Goal: Task Accomplishment & Management: Manage account settings

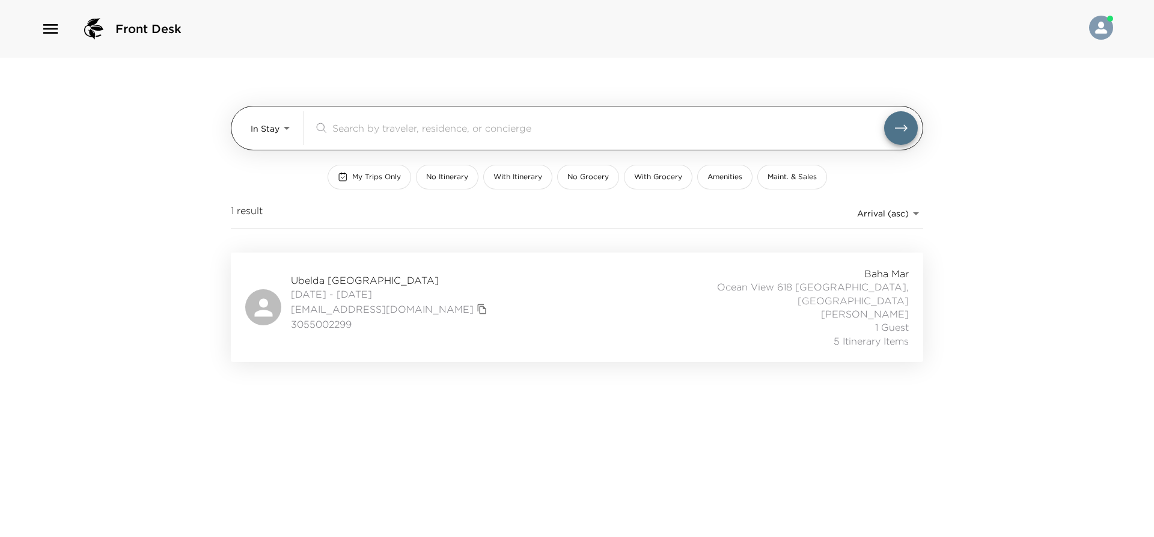
click at [272, 132] on body "Front Desk In Stay In-Stay ​ My Trips Only No Itinerary With Itinerary No Groce…" at bounding box center [577, 268] width 1154 height 537
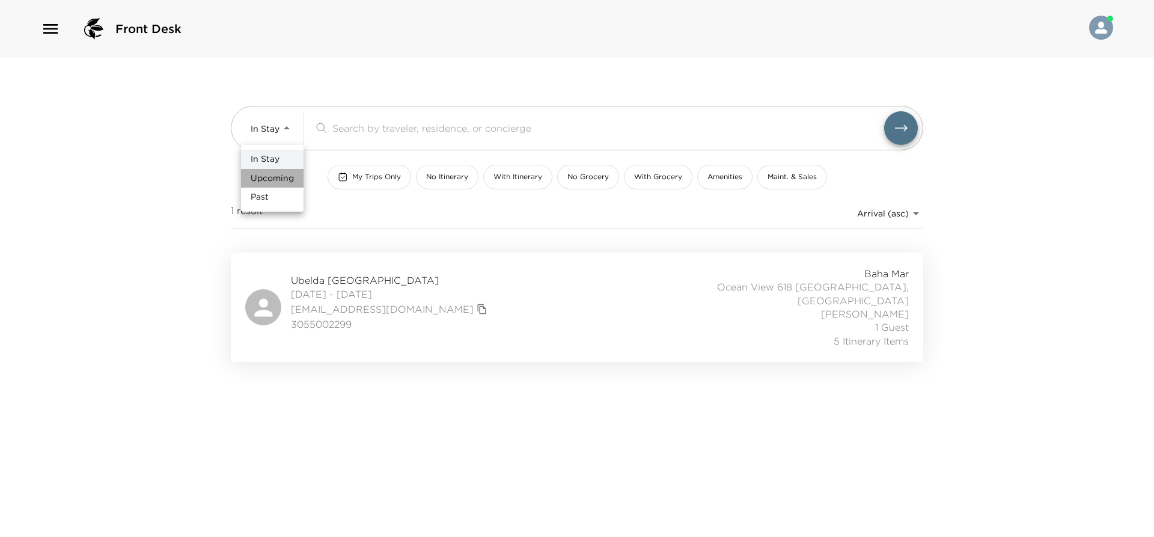
click at [278, 177] on span "Upcoming" at bounding box center [272, 178] width 43 height 12
type input "Upcoming"
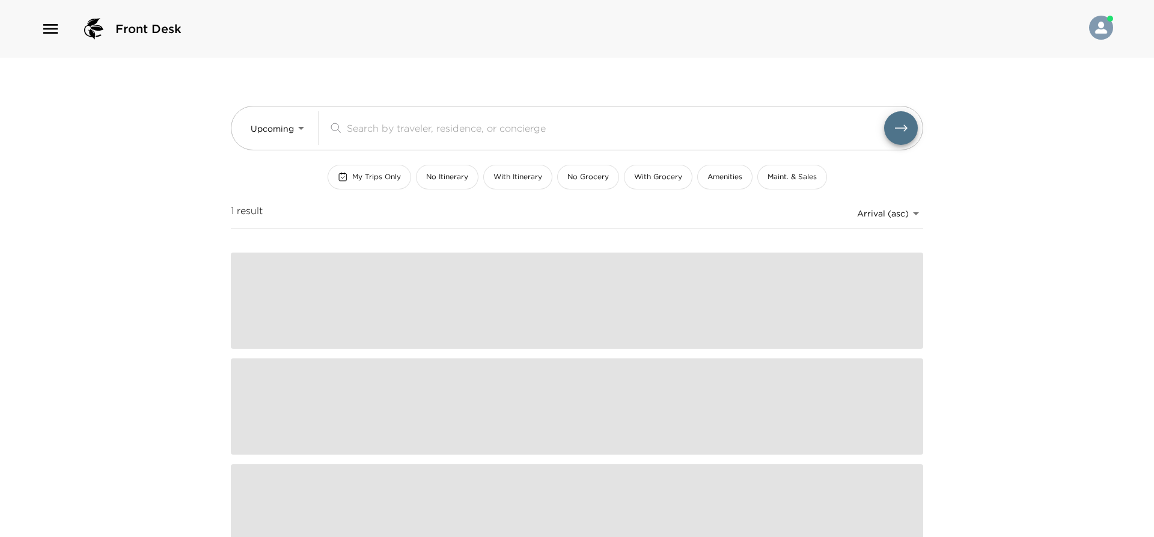
click at [393, 130] on div "In Stay Upcoming Past" at bounding box center [577, 268] width 1154 height 537
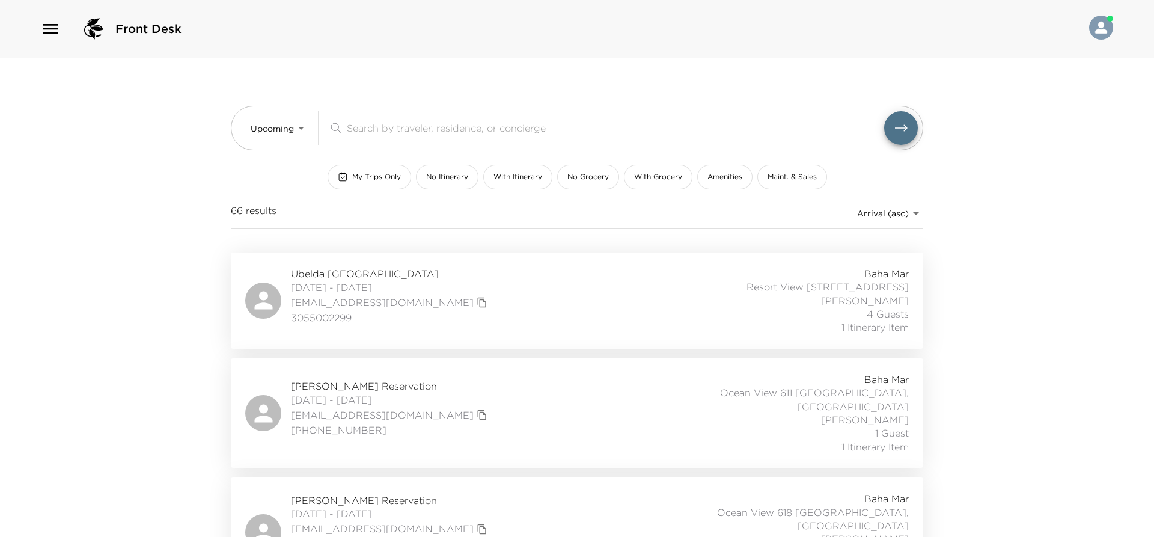
click at [373, 133] on input "search" at bounding box center [615, 128] width 537 height 14
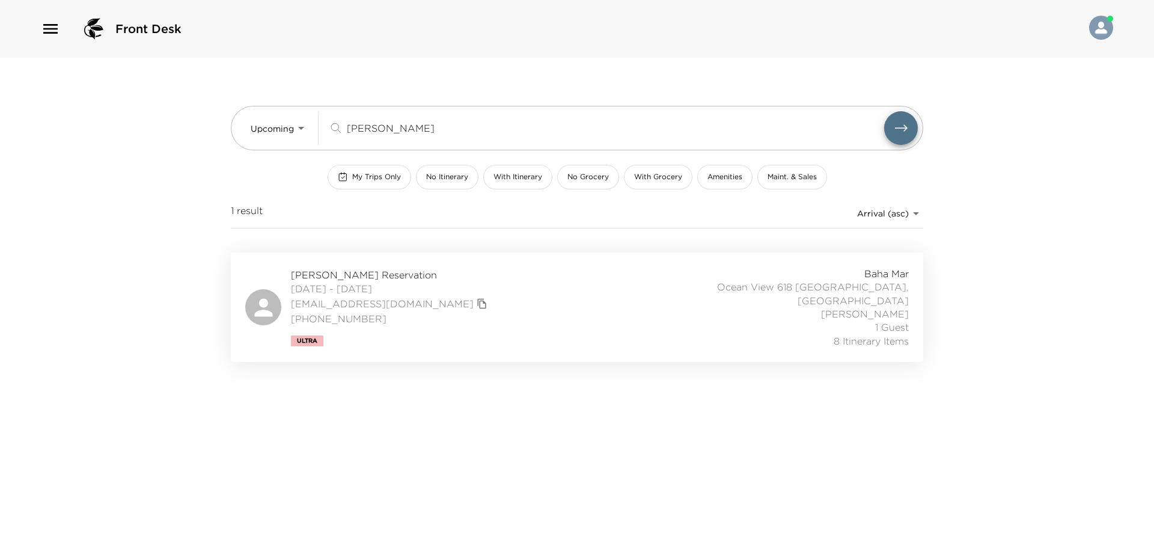
click at [558, 290] on div "Jon Goodman Reservation 09/04/2025 - 09/08/2025 jtgoodman12@gmail.com +1 617 94…" at bounding box center [576, 307] width 663 height 81
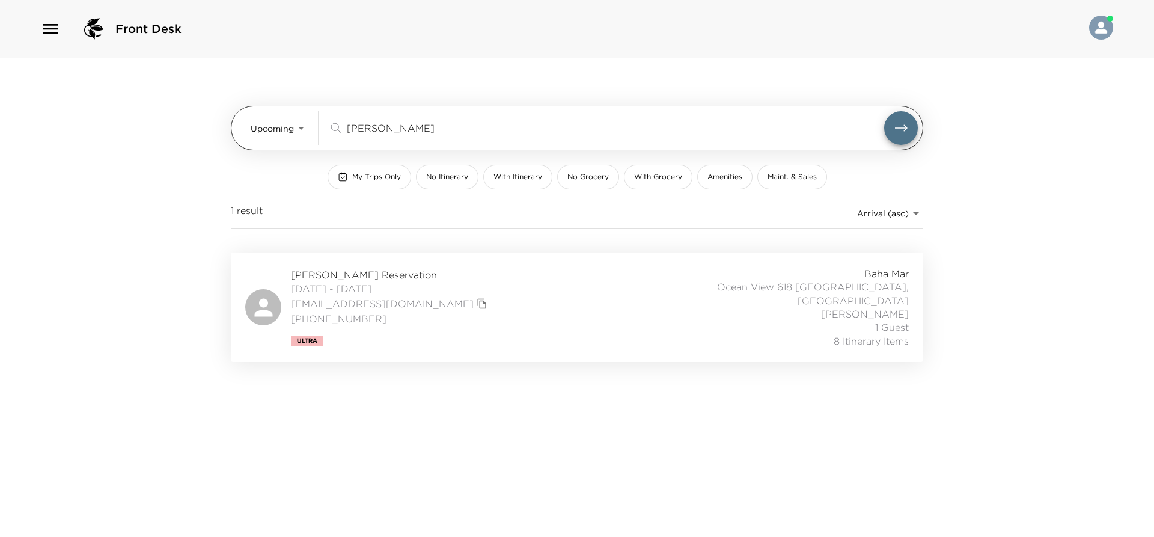
click at [407, 127] on input "goodman" at bounding box center [615, 128] width 537 height 14
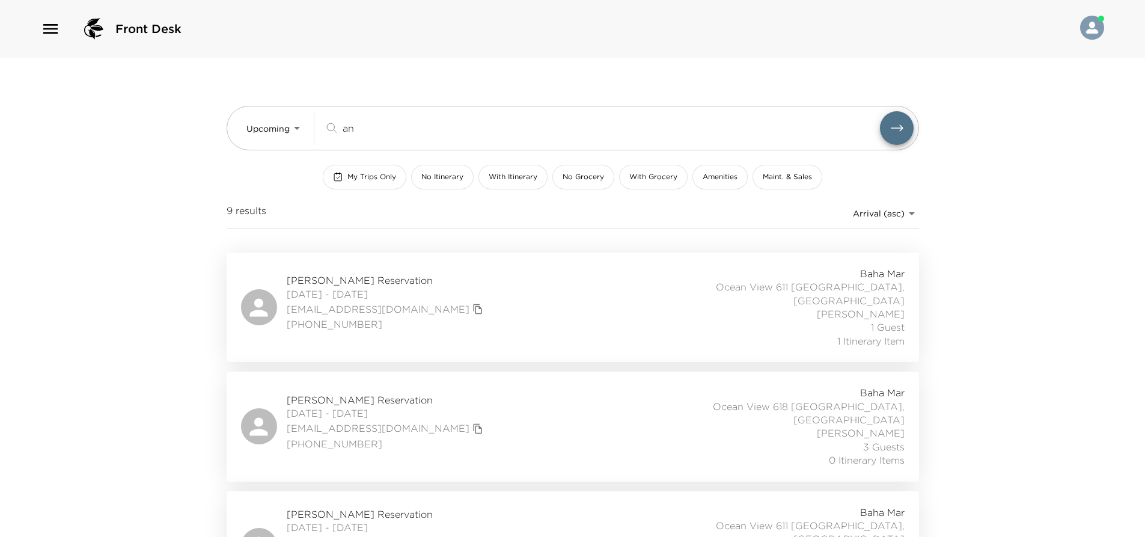
click at [480, 390] on div "Vinnie Annunziata Reservation 09/14/2025 - 09/18/2025 vinnie@chat4ai.com (203) …" at bounding box center [572, 426] width 663 height 81
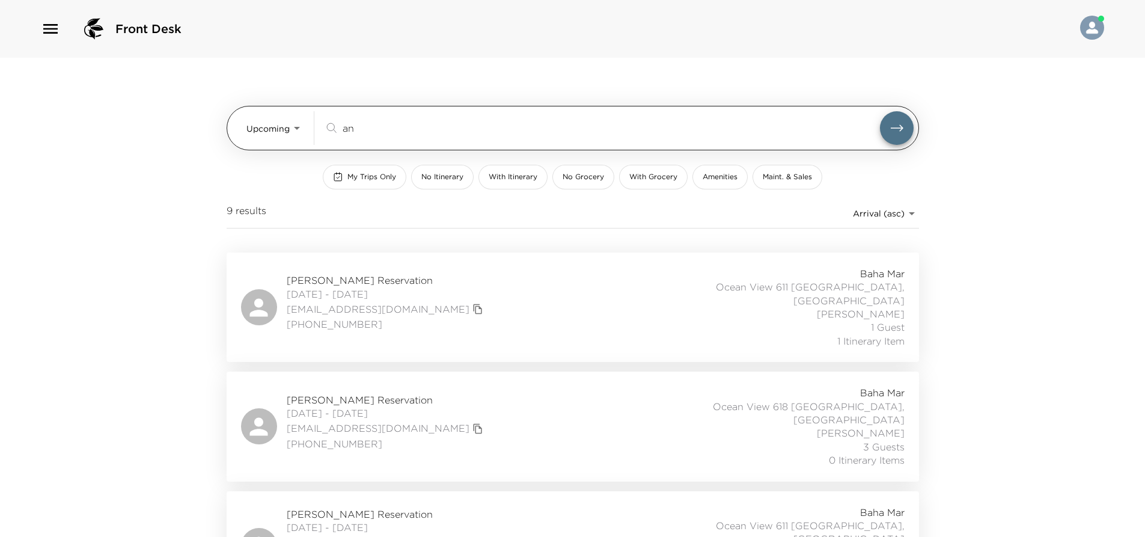
click at [374, 130] on input "an" at bounding box center [610, 128] width 537 height 14
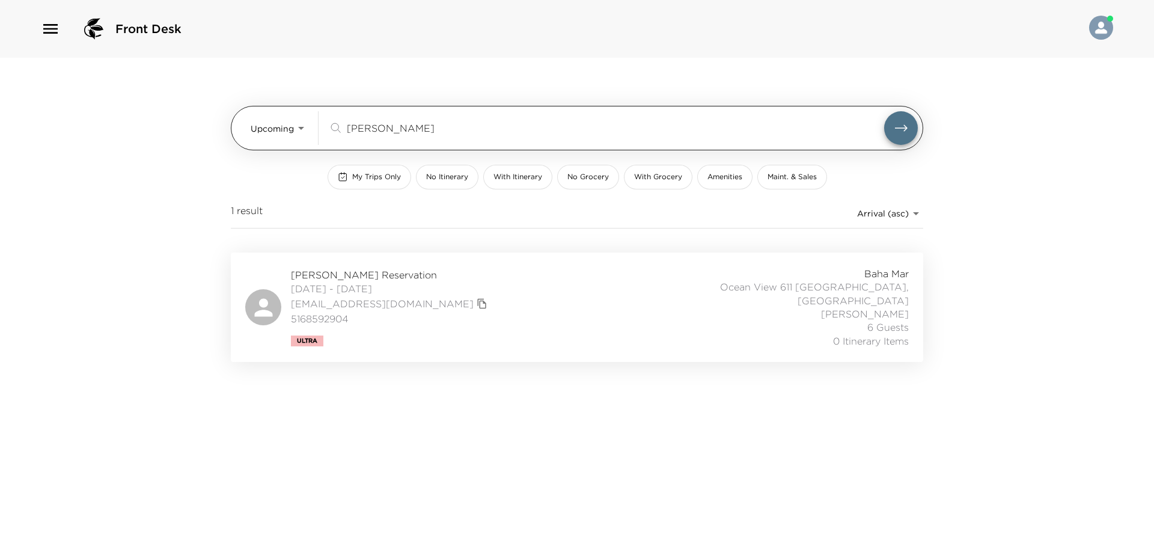
type input "hirsch"
click at [558, 111] on button "submit" at bounding box center [901, 128] width 34 height 34
drag, startPoint x: 391, startPoint y: 124, endPoint x: 340, endPoint y: 127, distance: 50.5
click at [340, 127] on div "hirsch ​" at bounding box center [606, 128] width 556 height 14
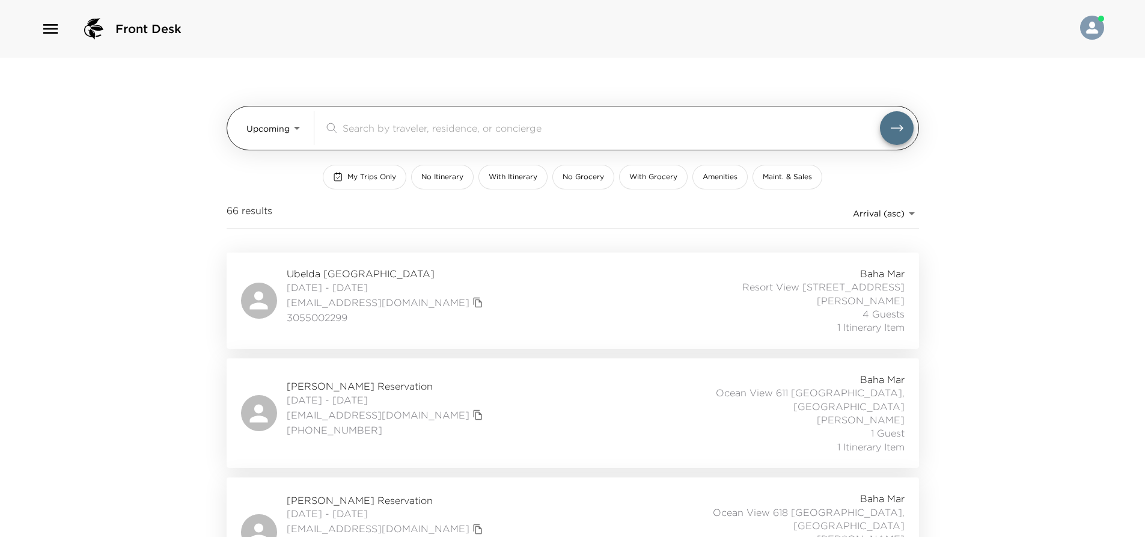
click at [359, 124] on input "search" at bounding box center [610, 128] width 537 height 14
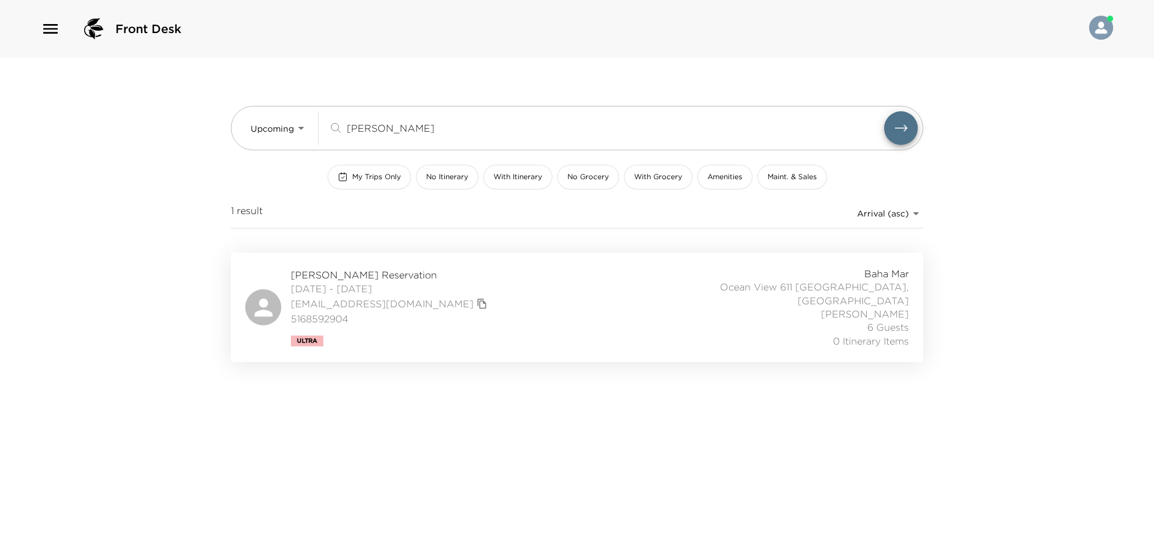
type input "hirsch"
click at [498, 301] on div "Peter Hirsch Reservation 12/07/2025 - 12/14/2025 pghirsch@yahoo.com 5168592904 …" at bounding box center [576, 307] width 663 height 81
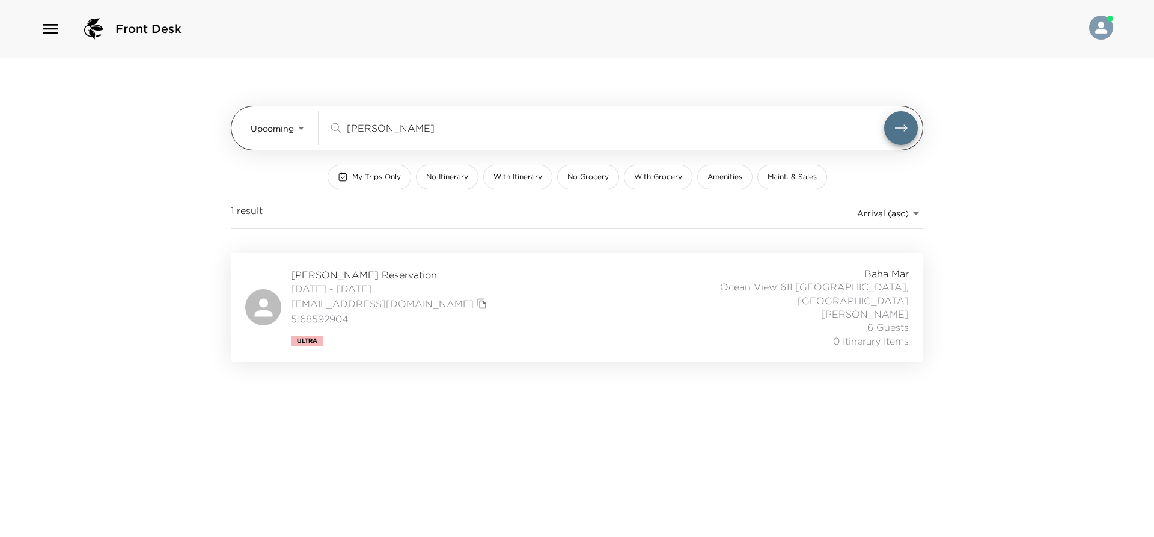
drag, startPoint x: 380, startPoint y: 132, endPoint x: 343, endPoint y: 126, distance: 37.2
click at [343, 126] on div "hirsch ​" at bounding box center [606, 128] width 556 height 14
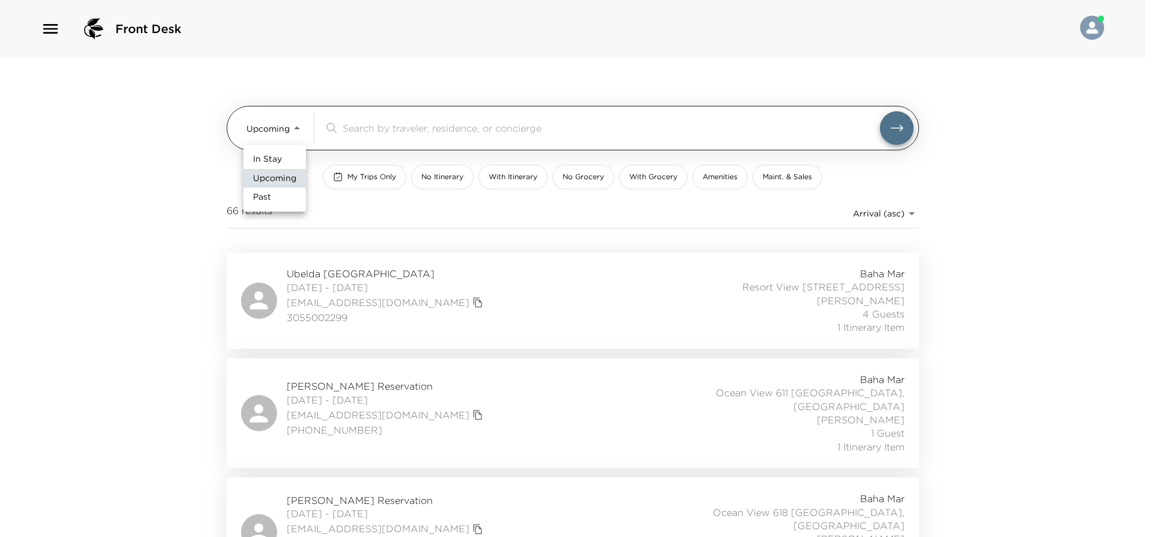
click at [293, 132] on body "Front Desk Upcoming Upcoming ​ My Trips Only No Itinerary With Itinerary No Gro…" at bounding box center [577, 268] width 1154 height 537
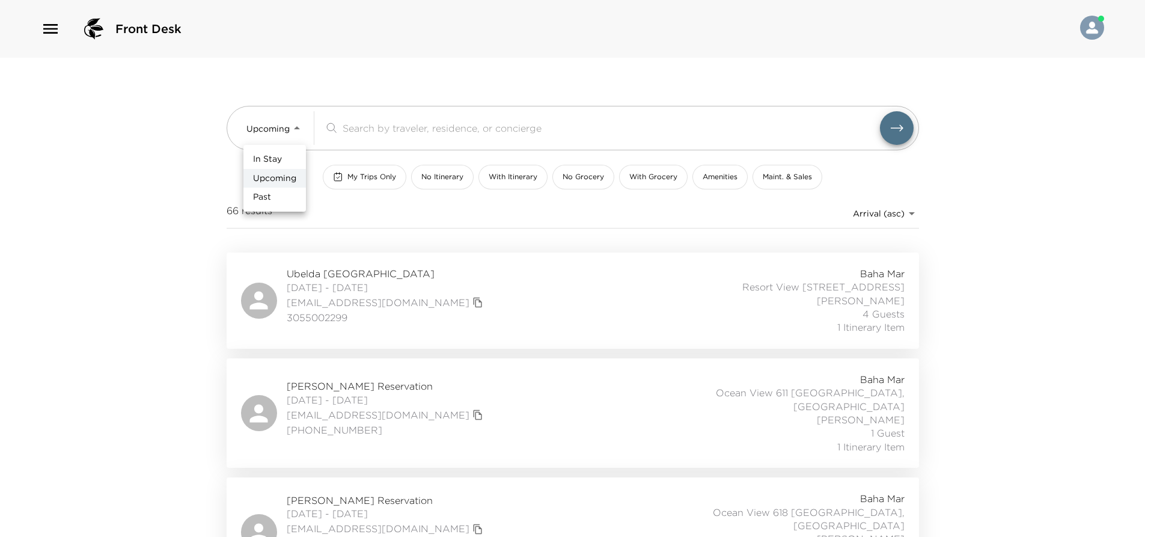
click at [142, 264] on div at bounding box center [577, 268] width 1154 height 537
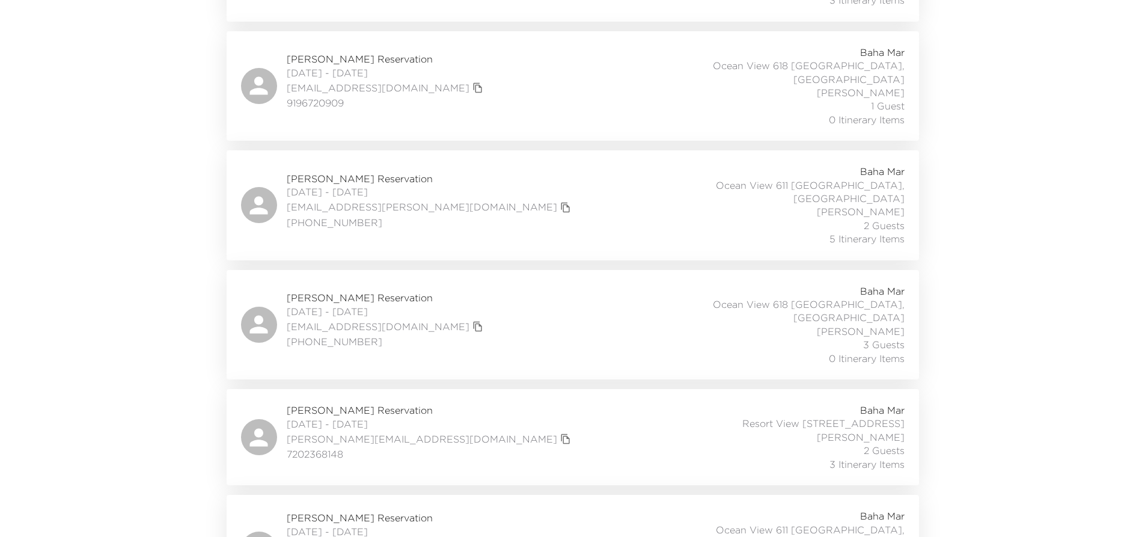
scroll to position [781, 0]
click at [546, 280] on div "Vinnie Annunziata Reservation 09/14/2025 - 09/18/2025 vinnie@chat4ai.com (203) …" at bounding box center [572, 320] width 663 height 81
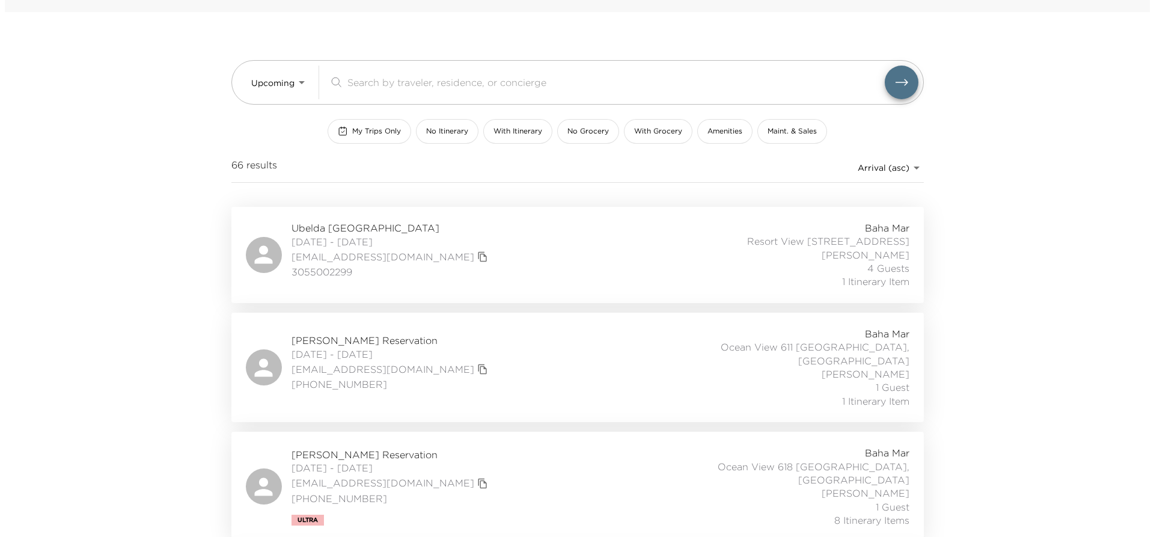
scroll to position [0, 0]
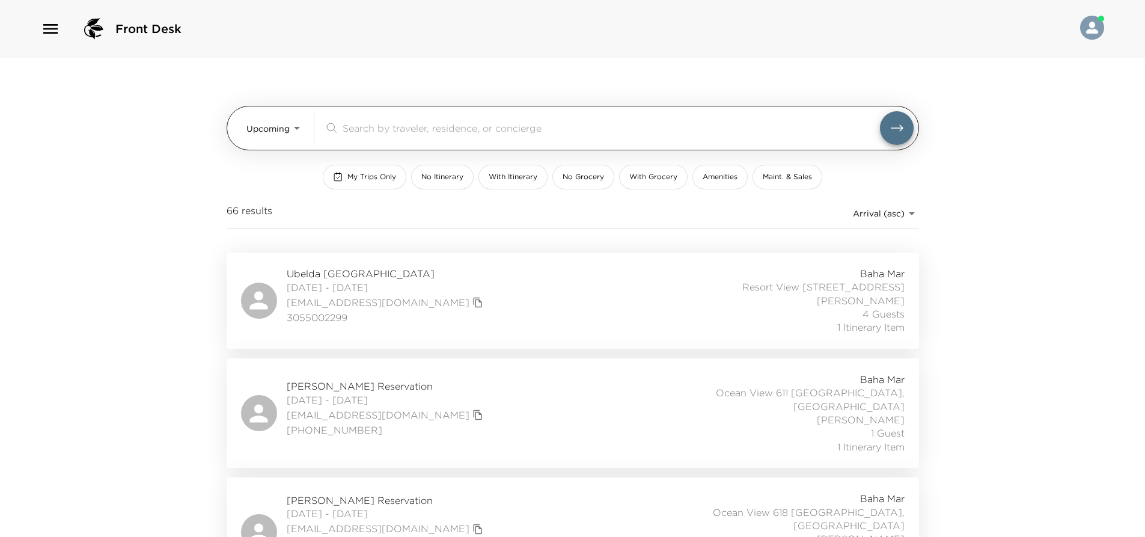
click at [363, 127] on input "search" at bounding box center [610, 128] width 537 height 14
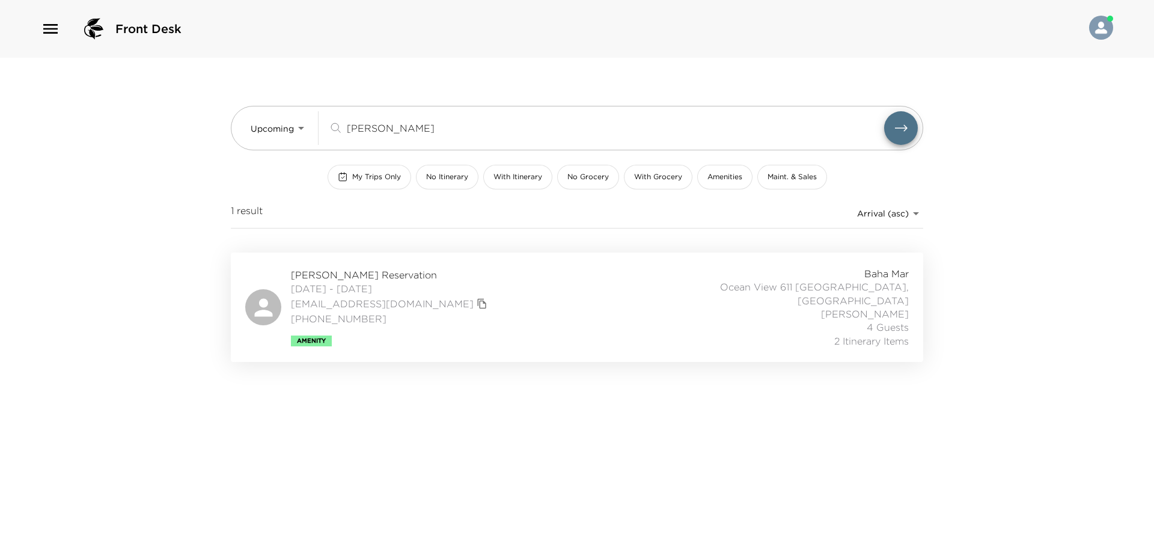
type input "maley"
click at [532, 294] on div "Sarah Maley Reservation 10/05/2025 - 10/09/2025 sbmaley501@live.com (804) 909-1…" at bounding box center [576, 307] width 663 height 81
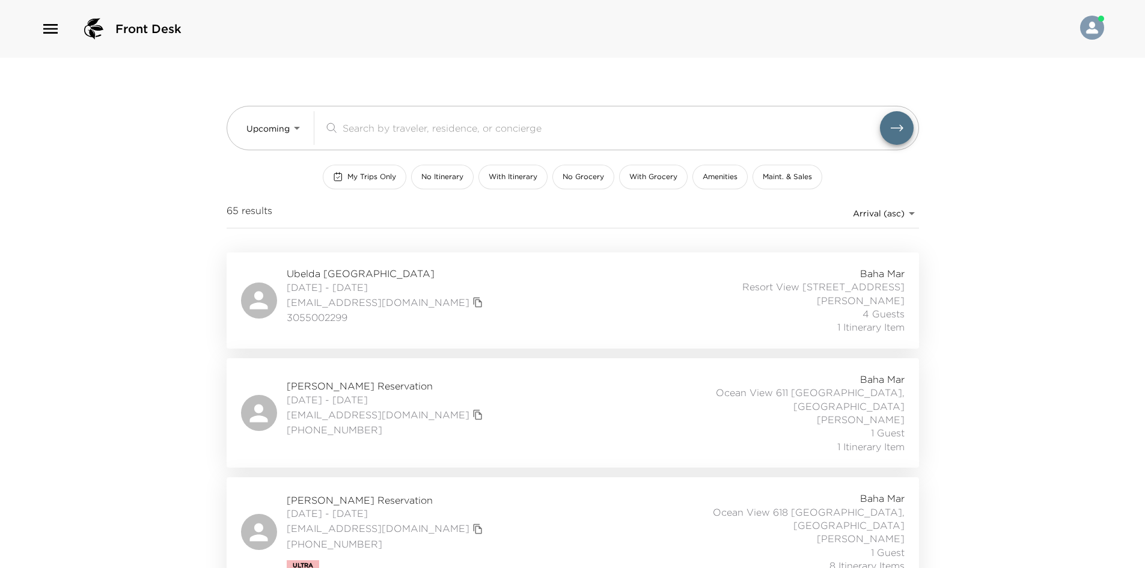
scroll to position [1742, 0]
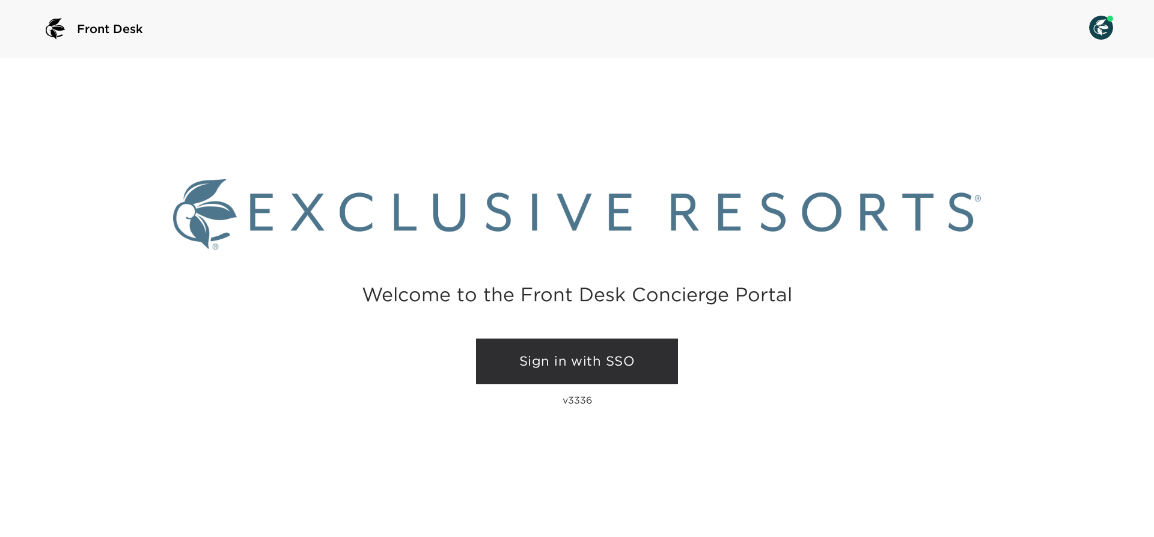
click at [540, 348] on link "Sign in with SSO" at bounding box center [577, 361] width 202 height 46
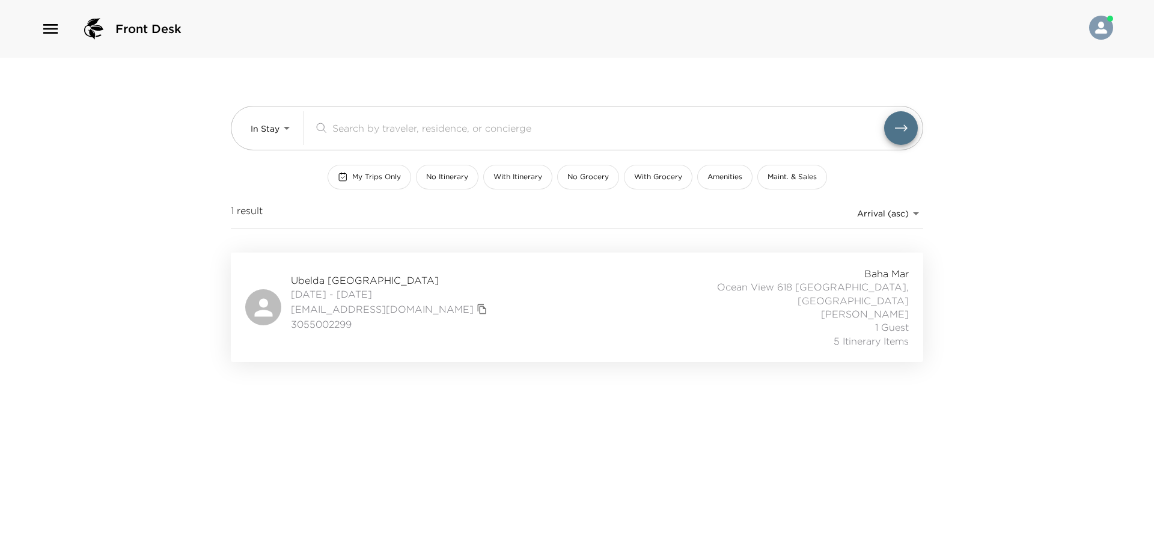
click at [169, 99] on div "Front Desk In Stay In-Stay ​ My Trips Only No Itinerary With Itinerary No Groce…" at bounding box center [577, 268] width 1154 height 537
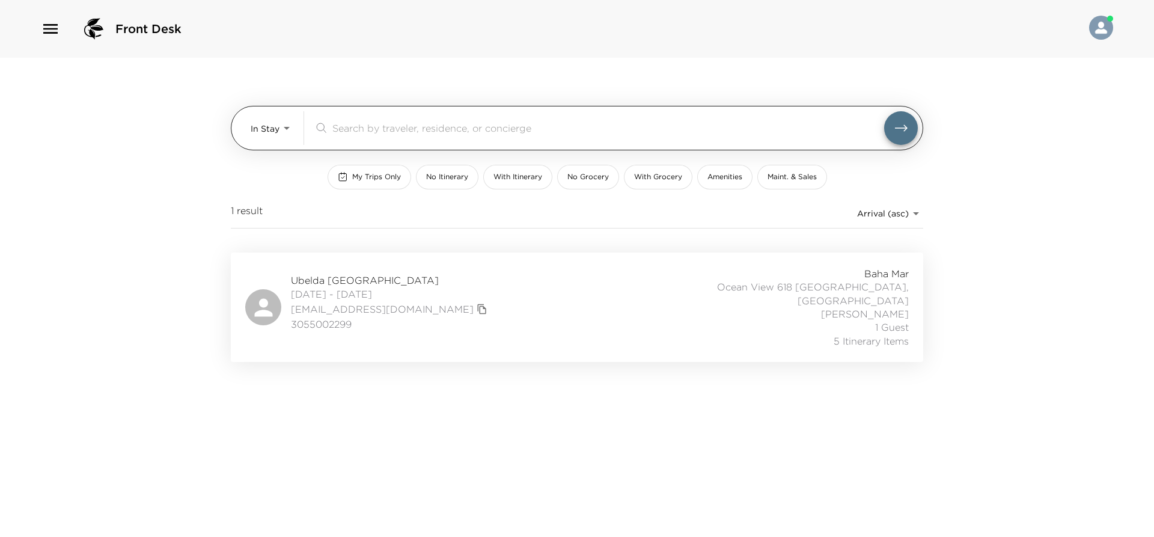
click at [289, 131] on body "Front Desk In Stay In-Stay ​ My Trips Only No Itinerary With Itinerary No Groce…" at bounding box center [577, 268] width 1154 height 537
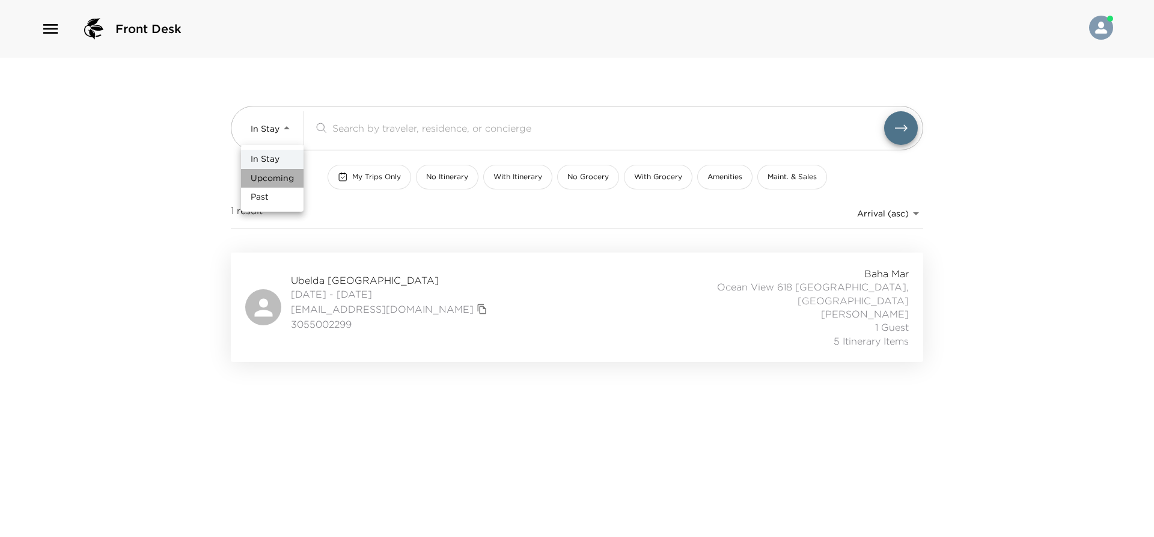
click at [288, 172] on span "Upcoming" at bounding box center [272, 178] width 43 height 12
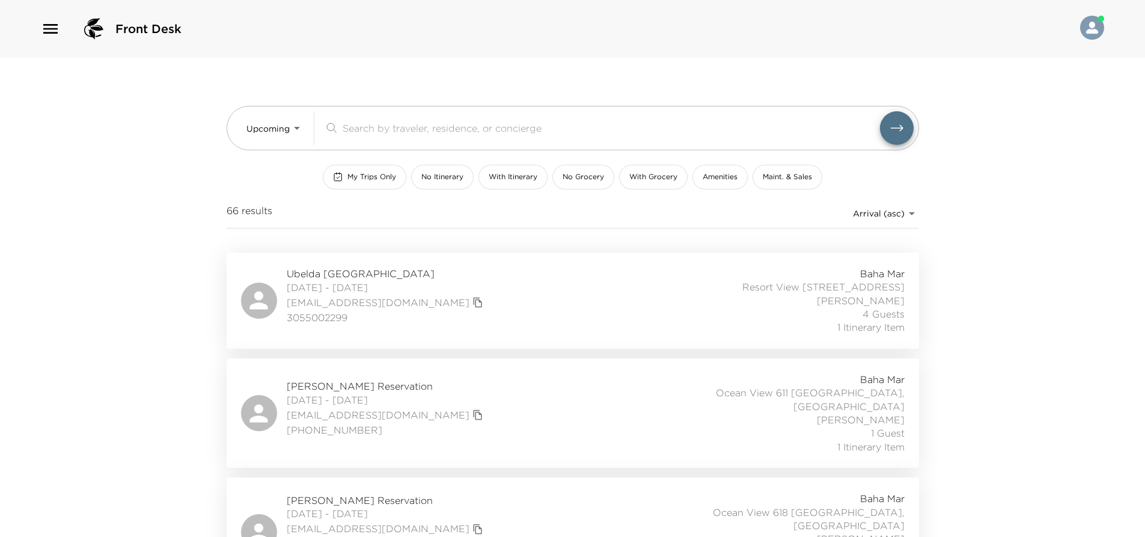
click at [181, 233] on div "Front Desk Upcoming Upcoming ​ My Trips Only No Itinerary With Itinerary No Gro…" at bounding box center [572, 268] width 1145 height 537
click at [210, 279] on div "Front Desk Upcoming Upcoming ​ My Trips Only No Itinerary With Itinerary No Gro…" at bounding box center [572, 268] width 1145 height 537
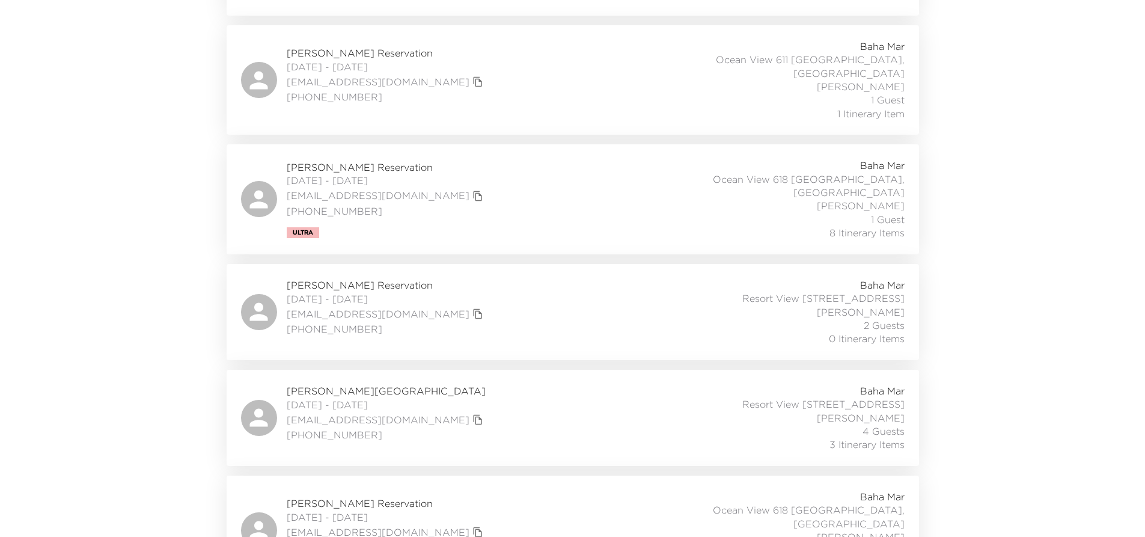
scroll to position [360, 0]
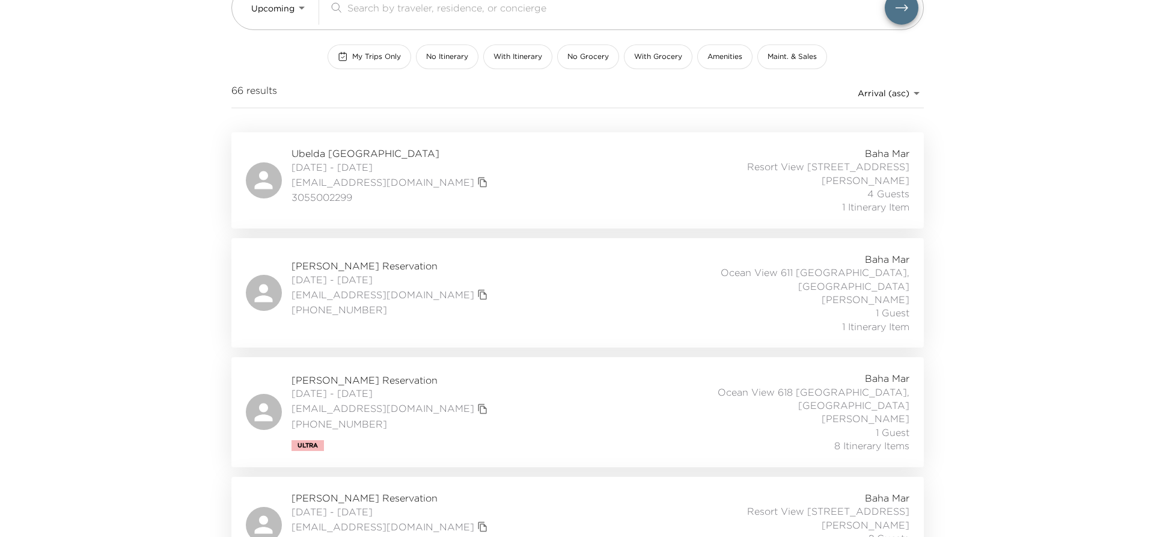
scroll to position [0, 0]
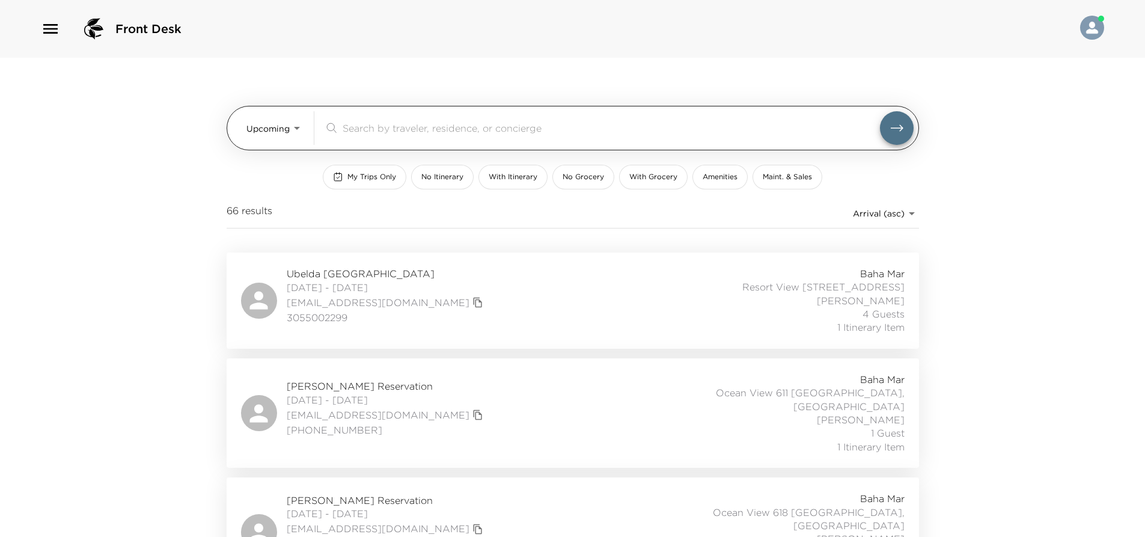
click at [270, 124] on body "Front Desk Upcoming Upcoming ​ My Trips Only No Itinerary With Itinerary No Gro…" at bounding box center [572, 268] width 1145 height 537
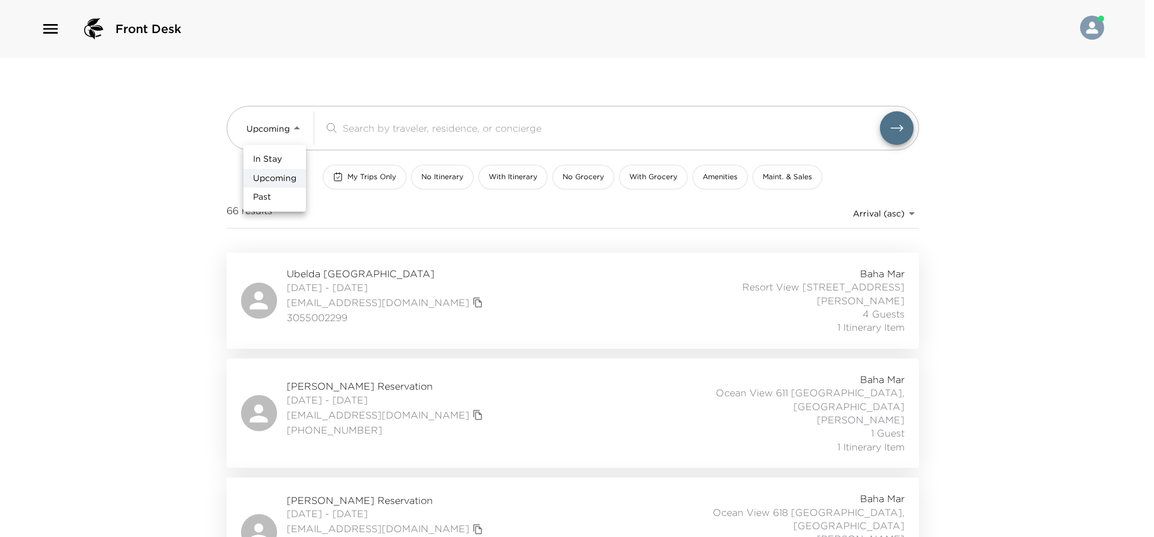
click at [270, 159] on span "In Stay" at bounding box center [267, 159] width 29 height 12
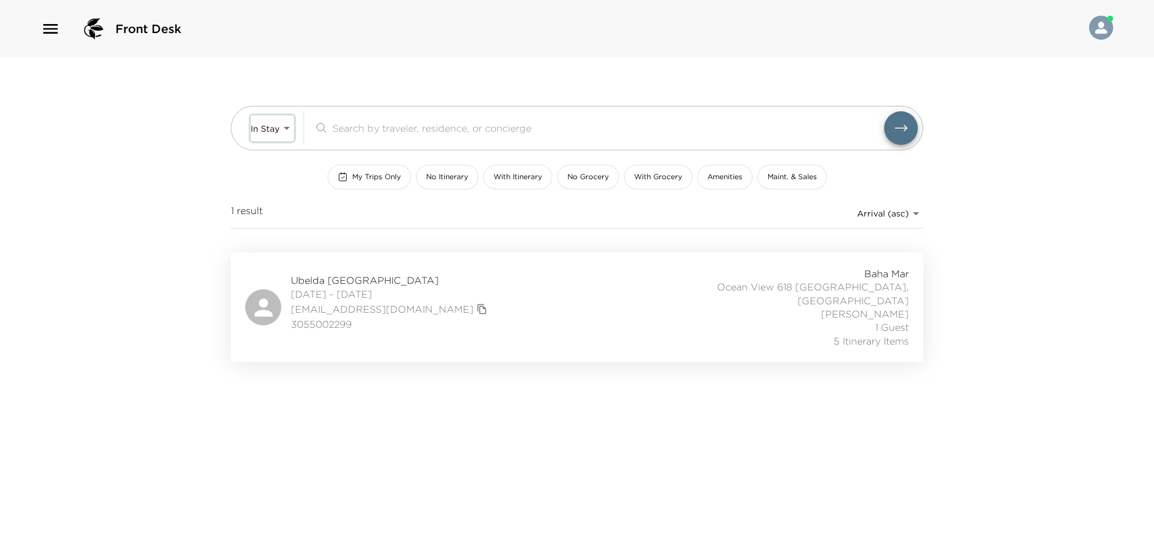
type input "In-Stay"
click at [181, 273] on div "Front Desk In Stay In-Stay ​ My Trips Only No Itinerary With Itinerary No Groce…" at bounding box center [577, 268] width 1154 height 537
click at [216, 273] on div "Front Desk In Stay In-Stay ​ My Trips Only No Itinerary With Itinerary No Groce…" at bounding box center [577, 268] width 1154 height 537
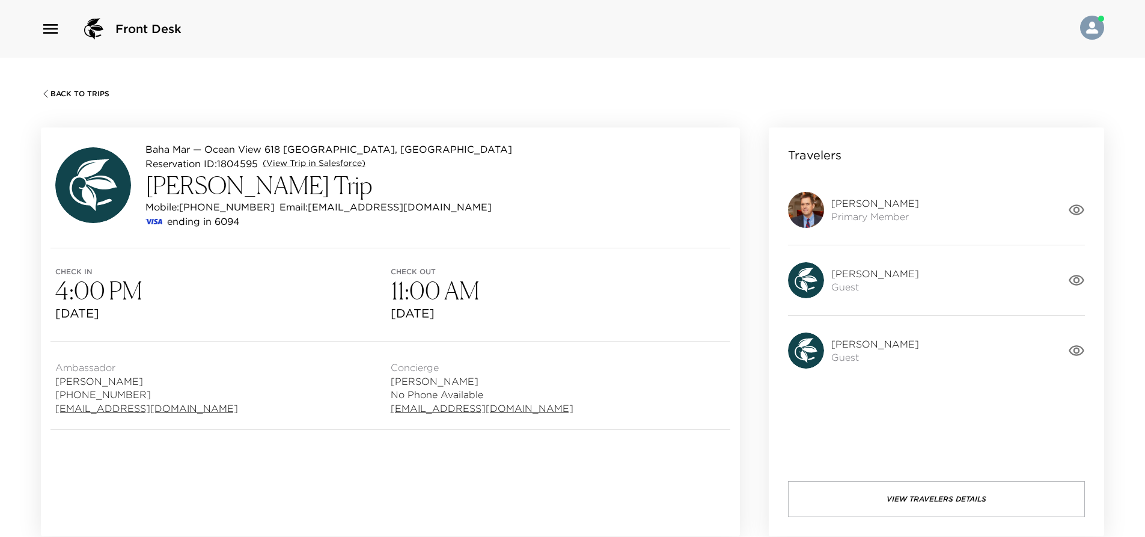
click at [1075, 211] on icon "button" at bounding box center [1076, 209] width 16 height 11
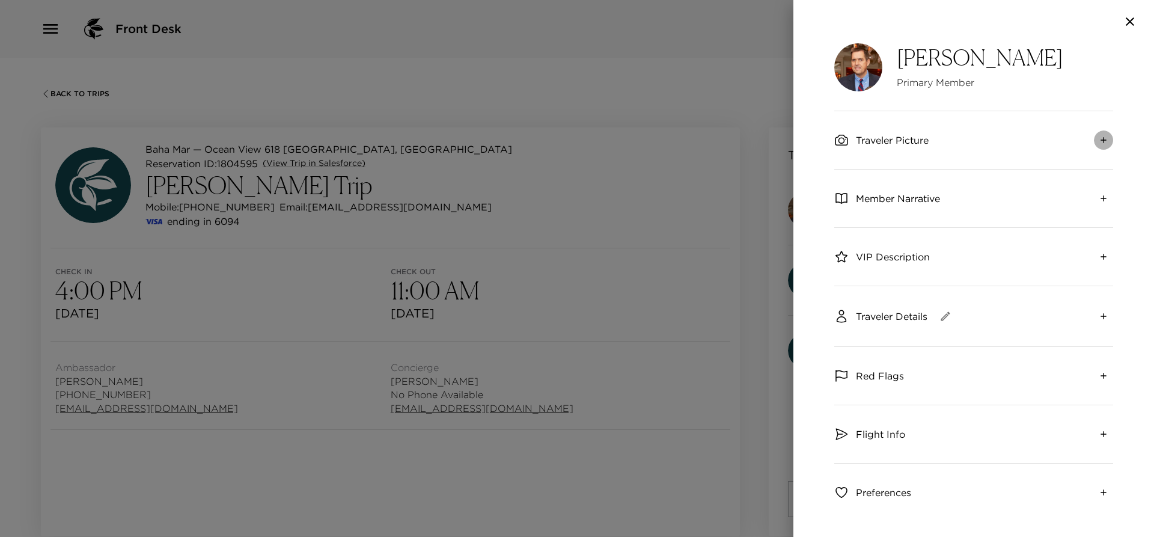
click at [1093, 146] on button "expand" at bounding box center [1102, 139] width 19 height 19
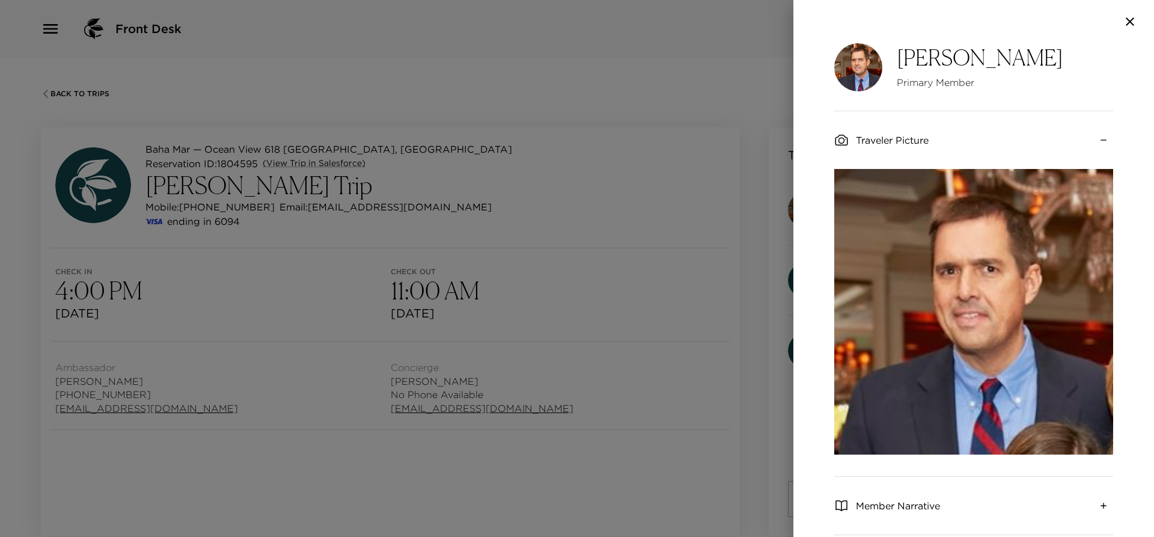
click at [1093, 146] on button "collapse" at bounding box center [1102, 139] width 19 height 19
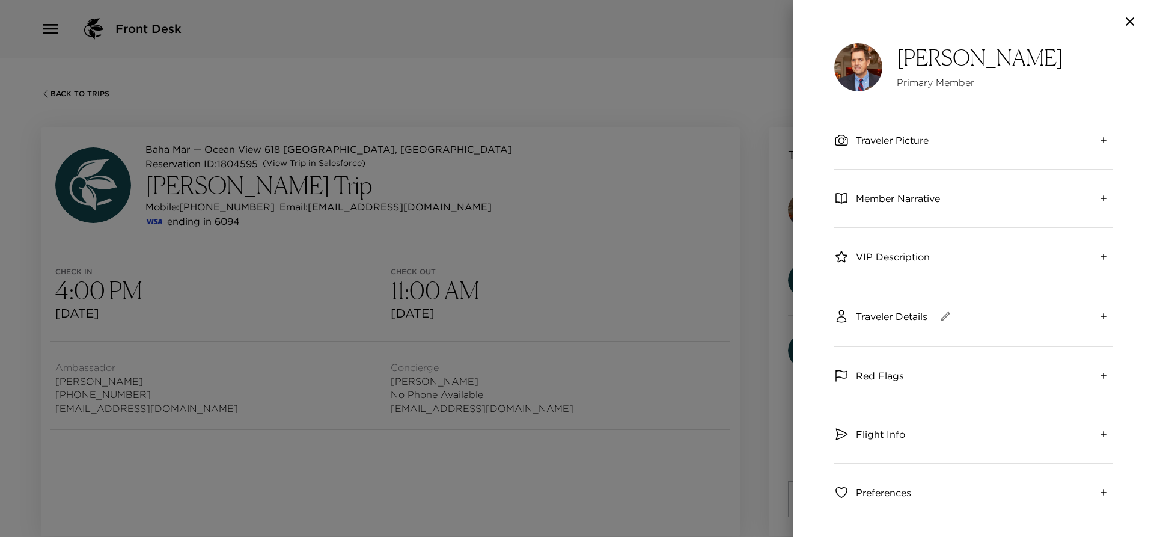
click at [1130, 28] on icon "button" at bounding box center [1129, 21] width 14 height 14
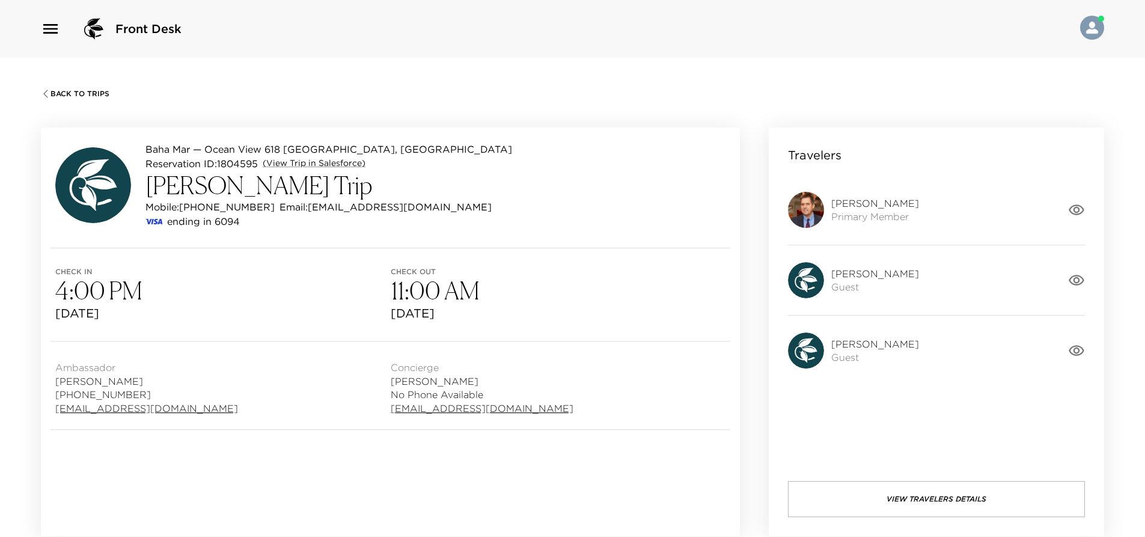
drag, startPoint x: 291, startPoint y: 303, endPoint x: 315, endPoint y: 311, distance: 24.9
click at [292, 303] on h3 "4:00 PM" at bounding box center [222, 290] width 335 height 29
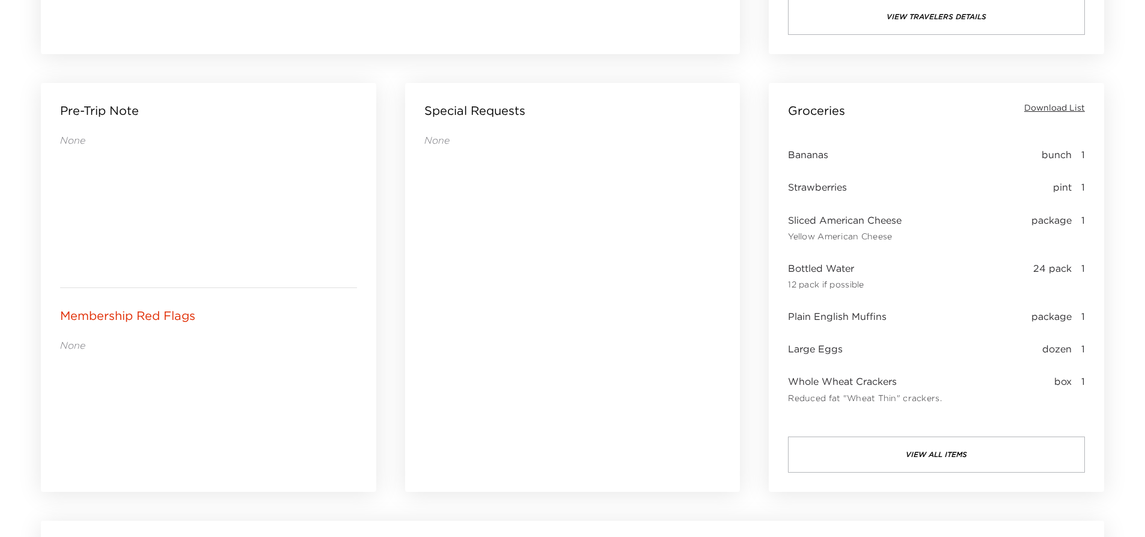
scroll to position [481, 0]
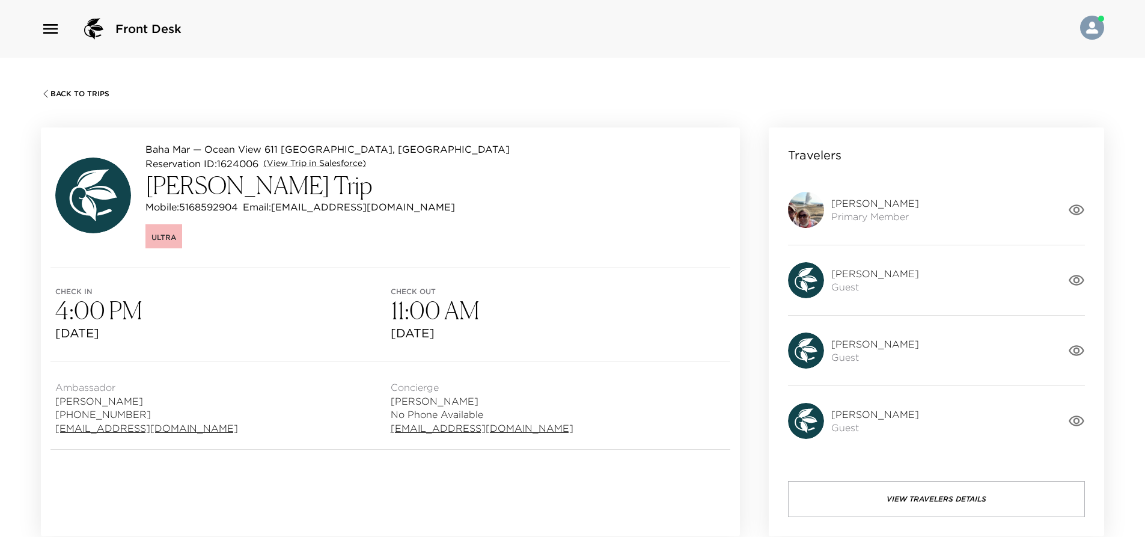
click at [1078, 206] on icon "button" at bounding box center [1076, 209] width 17 height 17
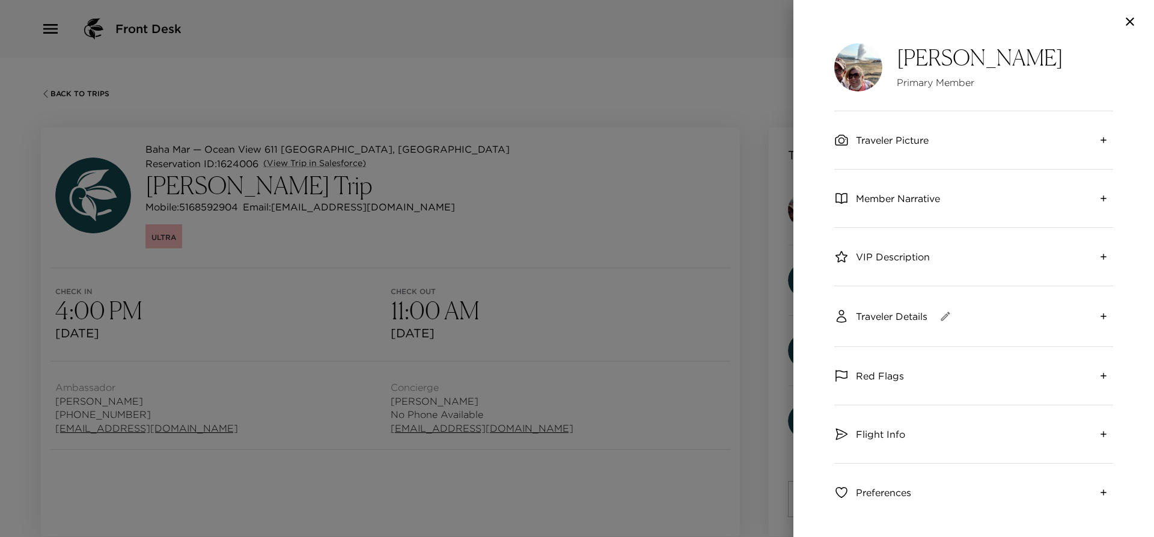
click at [1093, 141] on button "expand" at bounding box center [1102, 139] width 19 height 19
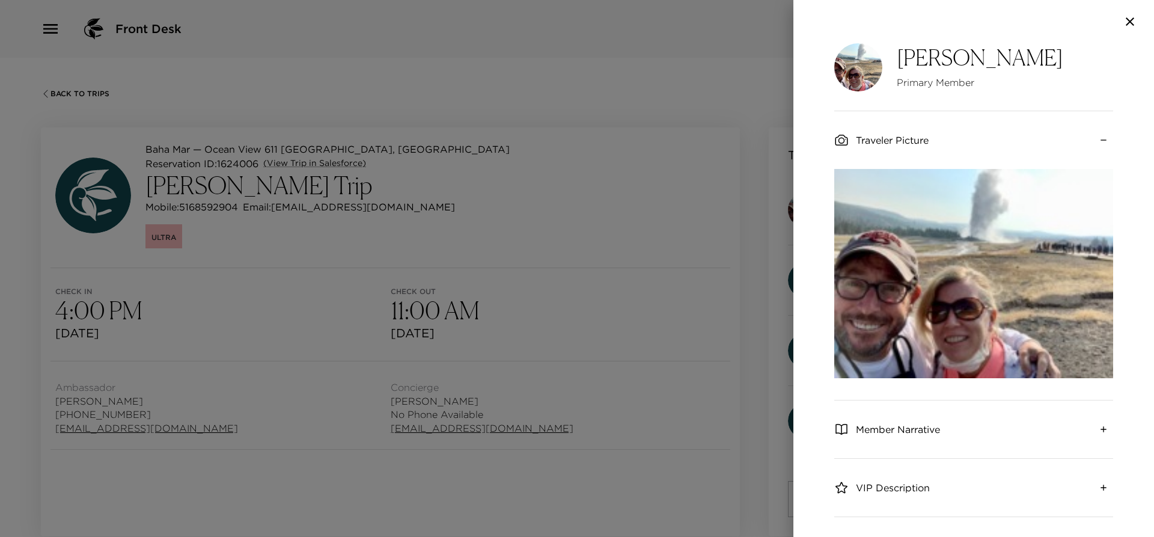
click at [1098, 141] on icon "collapse" at bounding box center [1103, 140] width 10 height 10
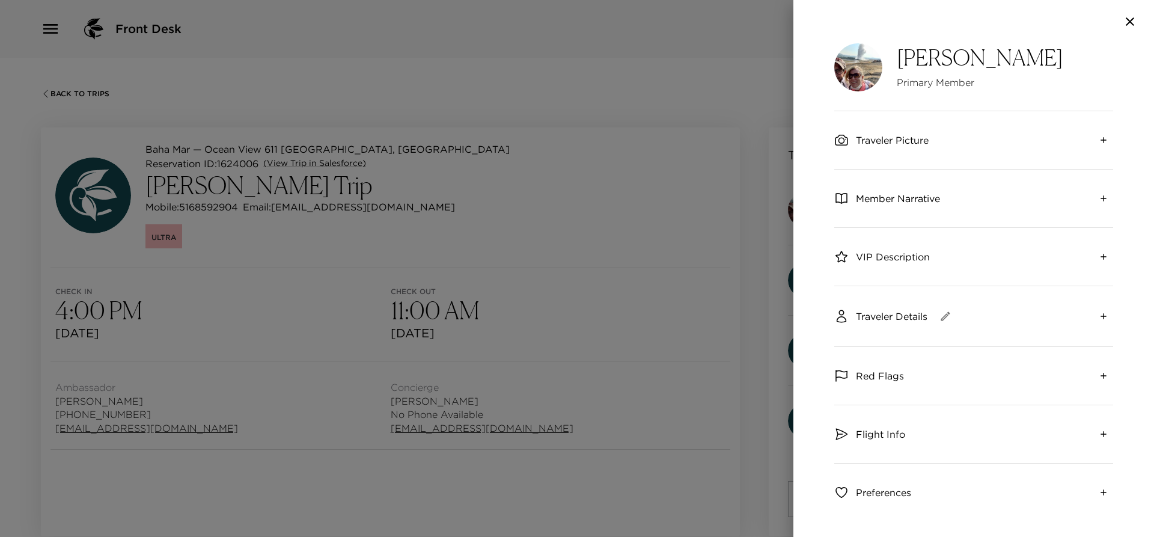
click at [1127, 21] on icon "button" at bounding box center [1129, 21] width 14 height 14
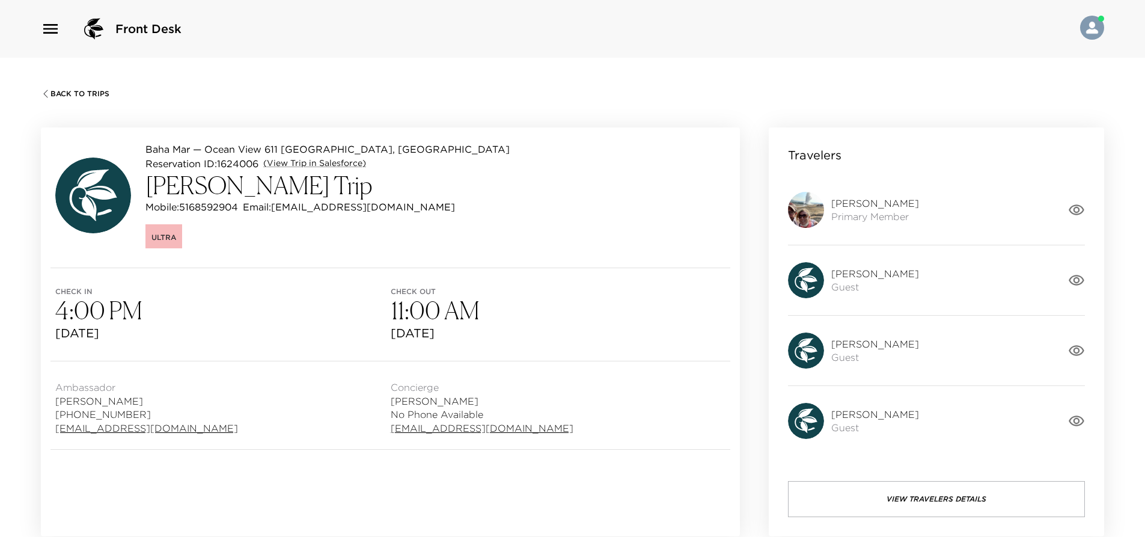
click at [526, 211] on div "Baha Mar — Ocean View 611 Nassau, Bahamas Reservation ID: 1624006 (View Trip in…" at bounding box center [390, 197] width 699 height 140
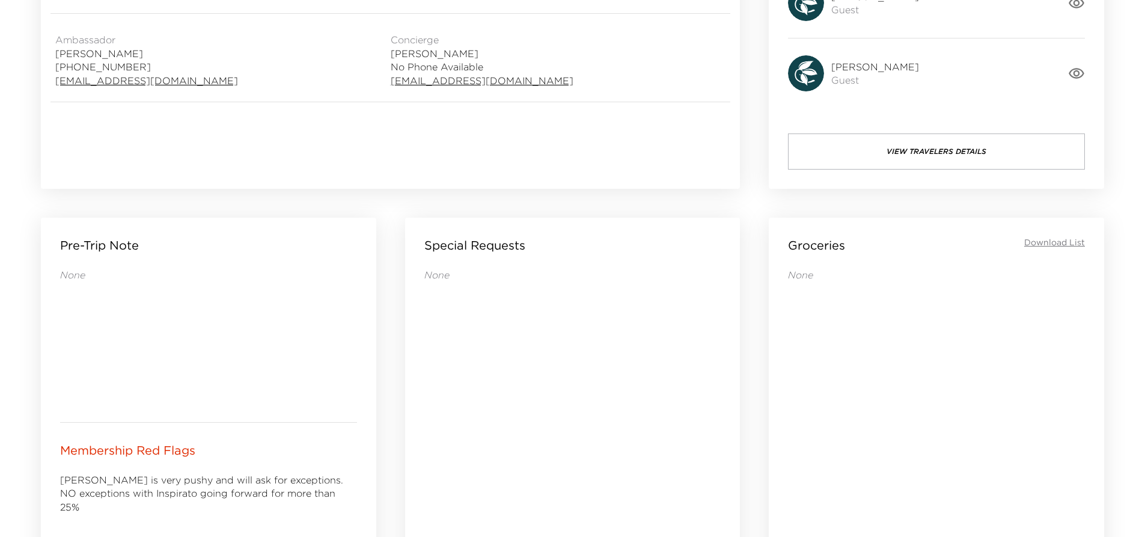
scroll to position [47, 0]
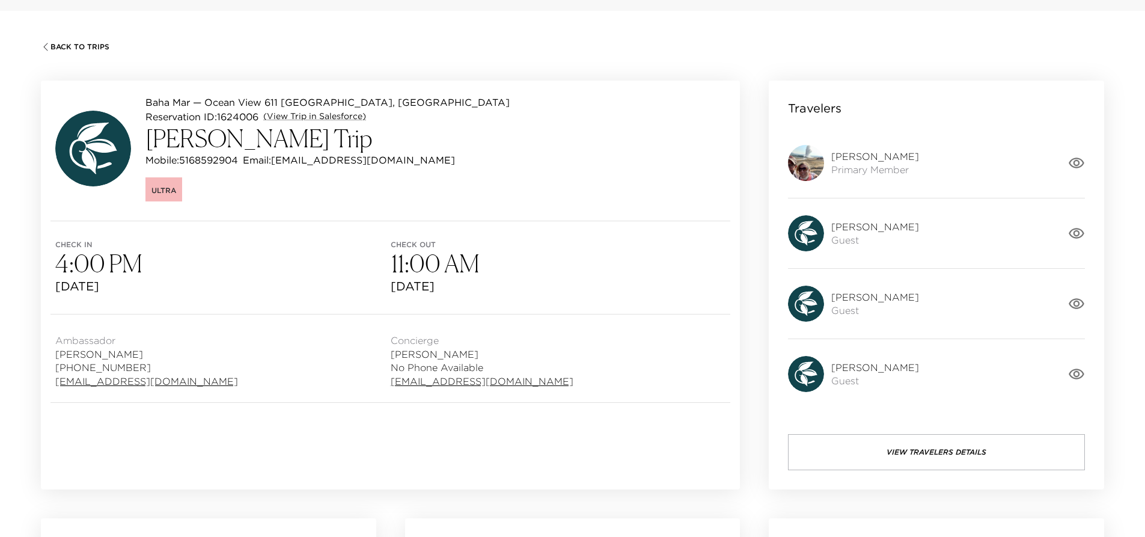
click at [361, 244] on span "Check in" at bounding box center [222, 244] width 335 height 8
drag, startPoint x: 239, startPoint y: 159, endPoint x: 185, endPoint y: 159, distance: 54.1
click at [185, 159] on p "Mobile: 5168592904" at bounding box center [191, 160] width 93 height 14
copy p "5168592904"
drag, startPoint x: 363, startPoint y: 183, endPoint x: 367, endPoint y: 169, distance: 14.9
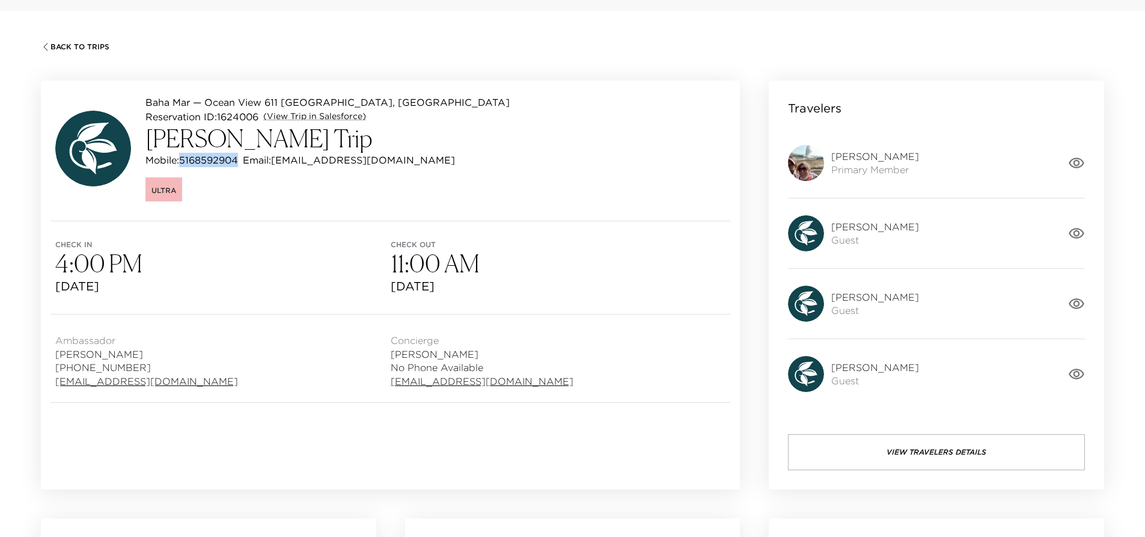
click at [363, 183] on div "Ultra" at bounding box center [327, 187] width 364 height 27
drag, startPoint x: 378, startPoint y: 158, endPoint x: 279, endPoint y: 164, distance: 99.3
click at [279, 164] on p "Email: pghirsch@yahoo.com" at bounding box center [349, 160] width 212 height 14
copy p "pghirsch@yahoo.com"
click at [360, 182] on div "Ultra" at bounding box center [327, 187] width 364 height 27
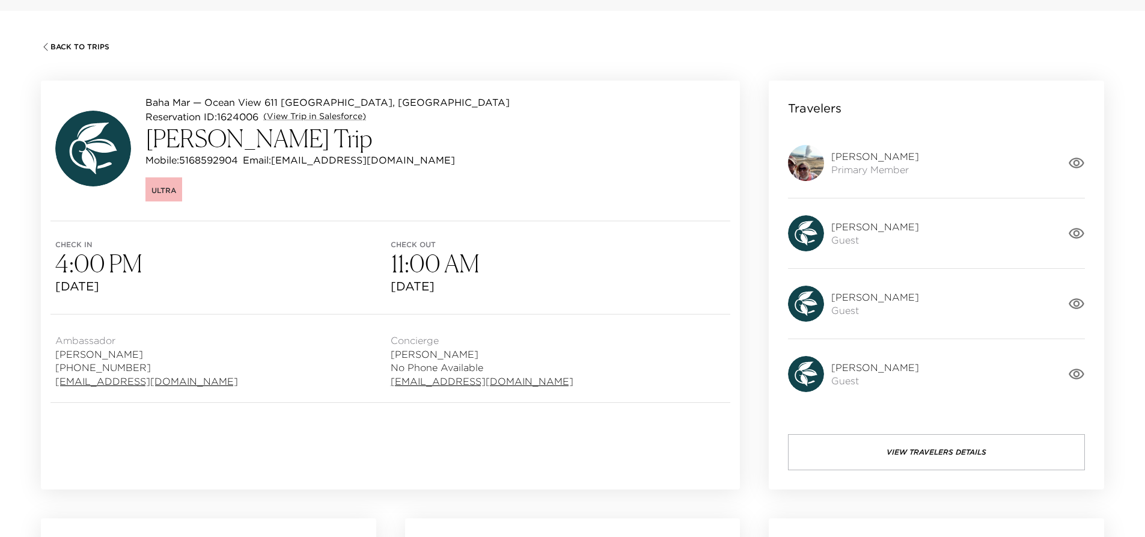
click at [428, 199] on div "Baha Mar — Ocean View 611 Nassau, Bahamas Reservation ID: 1624006 (View Trip in…" at bounding box center [390, 151] width 699 height 140
click at [302, 233] on div "Check in 4:00 PM Sun, Dec 7, 2025 Check out 11:00 AM Sun, Dec 14, 2025" at bounding box center [390, 267] width 699 height 93
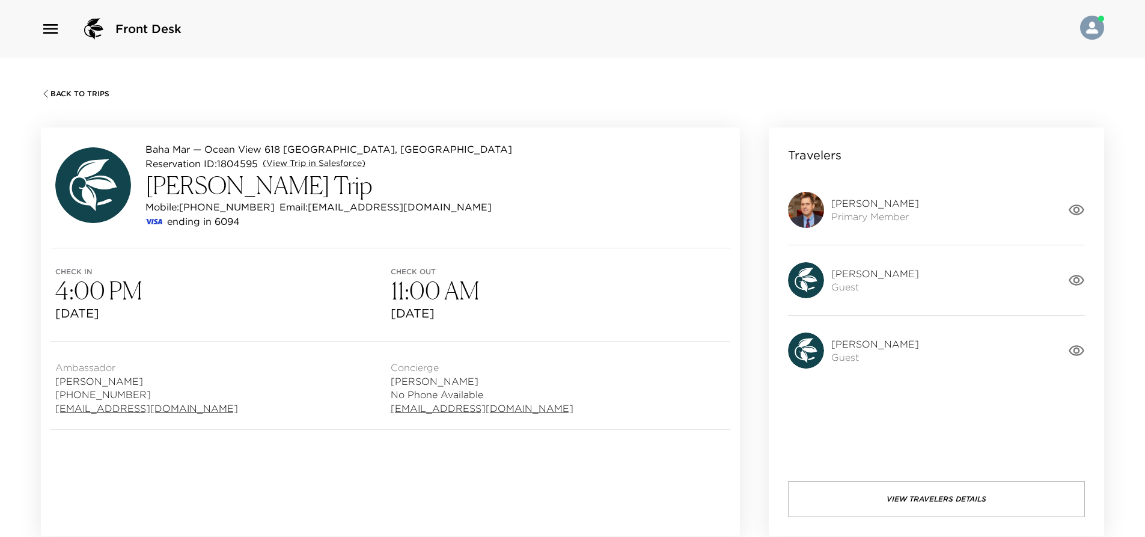
click at [336, 278] on h3 "4:00 PM" at bounding box center [222, 290] width 335 height 29
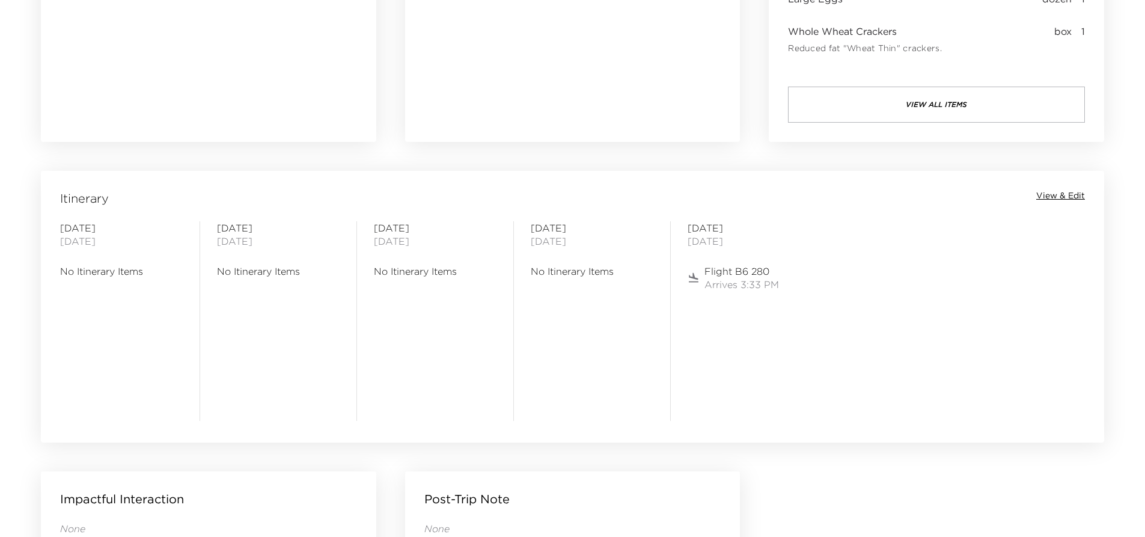
scroll to position [841, 0]
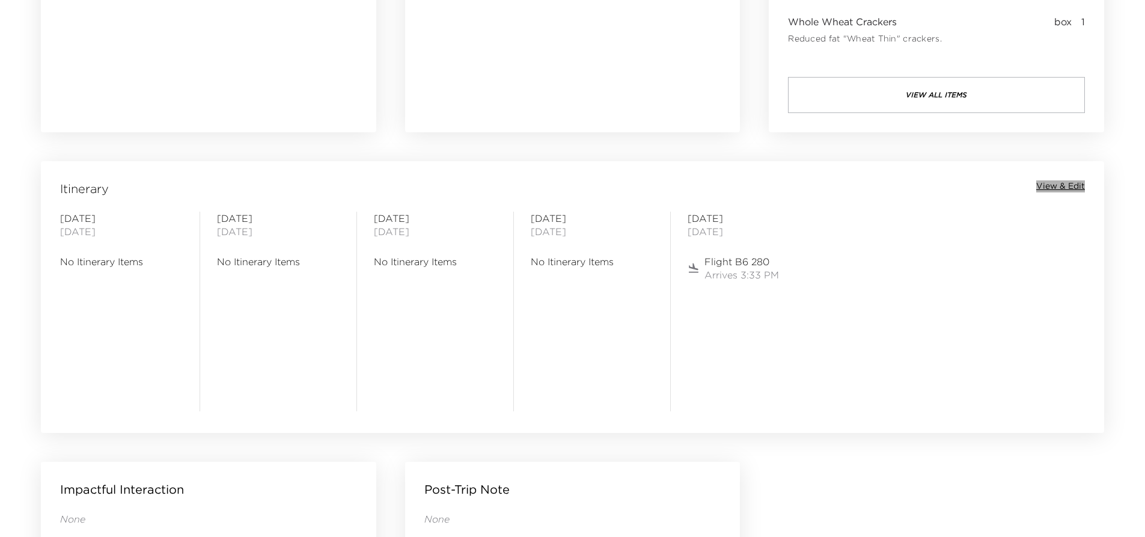
click at [1071, 186] on span "View & Edit" at bounding box center [1060, 186] width 49 height 12
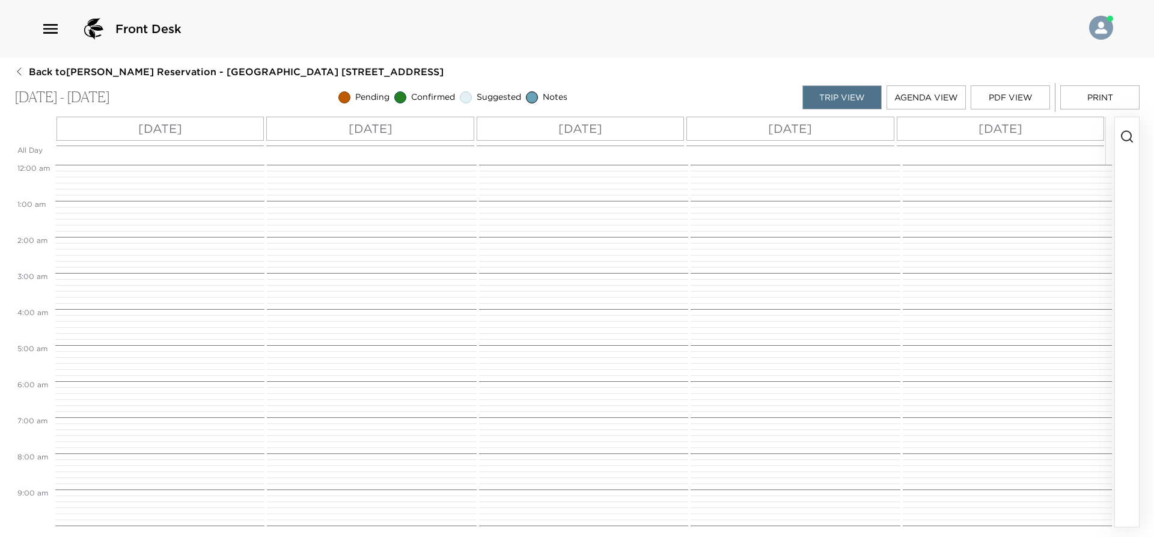
scroll to position [288, 0]
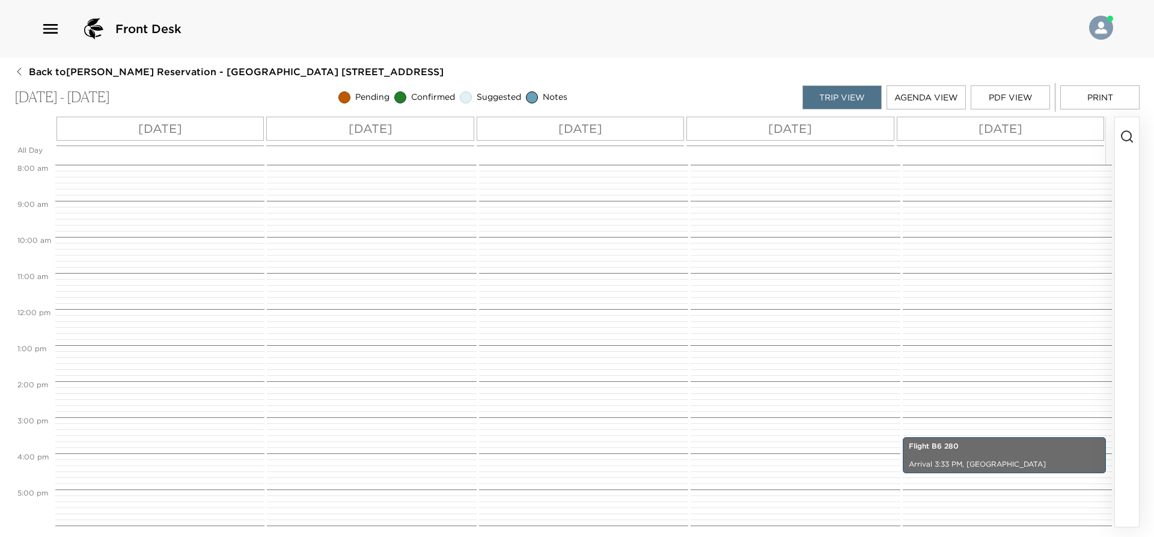
click at [225, 125] on div "[DATE]" at bounding box center [159, 129] width 207 height 24
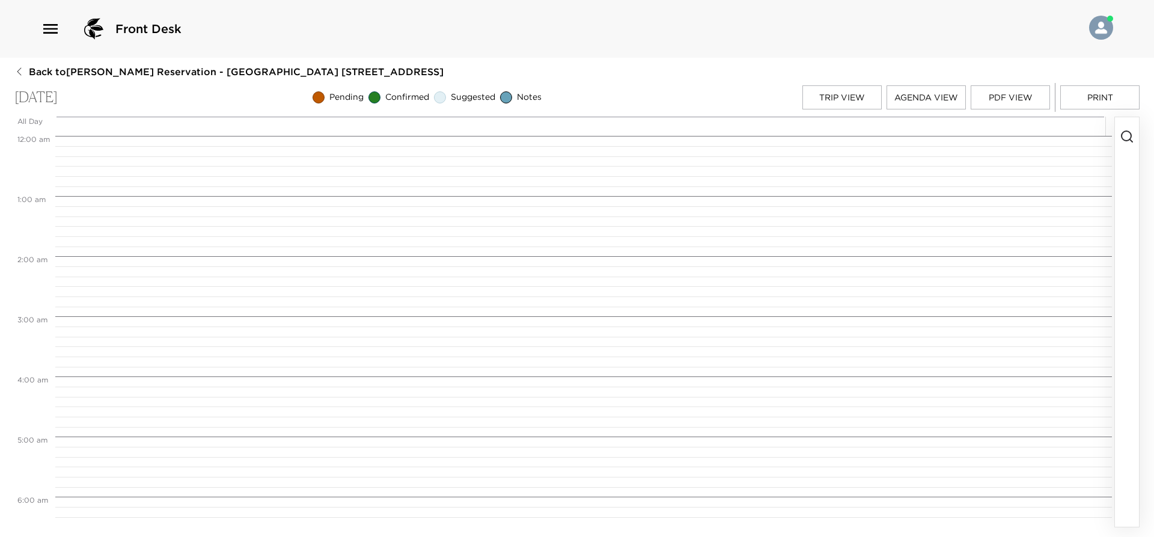
scroll to position [481, 0]
click at [1127, 136] on icon "button" at bounding box center [1126, 136] width 14 height 14
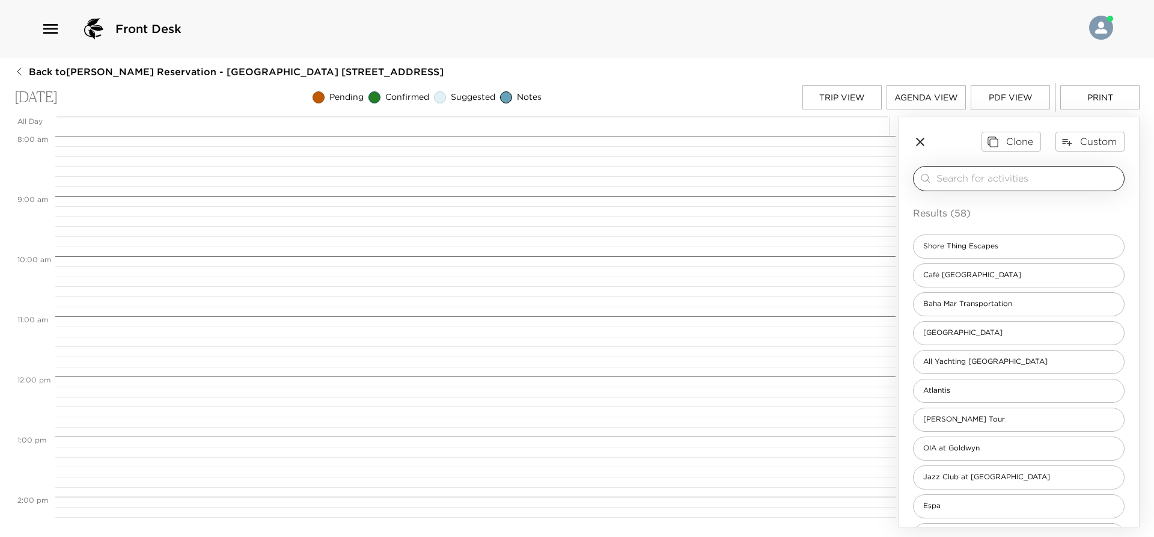
click at [967, 172] on input "search" at bounding box center [1027, 178] width 183 height 14
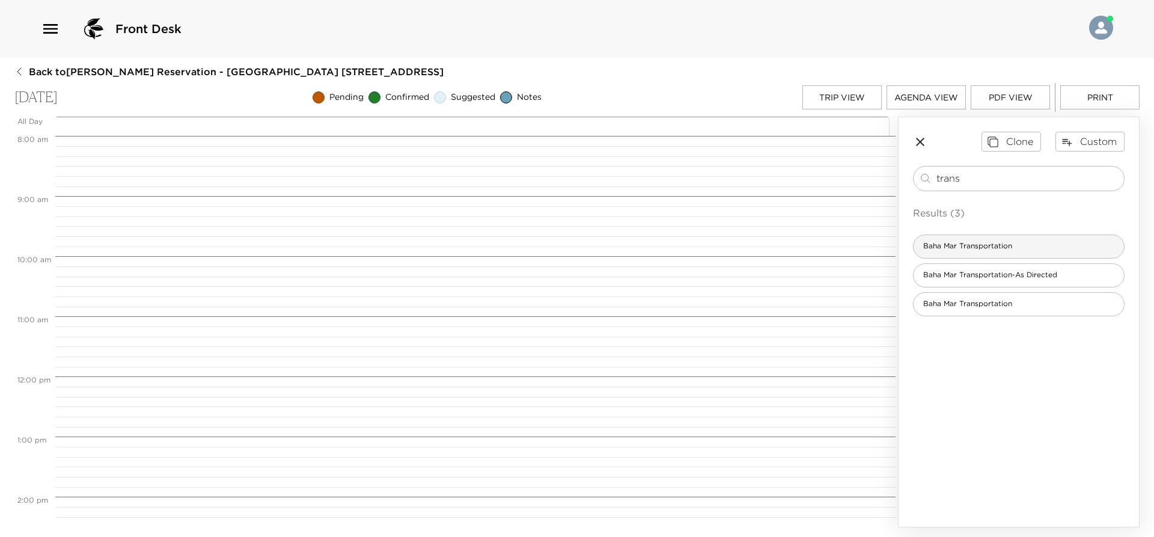
type input "trans"
click at [996, 247] on span "Baha Mar Transportation" at bounding box center [967, 246] width 108 height 10
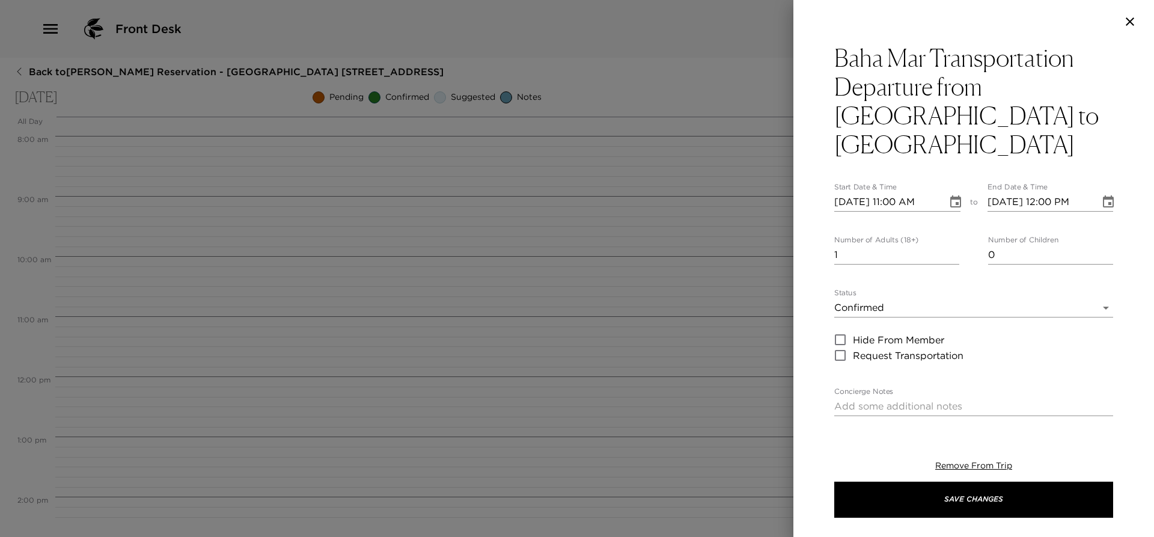
click at [1130, 23] on icon "button" at bounding box center [1129, 21] width 14 height 14
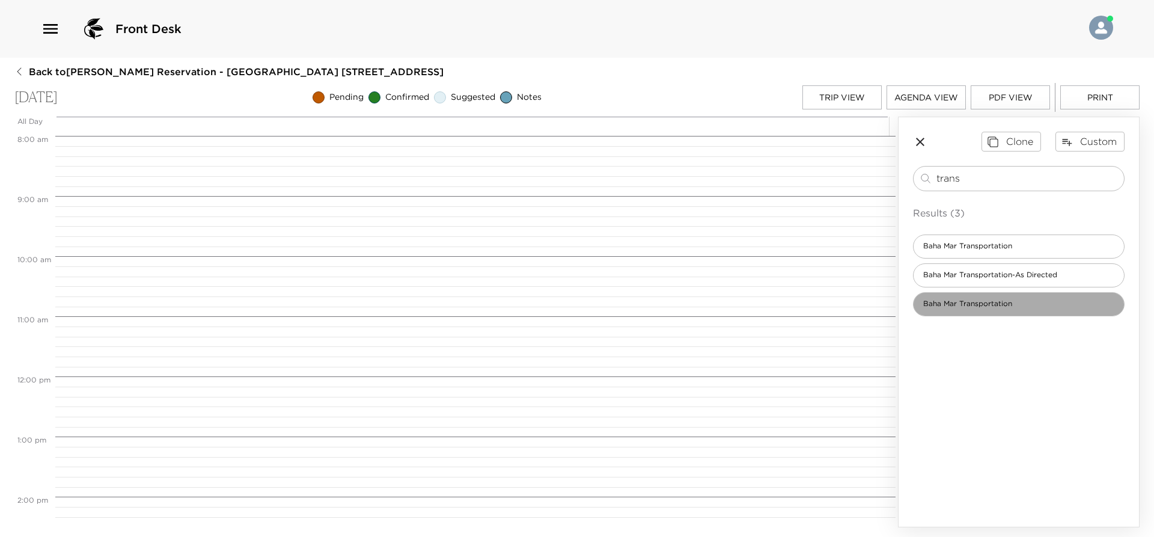
click at [1013, 300] on span "Baha Mar Transportation" at bounding box center [967, 304] width 108 height 10
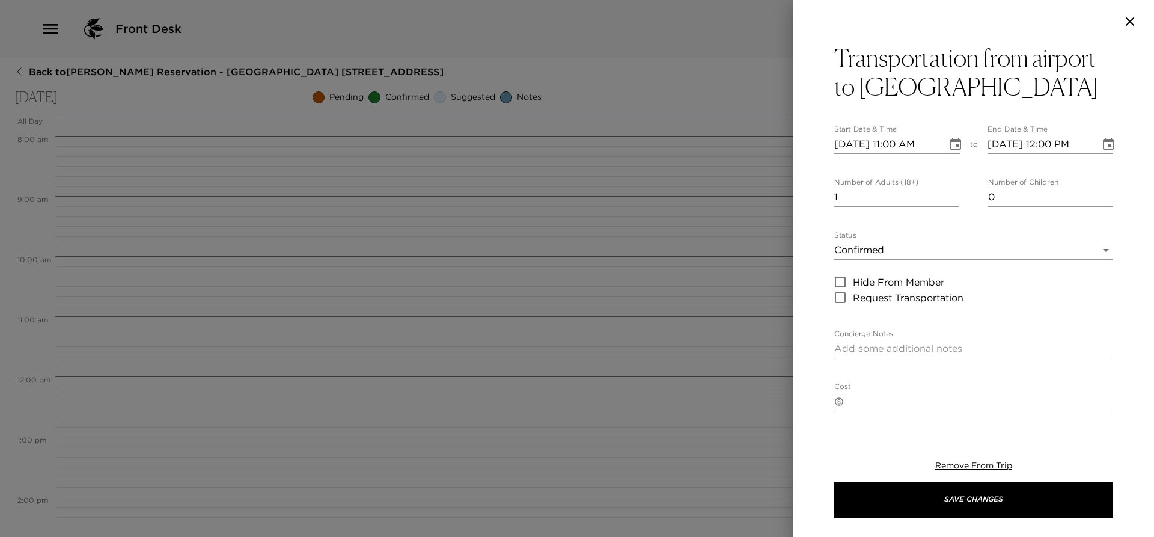
click at [893, 144] on input "[DATE] 11:00 AM" at bounding box center [886, 144] width 105 height 19
type input "[DATE] 02:22 PM"
type input "[DATE] 03:22 PM"
type input "[DATE] 02:22 PM"
type input "2"
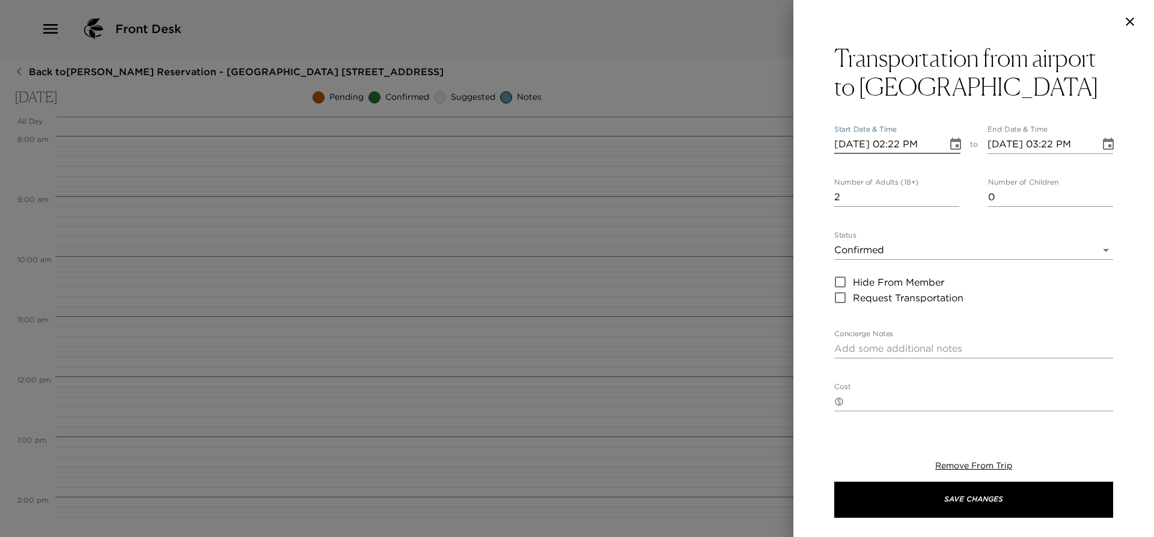
click at [951, 190] on input "2" at bounding box center [896, 196] width 125 height 19
click at [878, 345] on textarea "Concierge Notes" at bounding box center [973, 348] width 279 height 14
type textarea "T"
drag, startPoint x: 952, startPoint y: 359, endPoint x: 832, endPoint y: 348, distance: 121.2
click at [832, 348] on div "Transportation from airport to [GEOGRAPHIC_DATA] Mar Start Date & Time [DATE] 0…" at bounding box center [973, 232] width 360 height 378
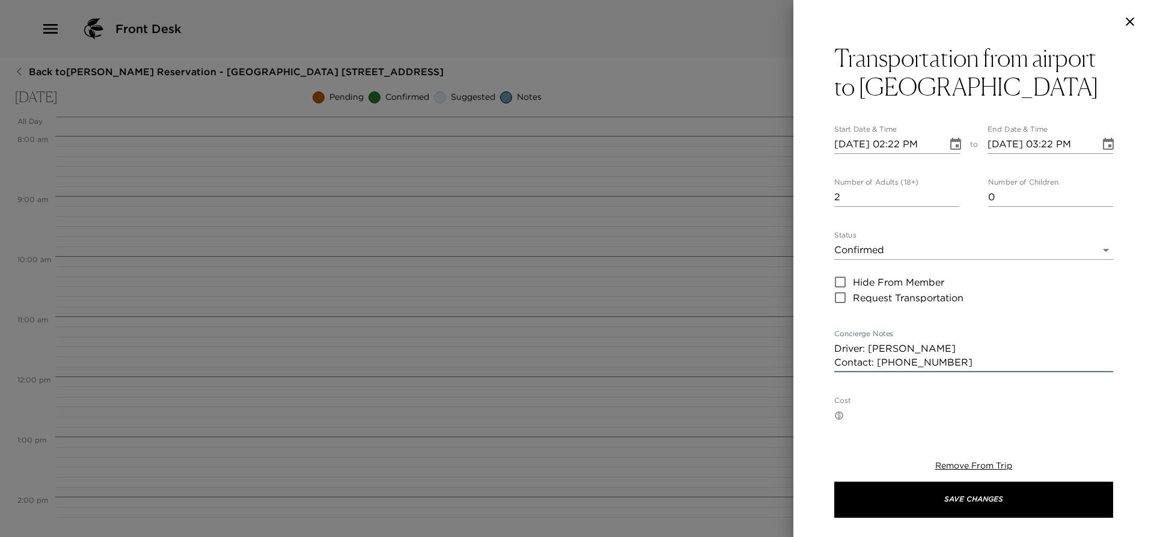
click at [976, 362] on textarea "Driver: [PERSON_NAME] Contact: [PHONE_NUMBER]" at bounding box center [973, 355] width 279 height 28
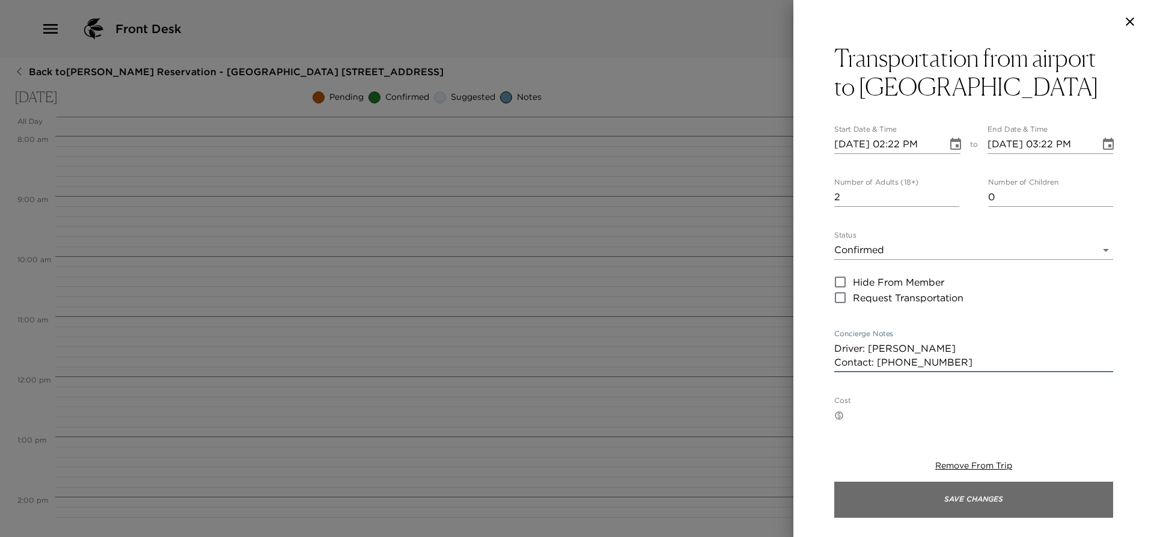
type textarea "Driver: [PERSON_NAME] Contact: [PHONE_NUMBER]"
click at [917, 503] on button "Save Changes" at bounding box center [973, 499] width 279 height 36
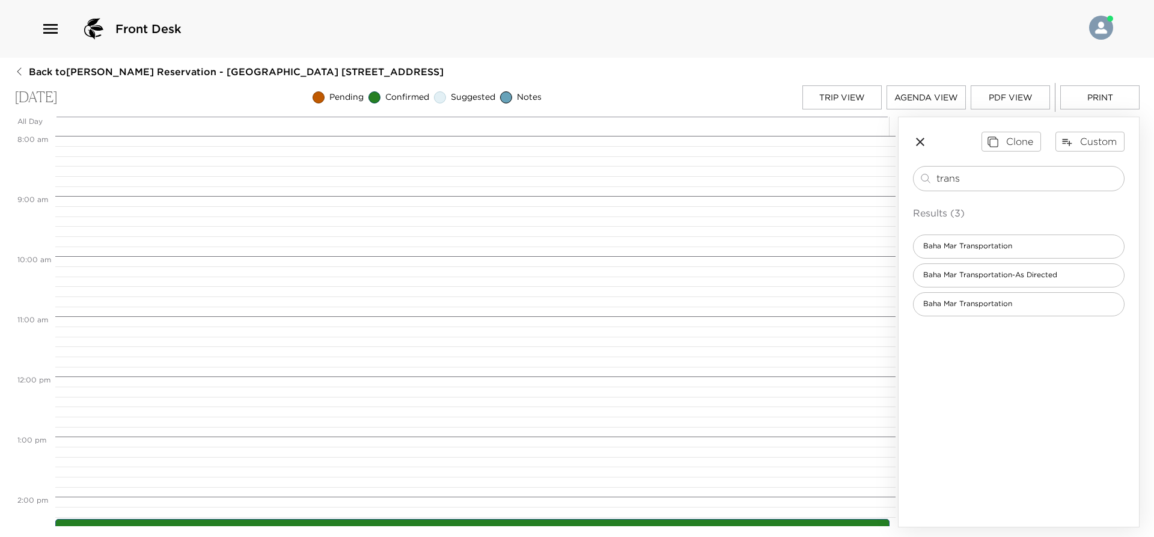
click at [863, 96] on button "Trip View" at bounding box center [841, 97] width 79 height 24
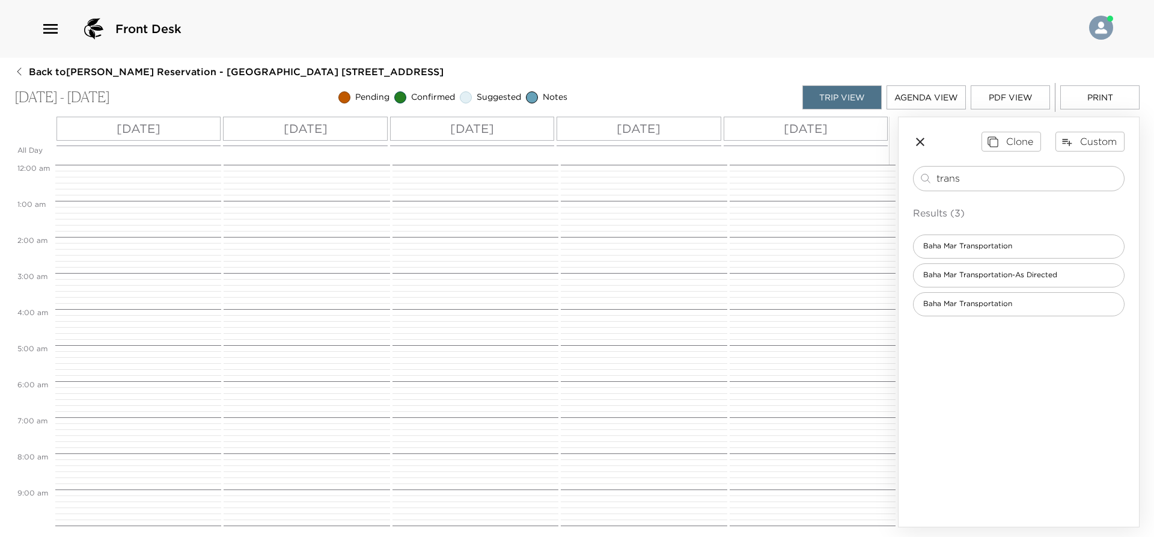
scroll to position [504, 0]
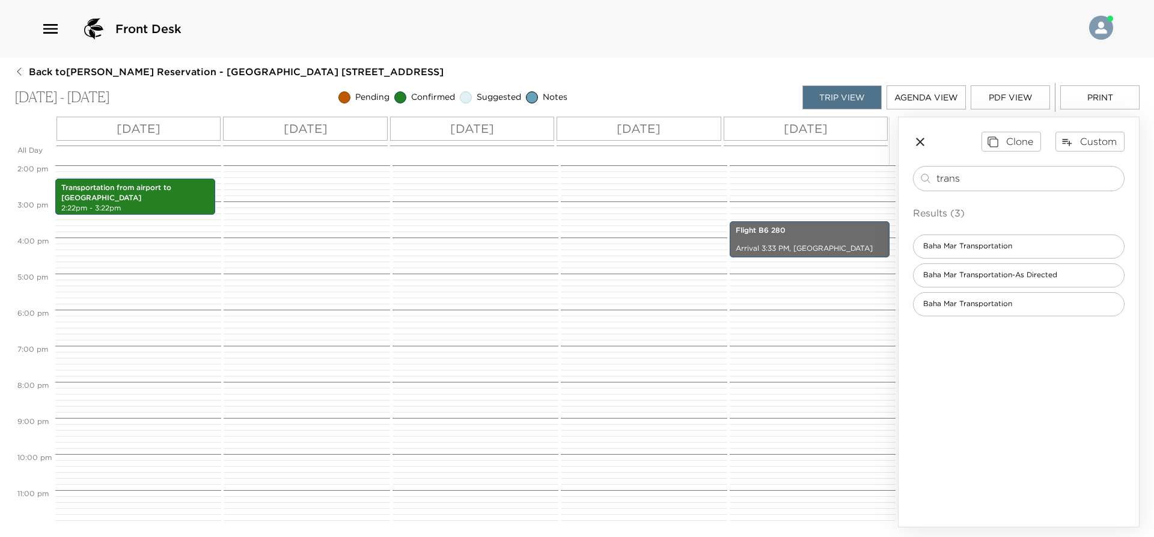
click at [849, 129] on div "[DATE]" at bounding box center [805, 129] width 164 height 24
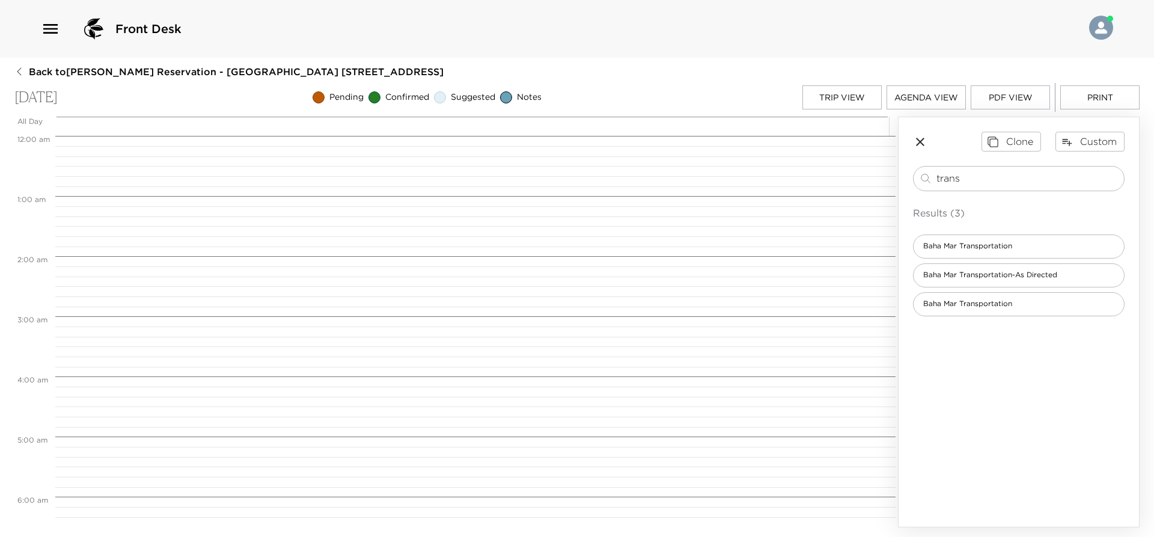
scroll to position [481, 0]
click at [984, 300] on span "Baha Mar Transportation" at bounding box center [967, 304] width 108 height 10
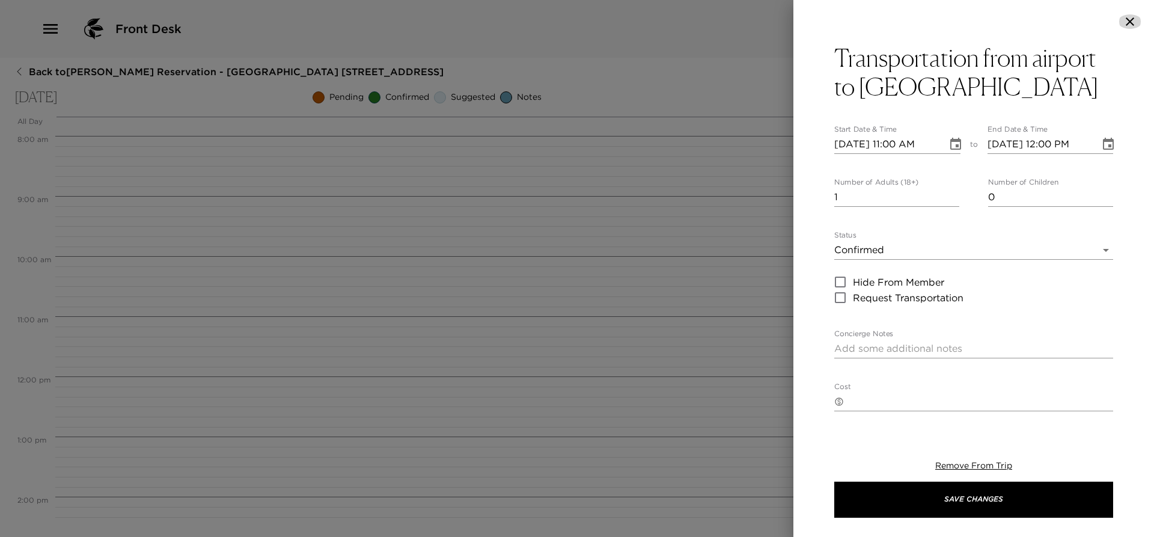
click at [1128, 23] on icon "button" at bounding box center [1129, 21] width 8 height 8
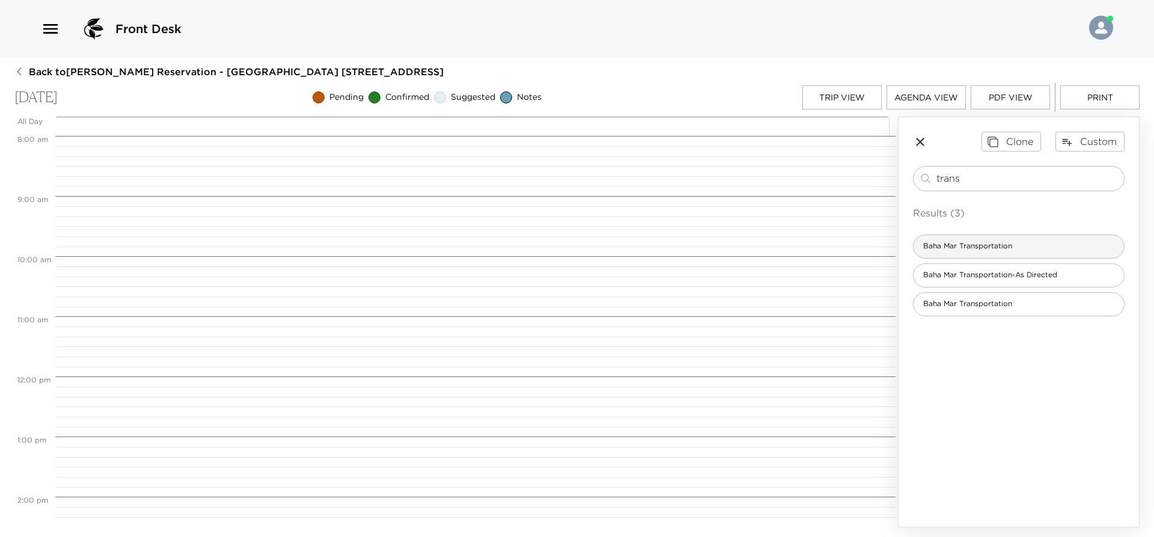
click at [993, 240] on div "Baha Mar Transportation" at bounding box center [1018, 246] width 211 height 24
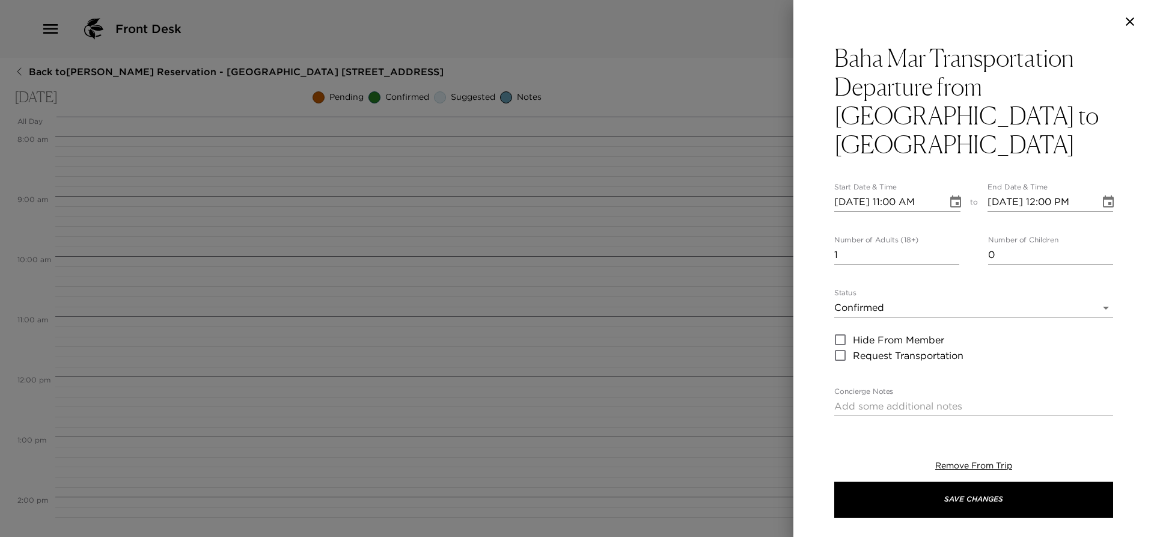
click at [894, 192] on input "[DATE] 11:00 AM" at bounding box center [886, 201] width 105 height 19
click at [926, 192] on input "[DATE] 01:00 AM" at bounding box center [886, 201] width 105 height 19
type input "[DATE] 01:00 PM"
type input "[DATE] 02:00 PM"
type input "[DATE] 01:00 PM"
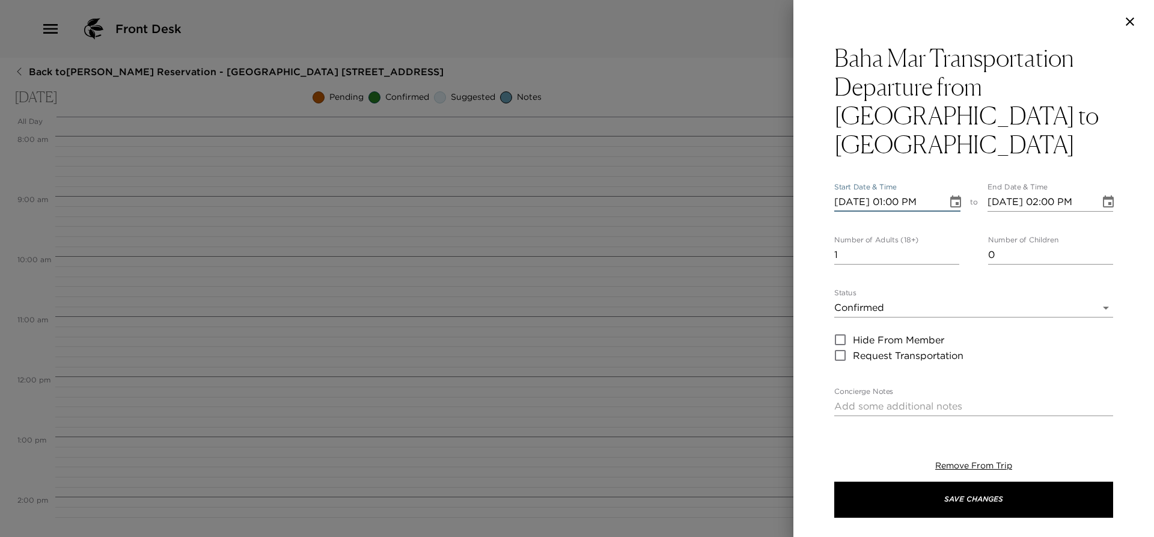
type input "2"
click at [949, 245] on input "2" at bounding box center [896, 254] width 125 height 19
click at [886, 399] on textarea "Concierge Notes" at bounding box center [973, 406] width 279 height 14
paste textarea "Driver: [PERSON_NAME] Contact: [PHONE_NUMBER]"
type textarea "Driver: [PERSON_NAME] Contact: [PHONE_NUMBER]"
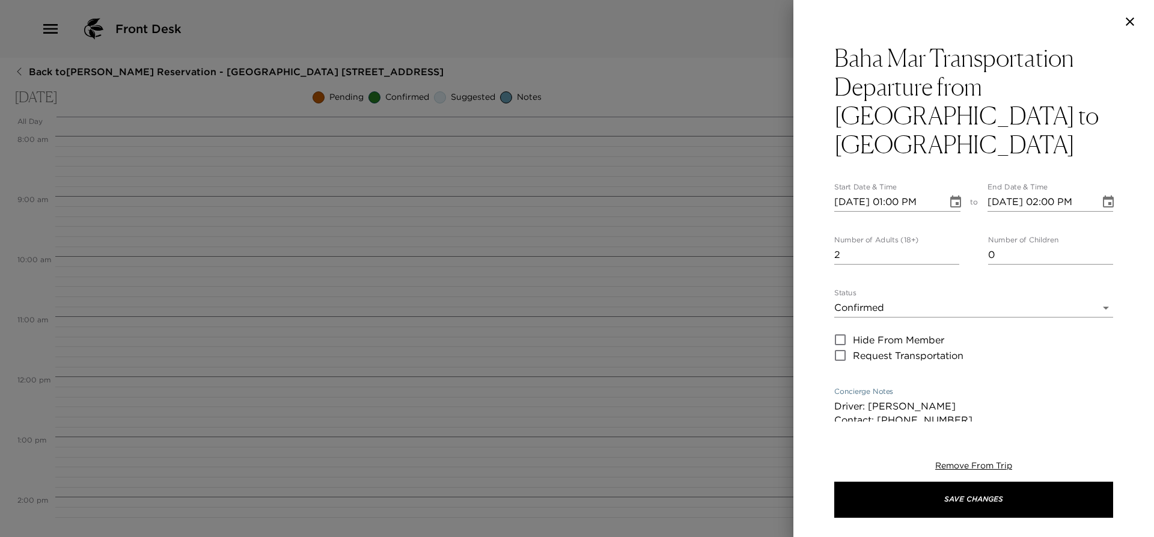
click at [809, 294] on div "Baha Mar Transportation Departure from [GEOGRAPHIC_DATA] to Airport Start Date …" at bounding box center [973, 232] width 360 height 378
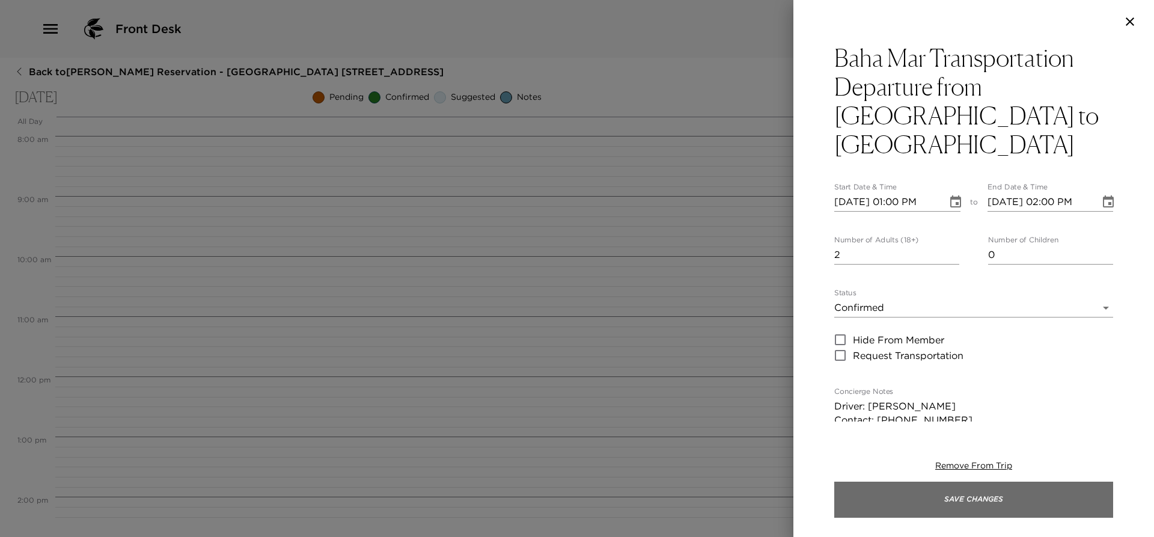
click at [907, 502] on button "Save Changes" at bounding box center [973, 499] width 279 height 36
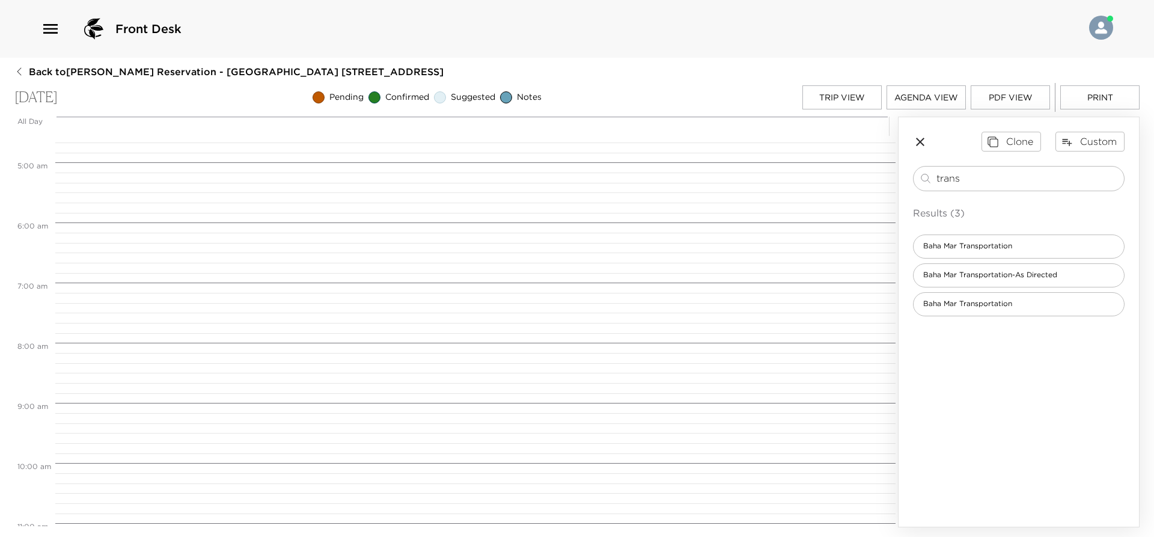
scroll to position [120, 0]
click at [847, 102] on button "Trip View" at bounding box center [841, 97] width 79 height 24
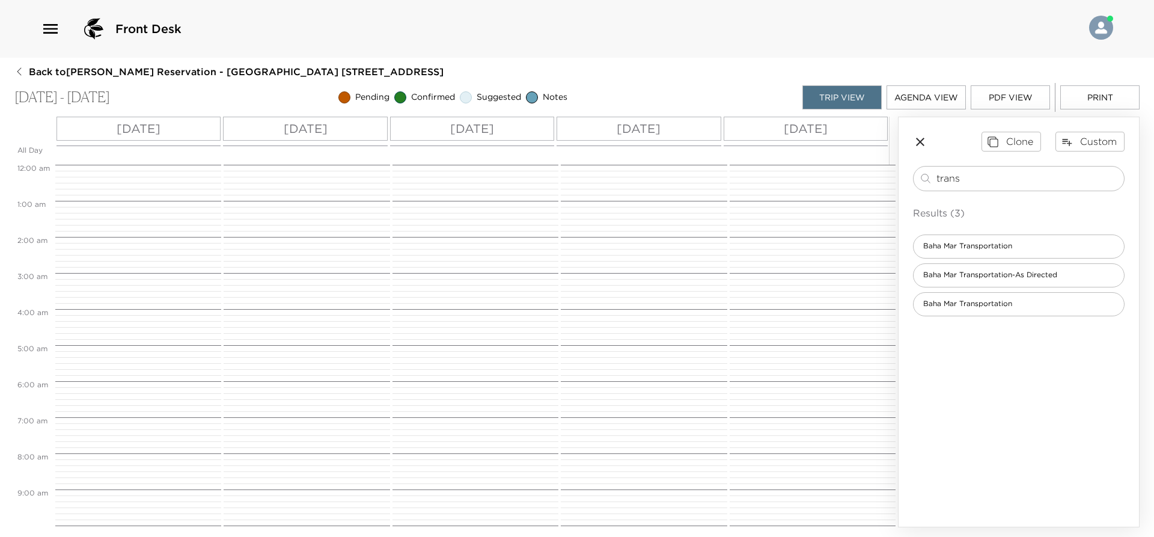
scroll to position [504, 0]
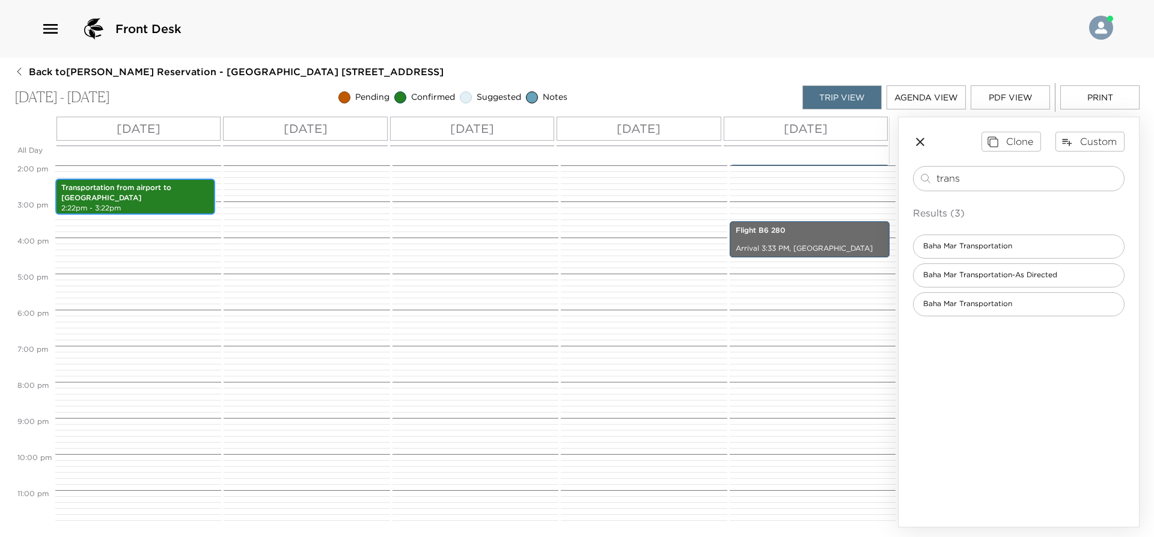
click at [173, 186] on p "Transportation from airport to [GEOGRAPHIC_DATA]" at bounding box center [135, 193] width 148 height 20
click at [153, 204] on p "2:22pm - 3:22pm" at bounding box center [135, 208] width 148 height 10
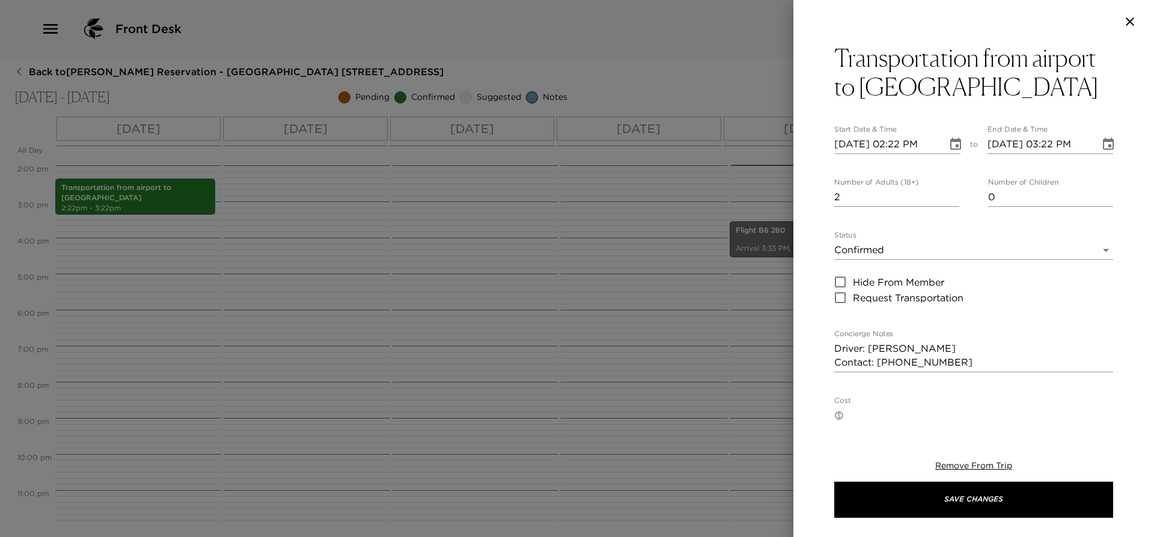
click at [1128, 19] on icon "button" at bounding box center [1129, 21] width 14 height 14
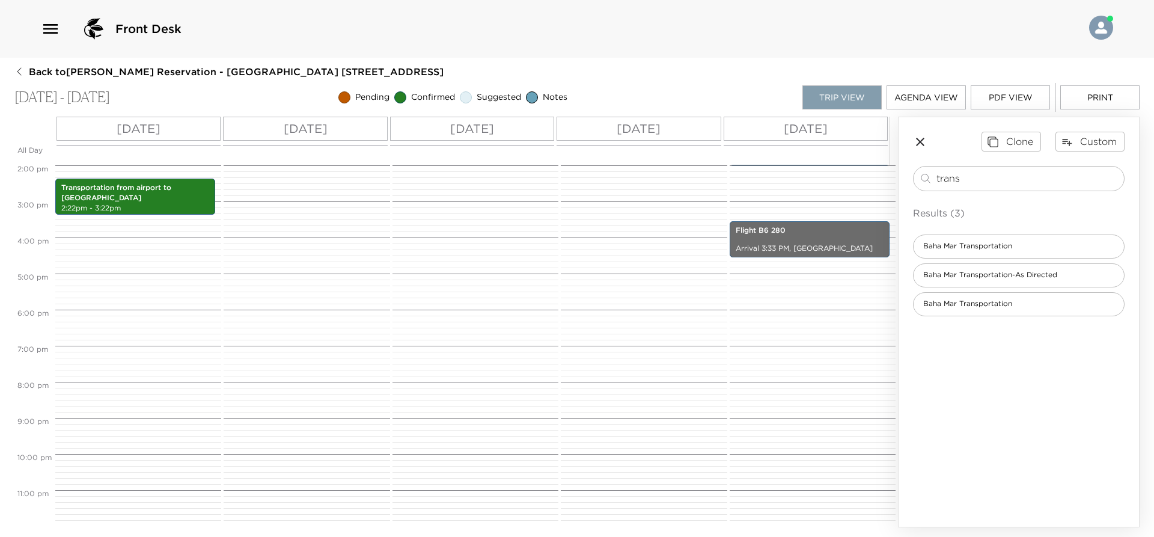
click at [862, 94] on button "Trip View" at bounding box center [841, 97] width 79 height 24
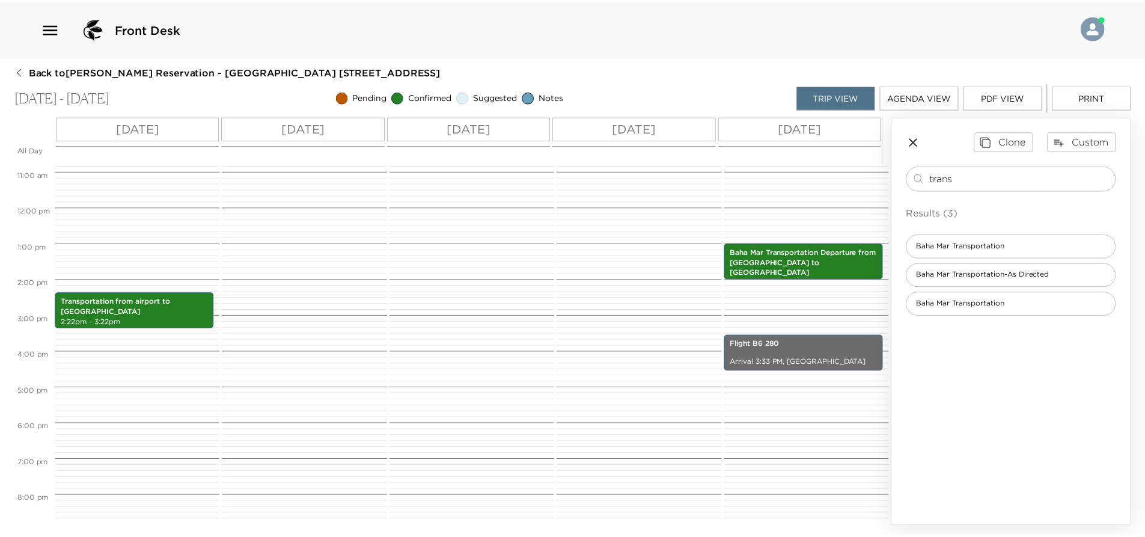
scroll to position [384, 0]
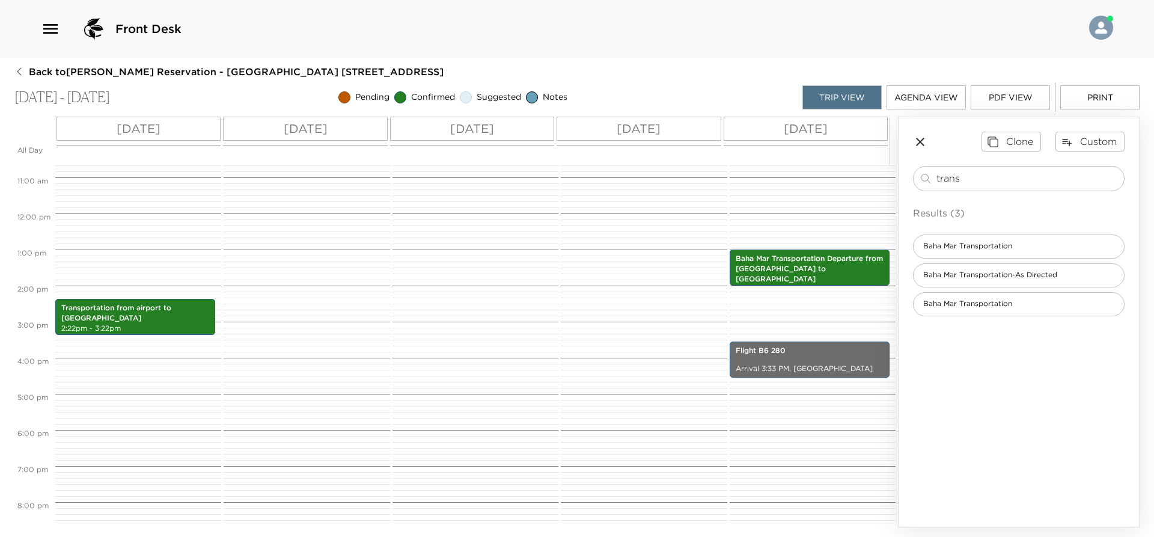
click at [31, 71] on span "Back to [PERSON_NAME] Reservation - [GEOGRAPHIC_DATA] 618 [GEOGRAPHIC_DATA], [G…" at bounding box center [236, 71] width 415 height 13
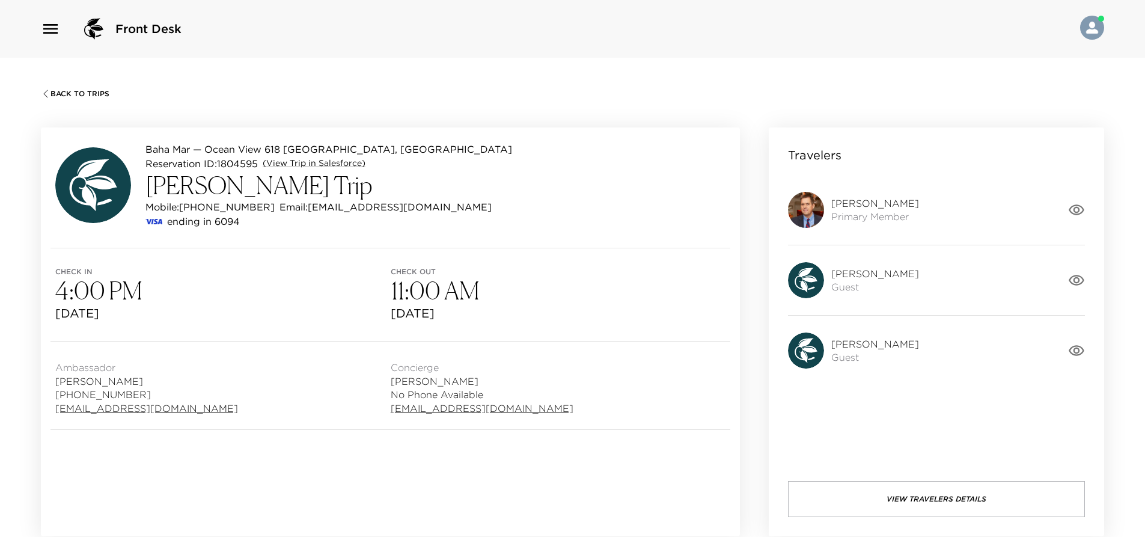
click at [378, 257] on div "Check in 4:00 PM [DATE] Check out 11:00 AM [DATE]" at bounding box center [390, 294] width 699 height 93
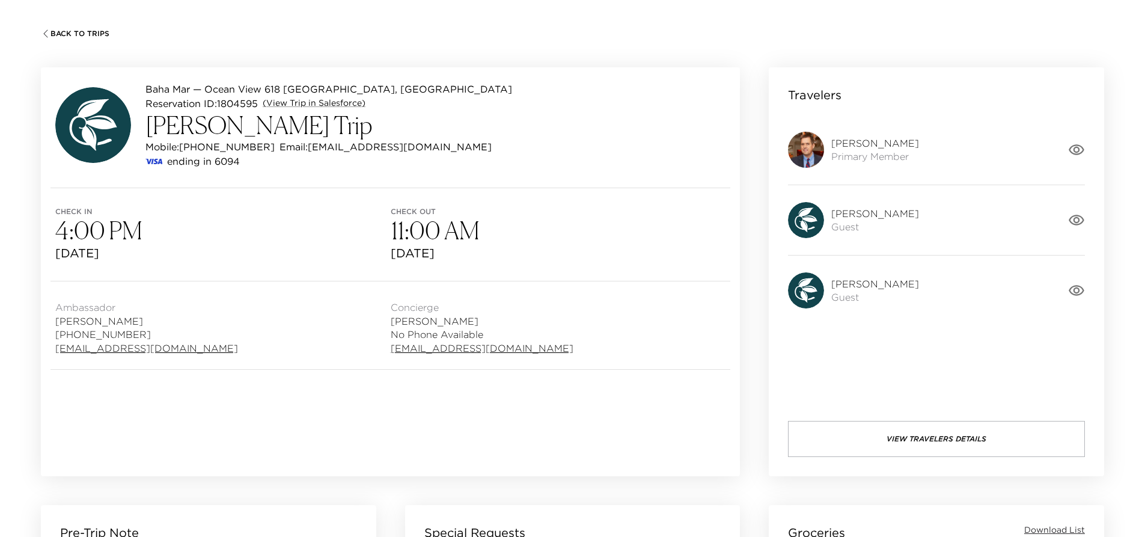
scroll to position [360, 0]
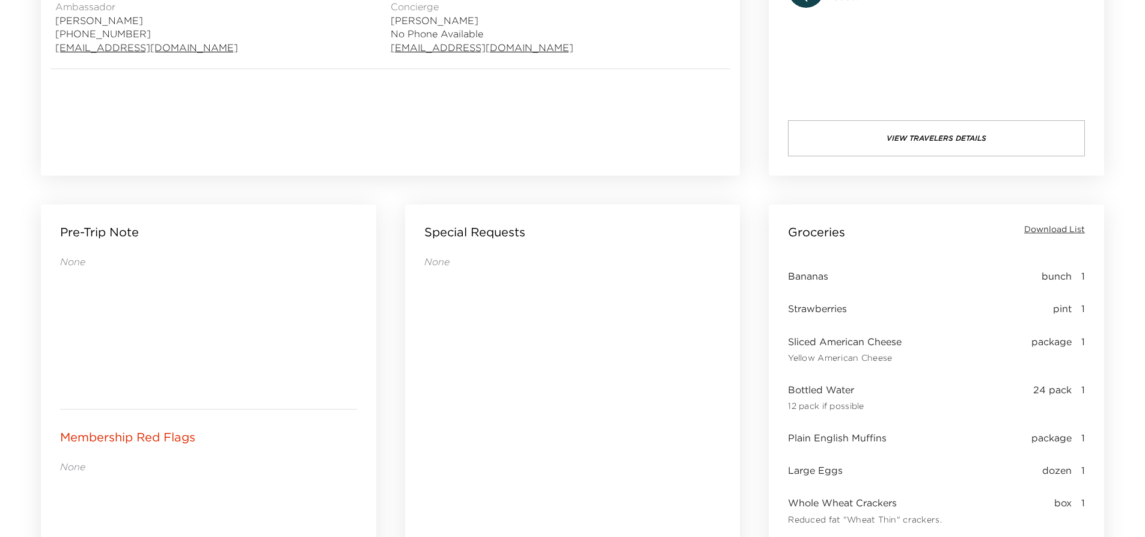
click at [368, 281] on div "Pre-Trip Note None" at bounding box center [208, 306] width 335 height 204
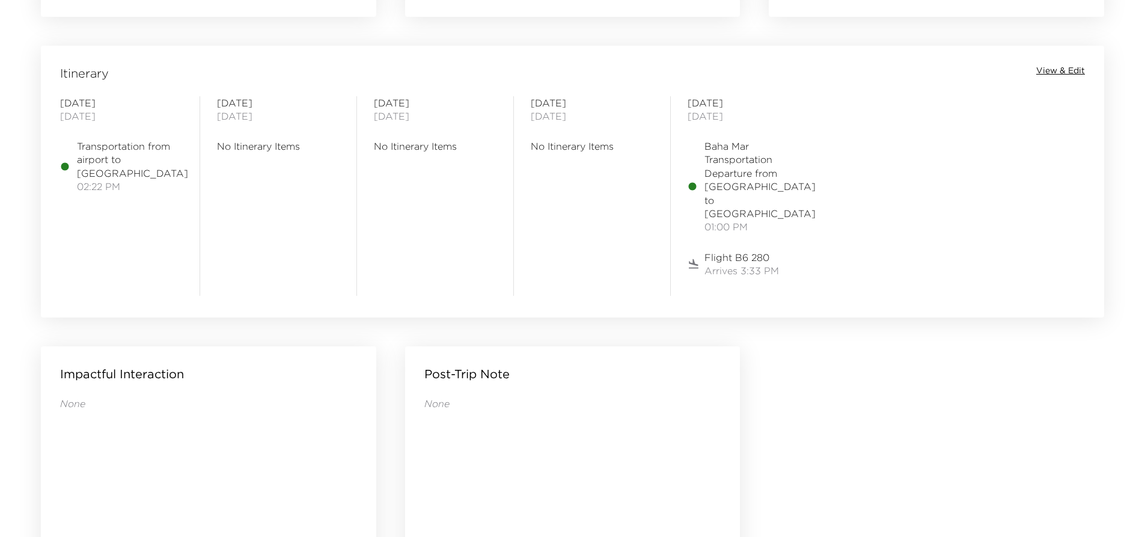
scroll to position [961, 0]
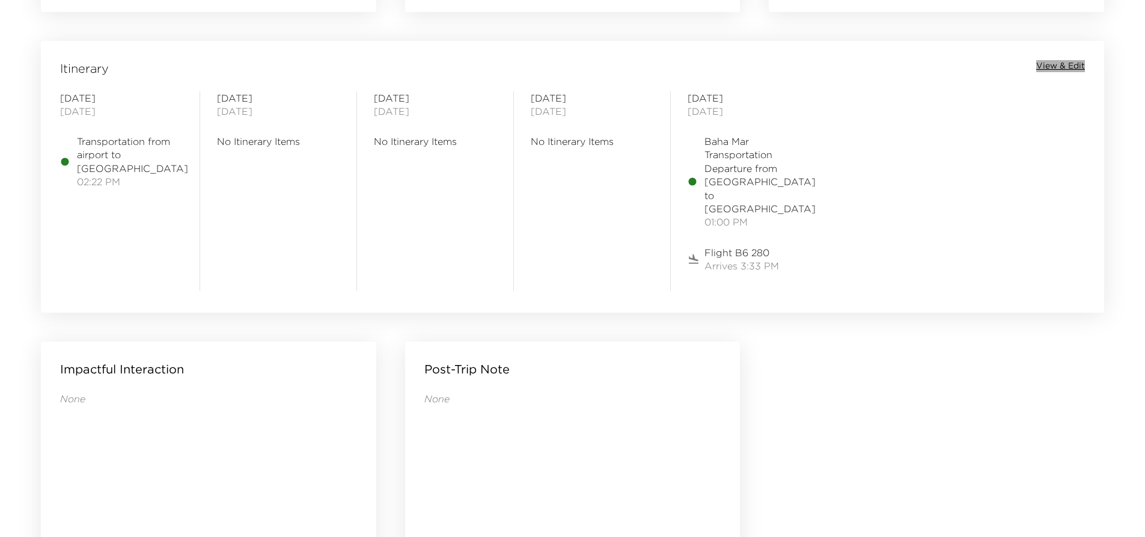
click at [1059, 67] on span "View & Edit" at bounding box center [1060, 66] width 49 height 12
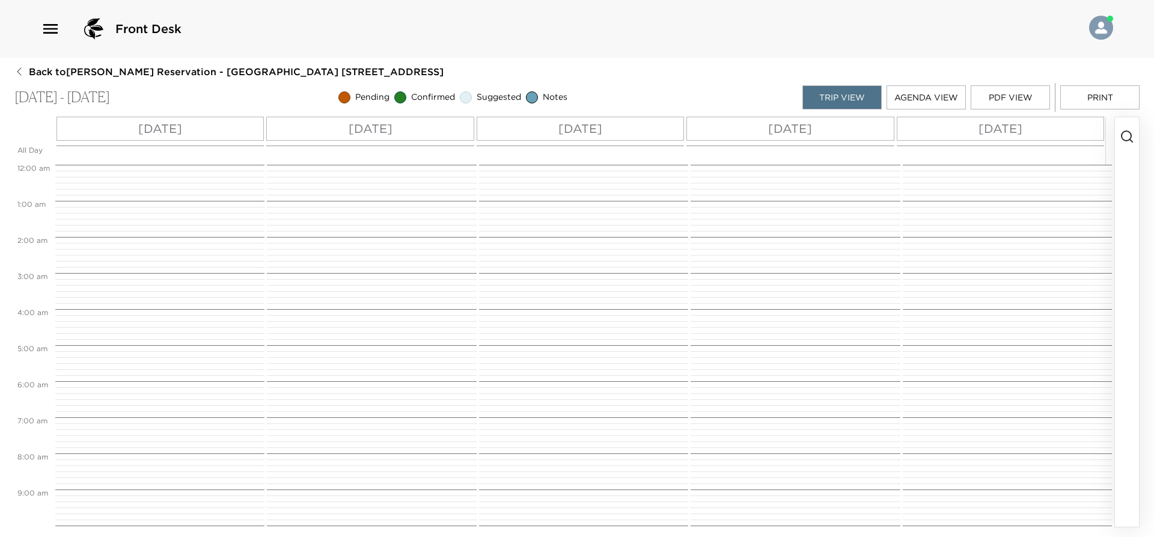
scroll to position [495, 0]
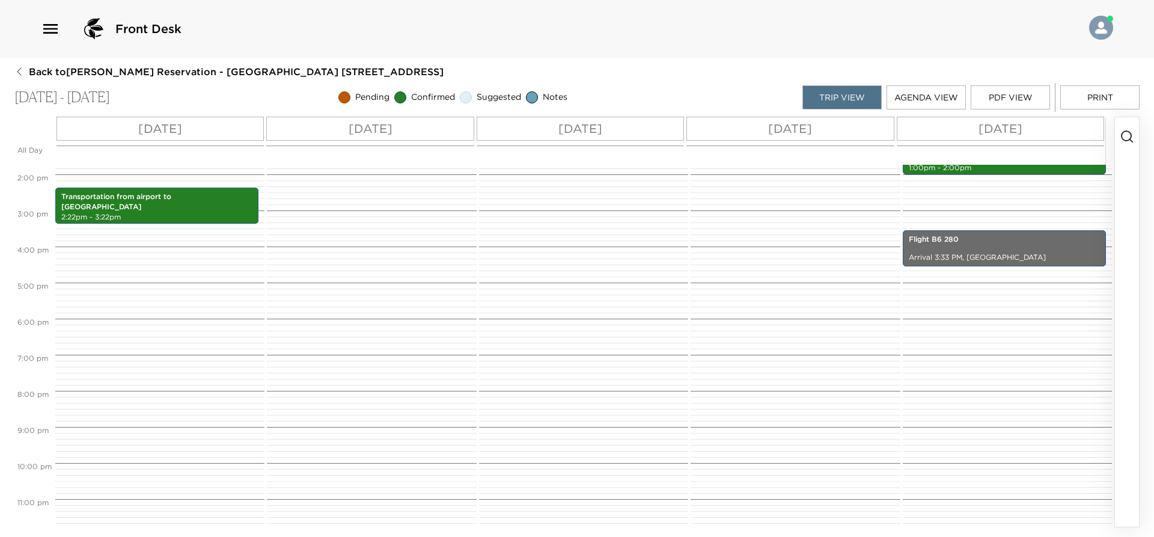
click at [182, 127] on p "[DATE]" at bounding box center [160, 129] width 44 height 18
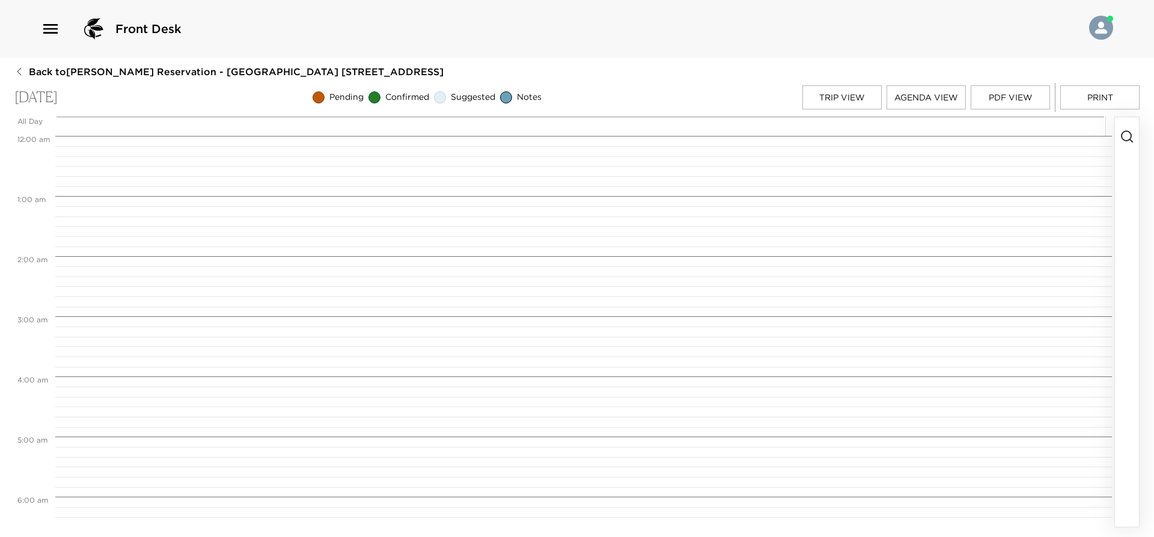
scroll to position [863, 0]
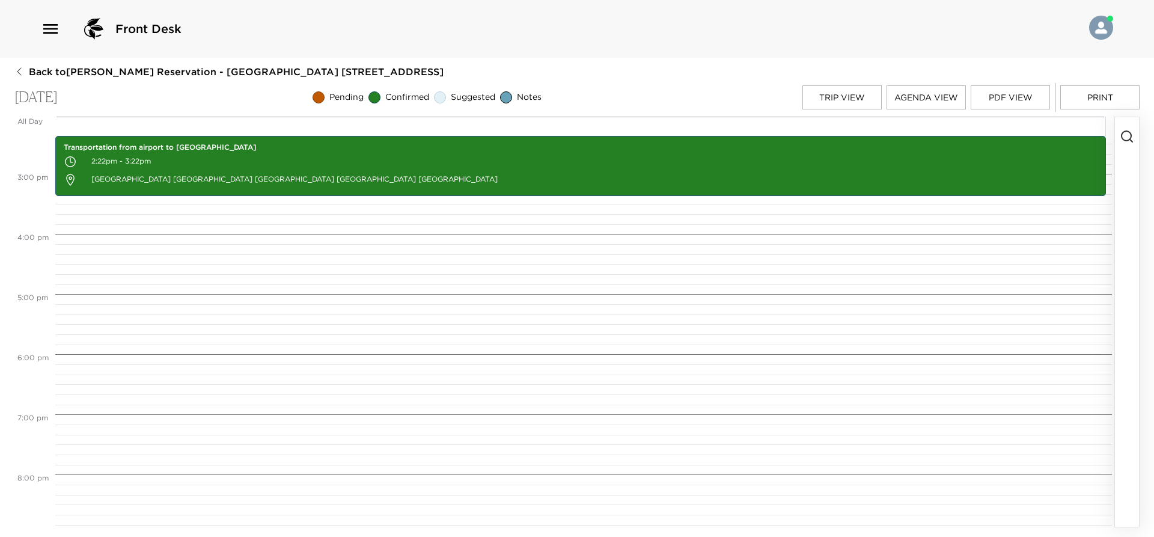
click at [1128, 133] on icon "button" at bounding box center [1126, 136] width 14 height 14
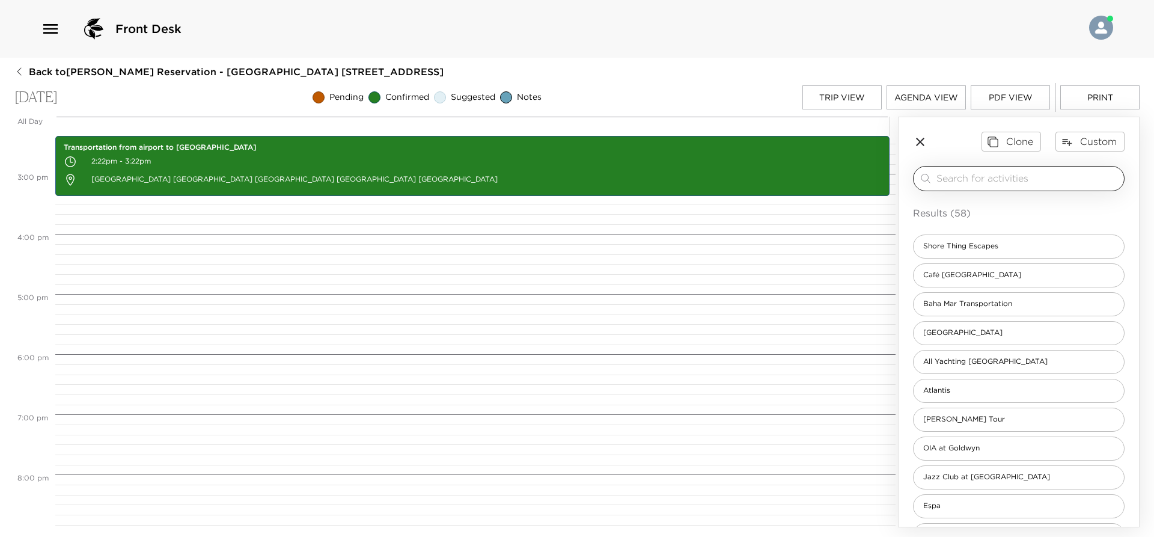
click at [988, 185] on div "​" at bounding box center [1027, 178] width 183 height 14
click at [988, 181] on input "search" at bounding box center [1027, 178] width 183 height 14
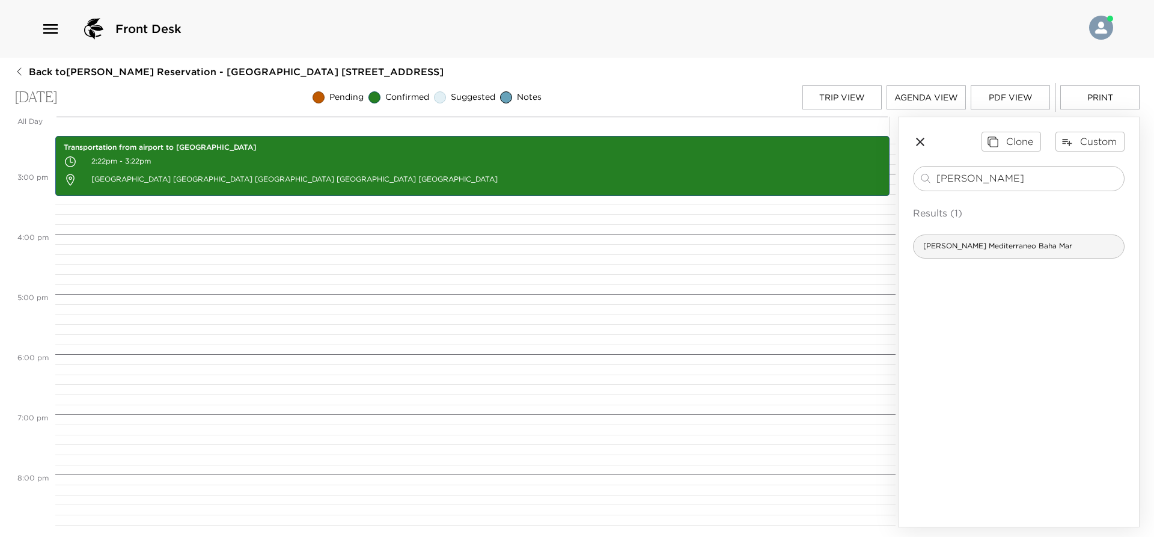
type input "[PERSON_NAME]"
click at [987, 247] on span "[PERSON_NAME] Mediterraneo Baha Mar" at bounding box center [997, 246] width 168 height 10
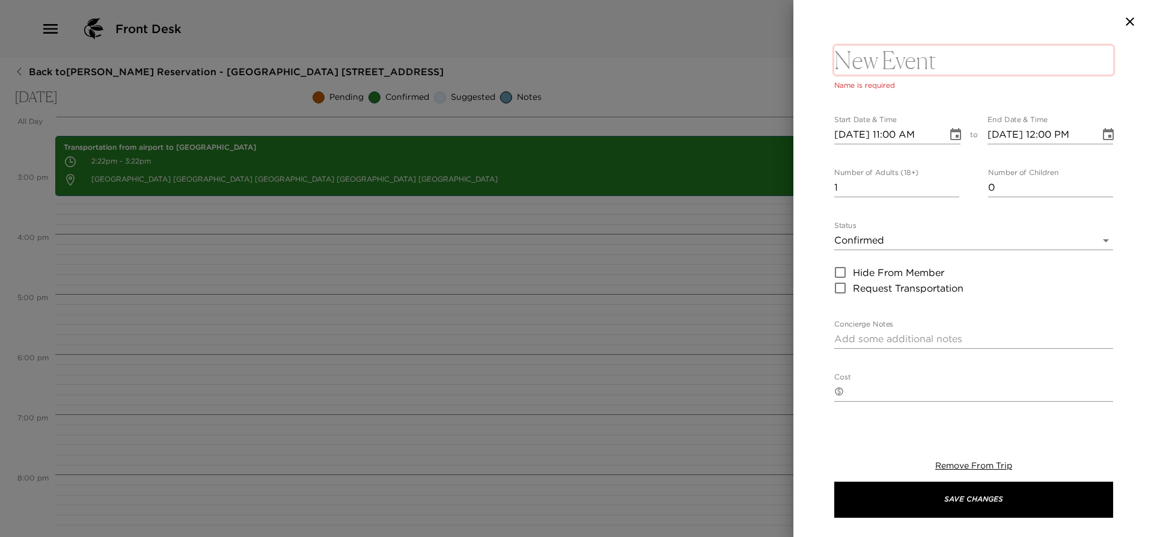
click at [889, 67] on textarea at bounding box center [973, 60] width 279 height 29
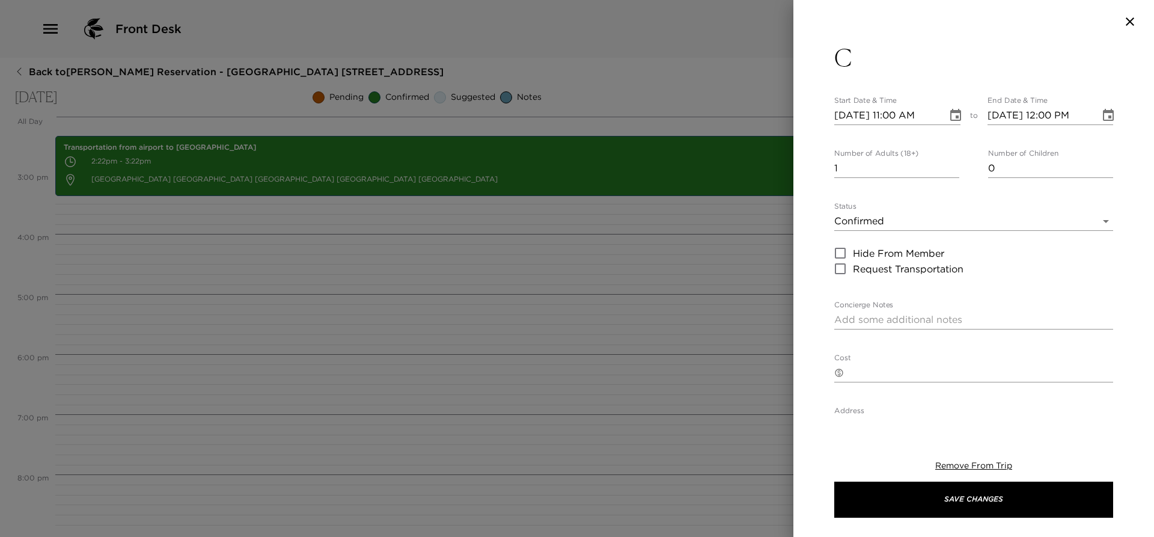
click at [889, 67] on button "C" at bounding box center [973, 57] width 279 height 29
click at [889, 59] on textarea "C" at bounding box center [973, 60] width 279 height 29
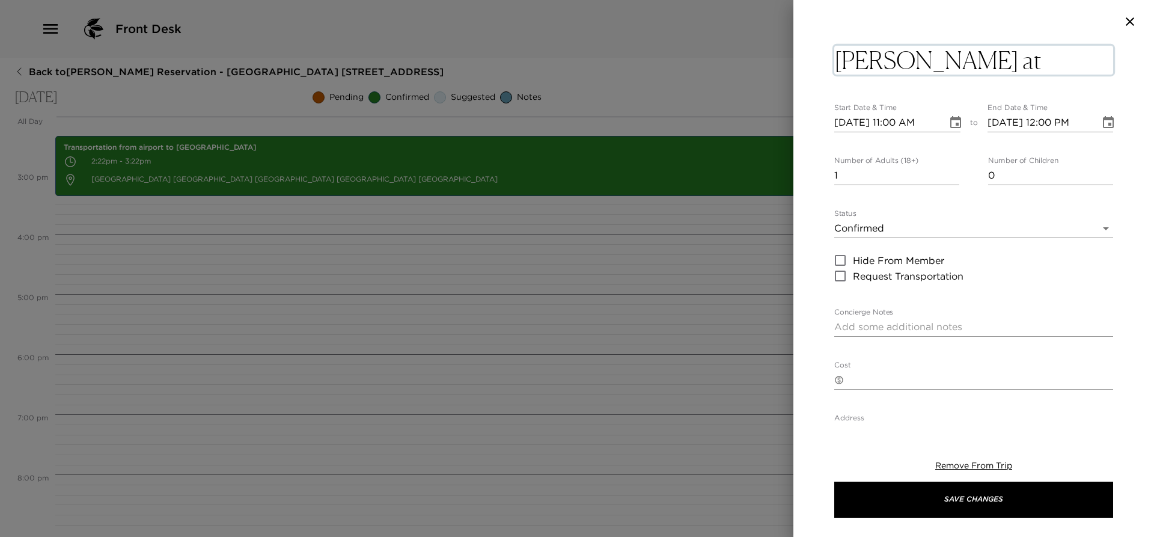
type textarea "[PERSON_NAME] at [GEOGRAPHIC_DATA]"
click at [899, 123] on input "[DATE] 11:00 AM" at bounding box center [886, 122] width 105 height 19
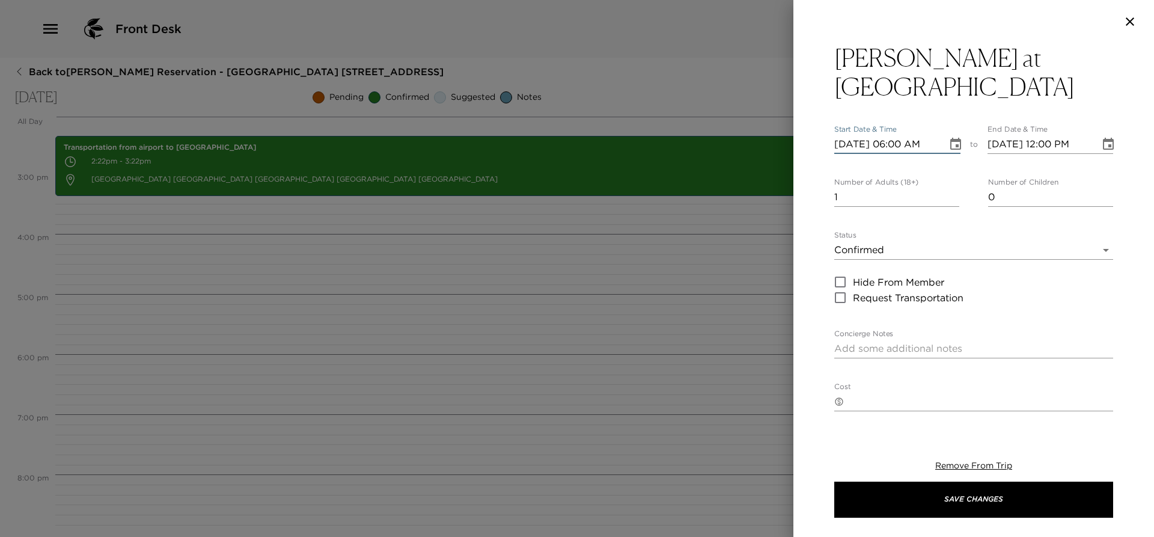
click at [928, 135] on input "[DATE] 06:00 AM" at bounding box center [886, 144] width 105 height 19
type input "[DATE] 06:00 PM"
type input "[DATE] 07:00 PM"
type input "[DATE] 06:00 PM"
type input "2"
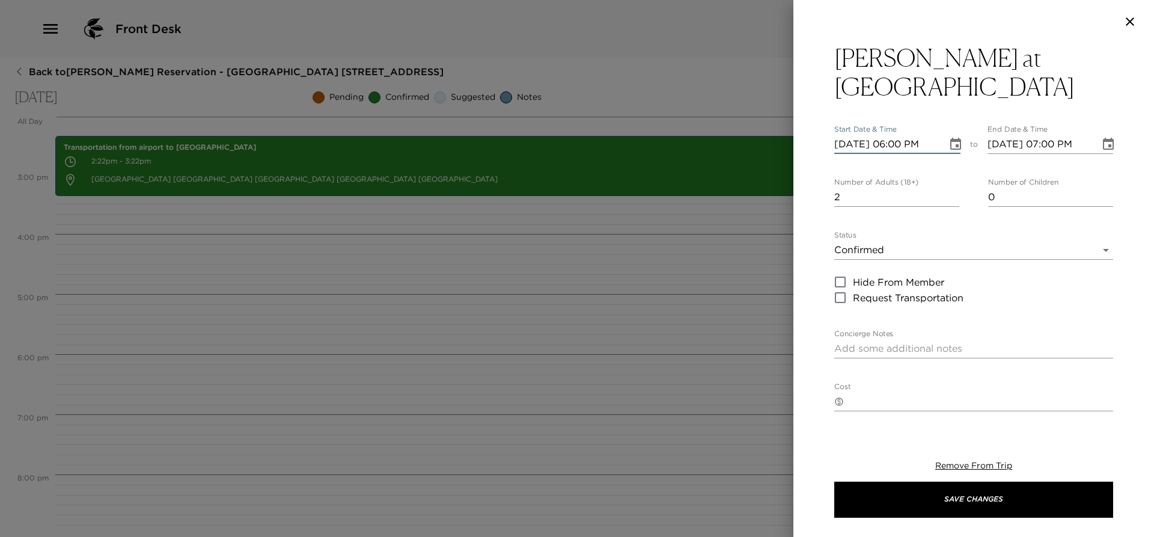
click at [950, 187] on input "2" at bounding box center [896, 196] width 125 height 19
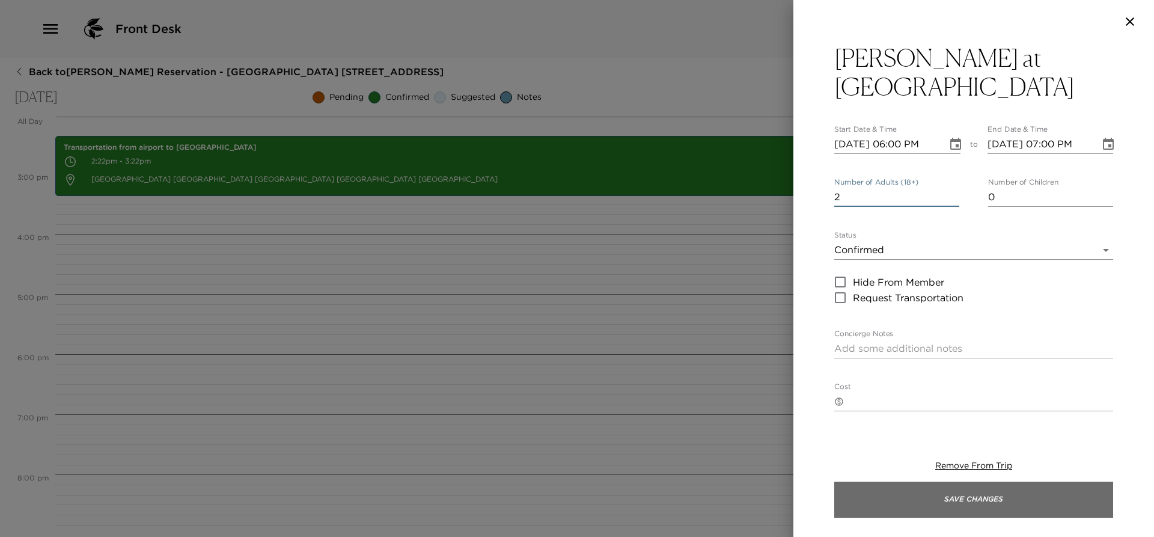
click at [919, 496] on button "Save Changes" at bounding box center [973, 499] width 279 height 36
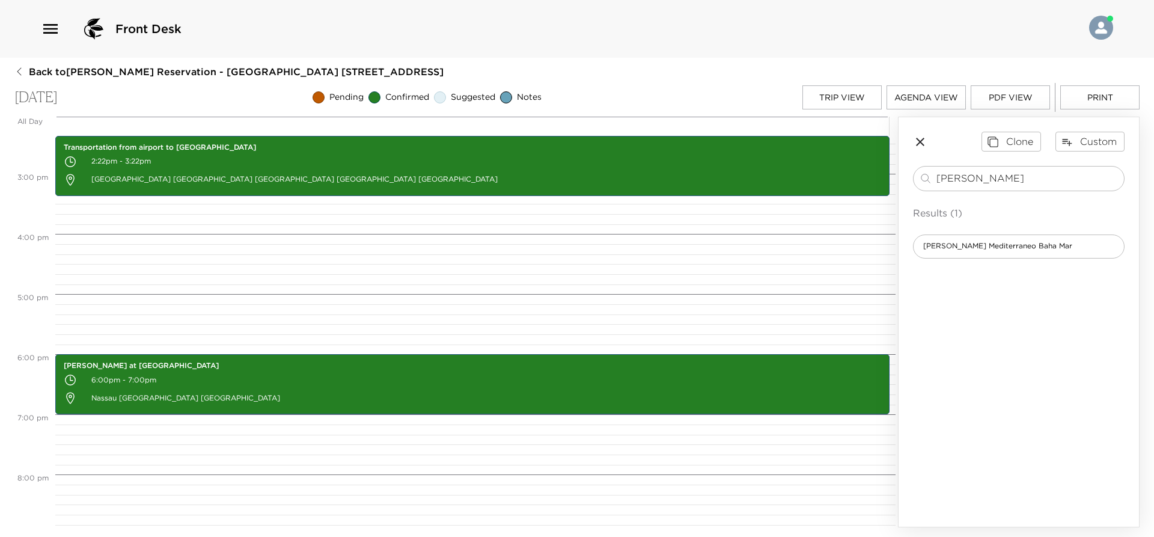
click at [842, 99] on button "Trip View" at bounding box center [841, 97] width 79 height 24
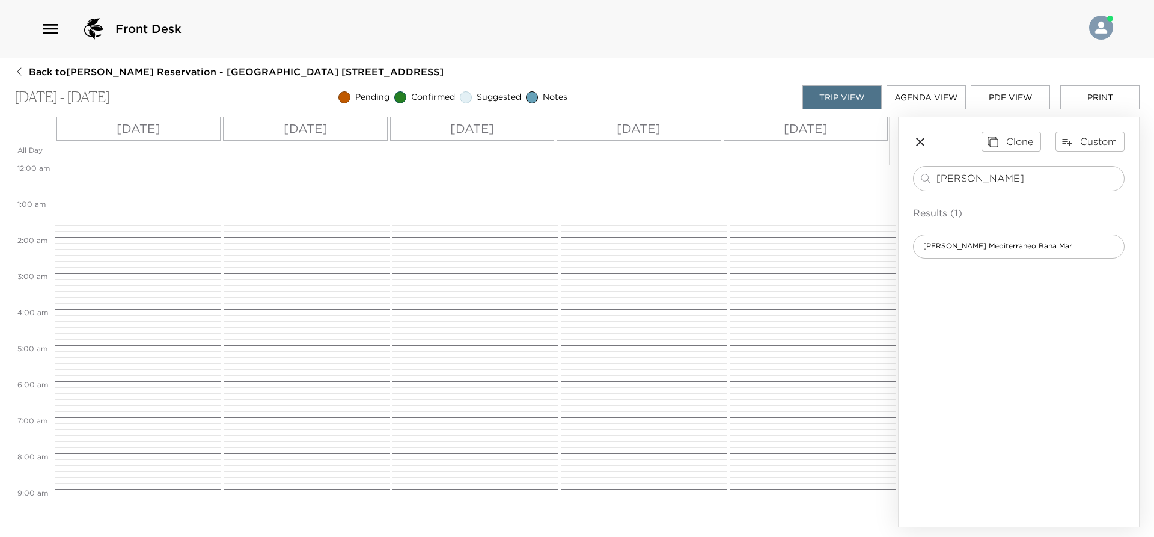
scroll to position [504, 0]
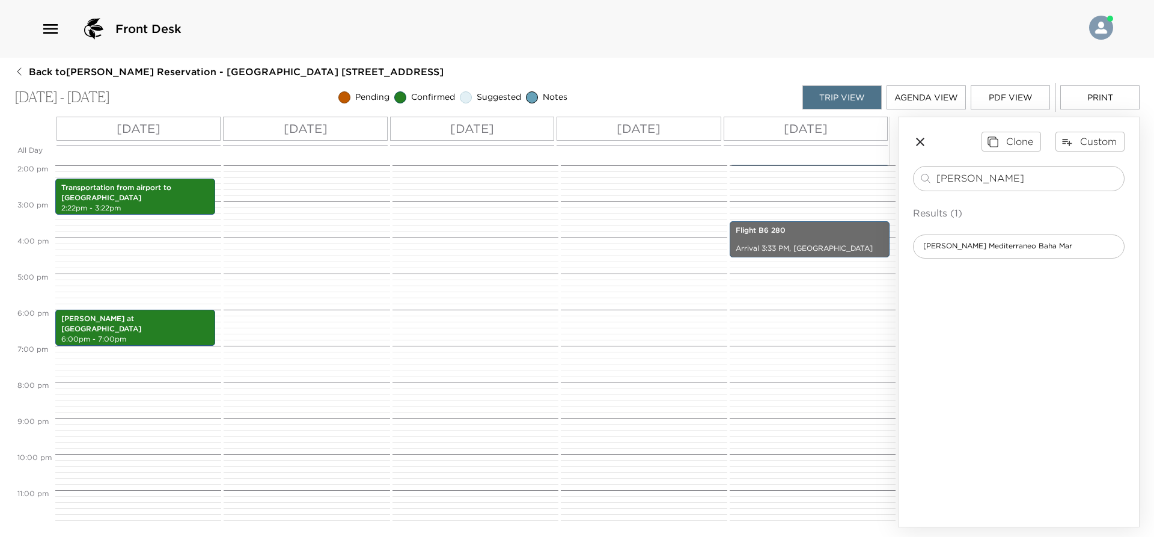
click at [299, 125] on p "[DATE]" at bounding box center [306, 129] width 44 height 18
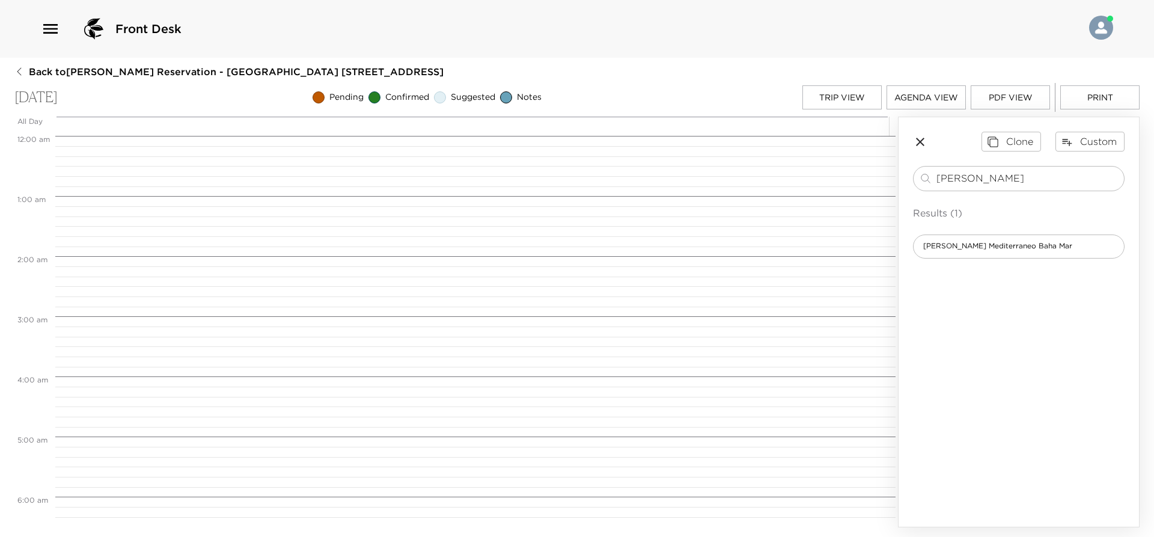
scroll to position [481, 0]
click at [958, 177] on input "[PERSON_NAME]" at bounding box center [1027, 178] width 183 height 14
type input "pizz"
click at [986, 251] on div "Pizza Lab" at bounding box center [1018, 246] width 211 height 24
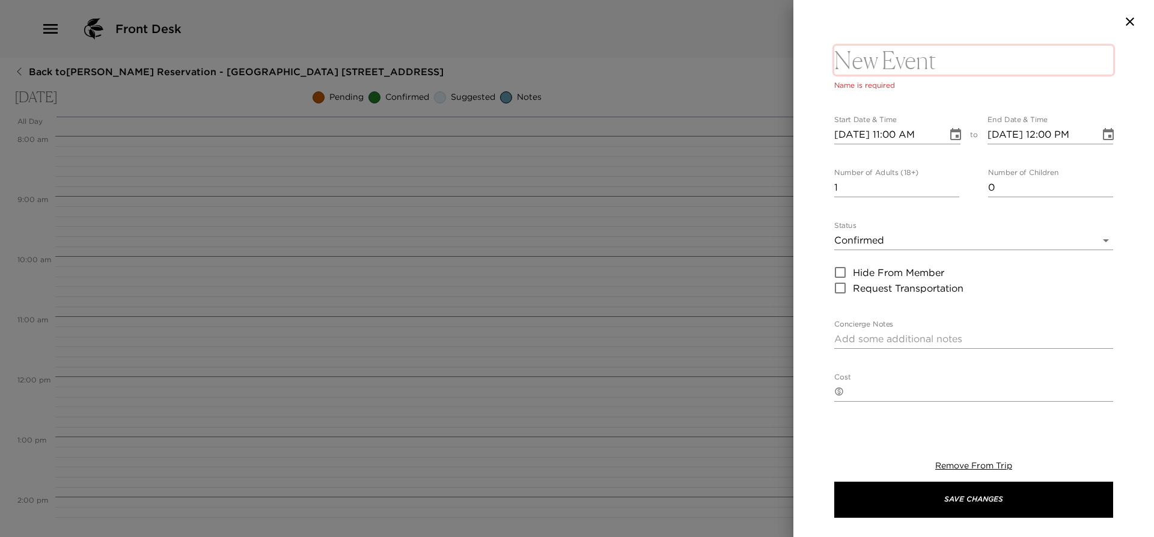
click at [932, 62] on textarea at bounding box center [973, 60] width 279 height 29
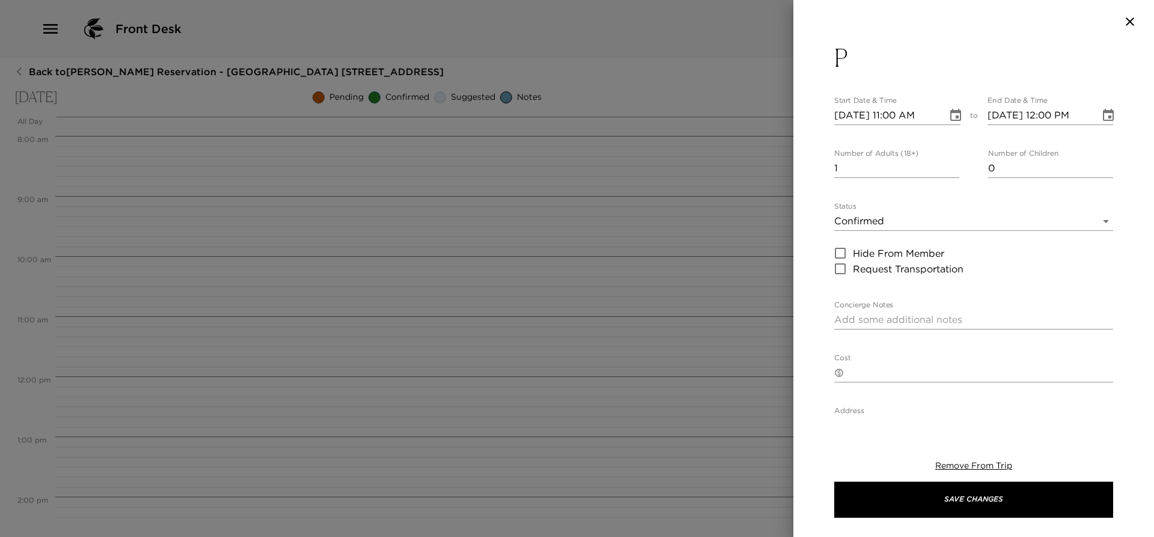
click at [932, 62] on button "P" at bounding box center [973, 57] width 279 height 29
click at [916, 59] on textarea "P" at bounding box center [973, 60] width 279 height 29
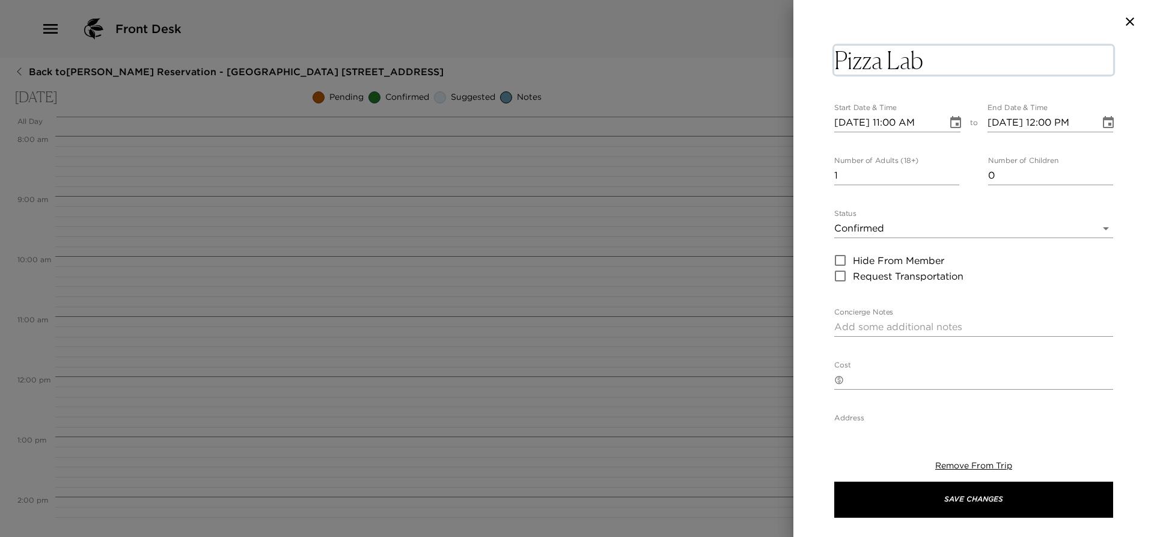
type textarea "Pizza Lab"
click at [890, 119] on input "[DATE] 11:00 AM" at bounding box center [886, 122] width 105 height 19
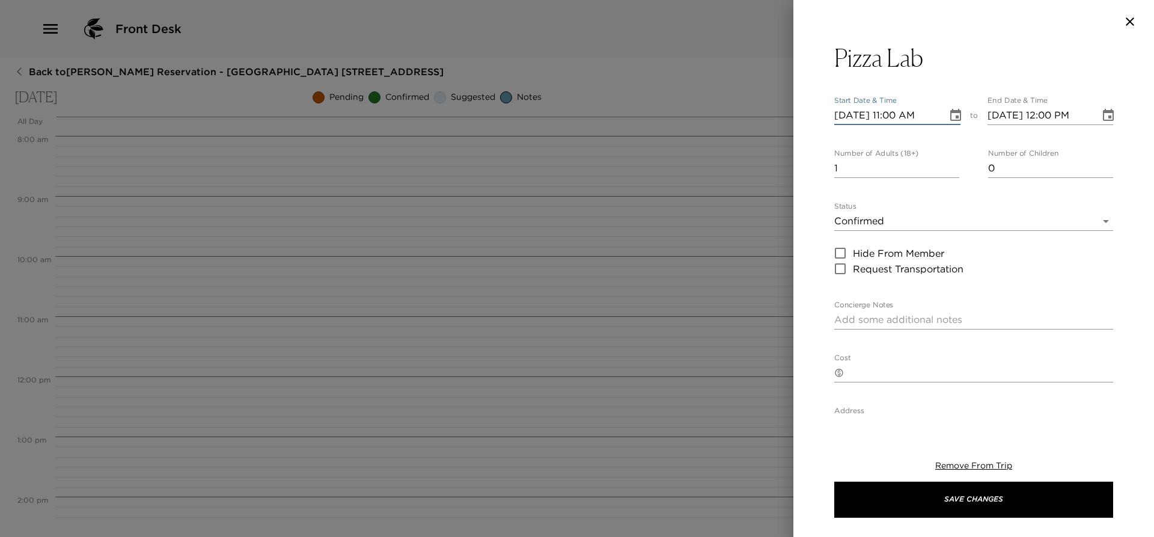
click at [896, 111] on input "[DATE] 11:00 AM" at bounding box center [886, 115] width 105 height 19
type input "[DATE] 05:30 PM"
type input "[DATE] 06:30 PM"
type input "[DATE] 05:30 PM"
type input "2"
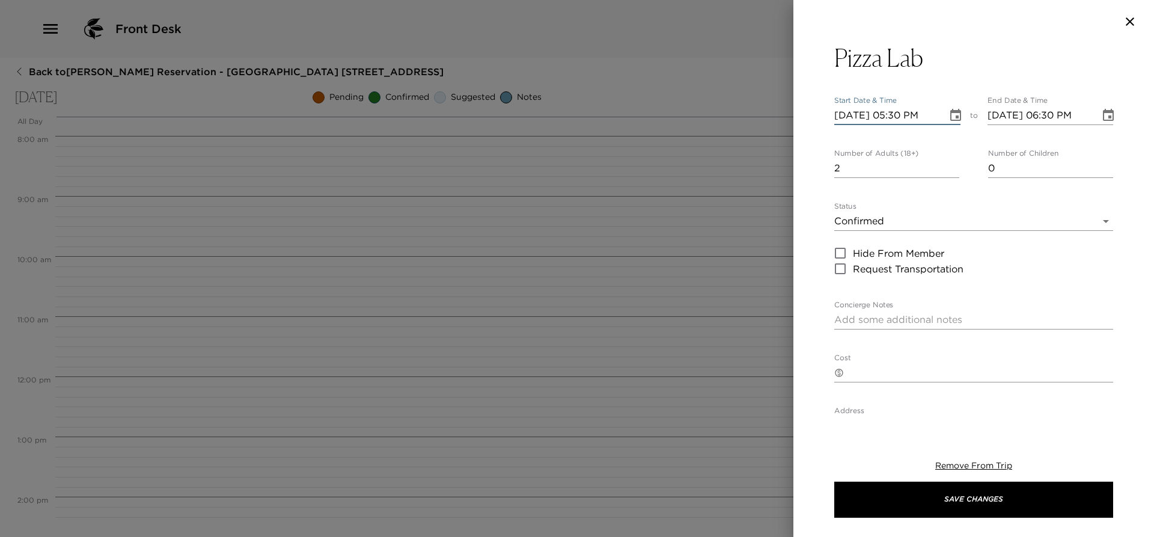
click at [949, 162] on input "2" at bounding box center [896, 168] width 125 height 19
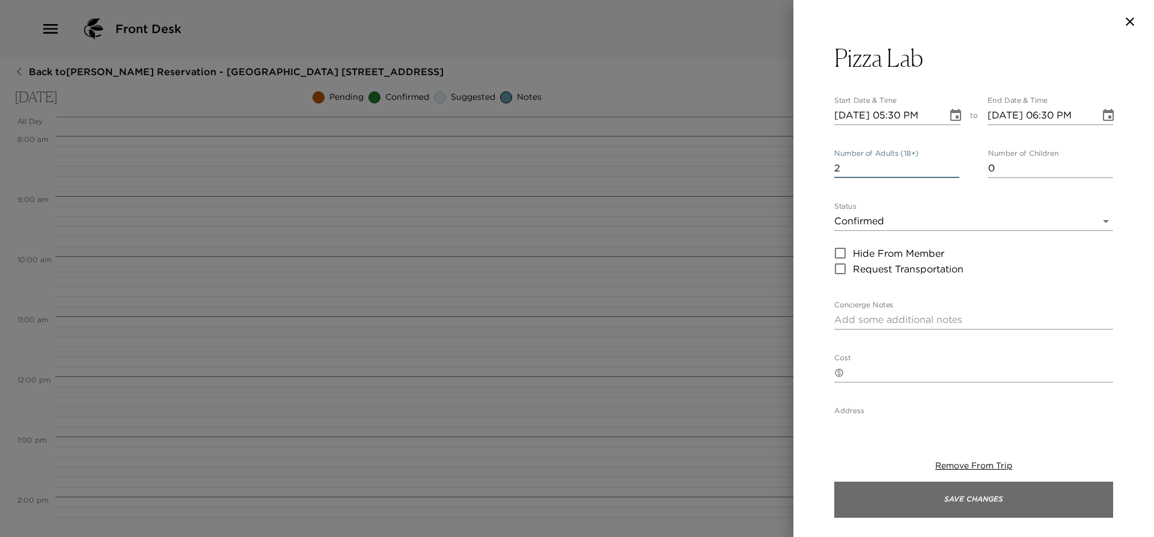
click at [916, 493] on button "Save Changes" at bounding box center [973, 499] width 279 height 36
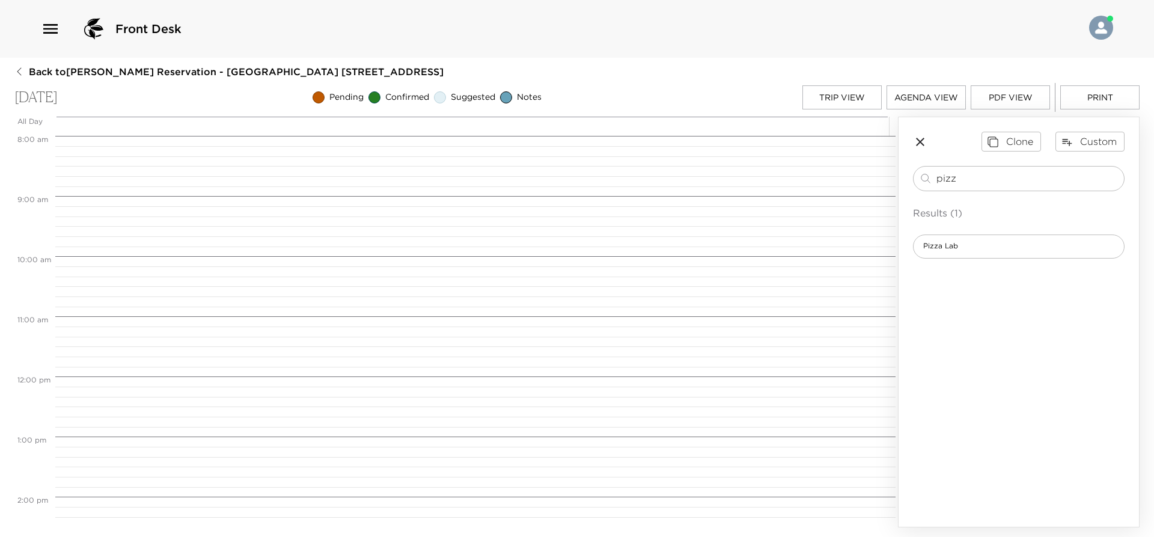
click at [831, 95] on button "Trip View" at bounding box center [841, 97] width 79 height 24
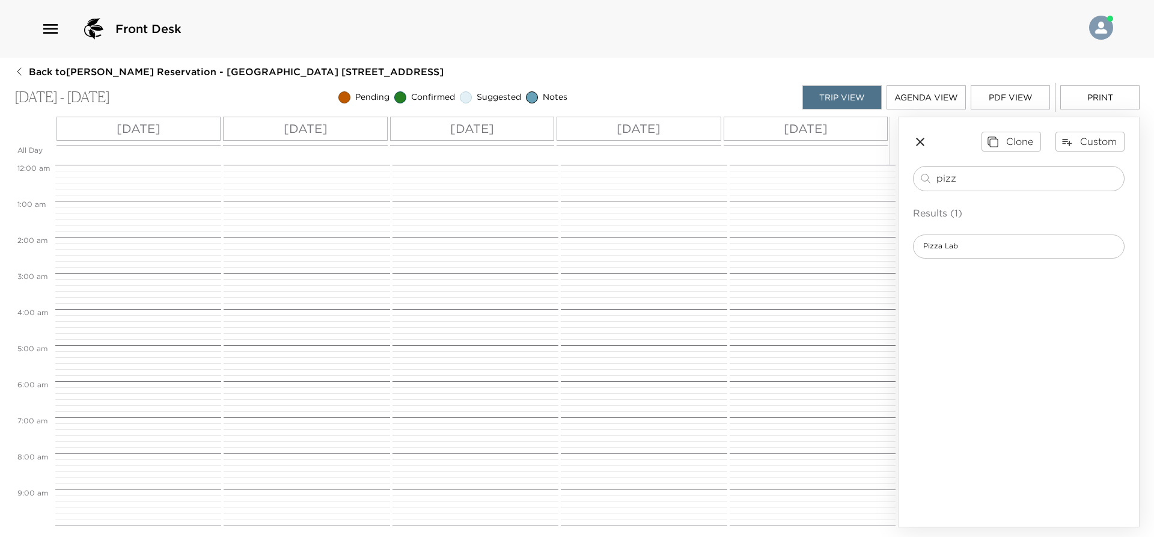
scroll to position [504, 0]
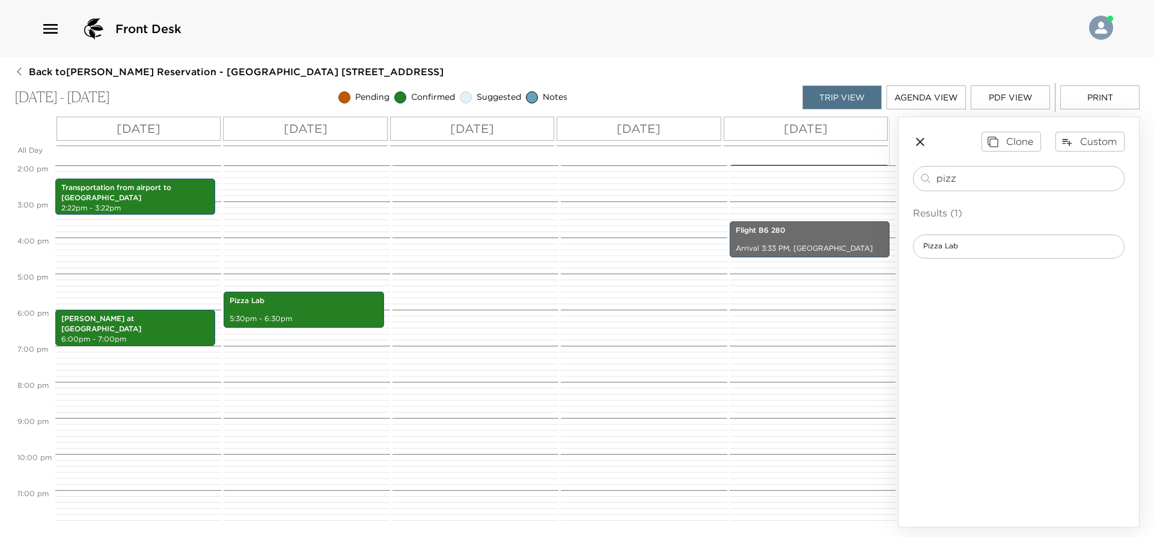
click at [700, 62] on div "Front Desk Back to [PERSON_NAME] Reservation - [GEOGRAPHIC_DATA] 618 [GEOGRAPHI…" at bounding box center [577, 268] width 1154 height 537
click at [512, 126] on div "[DATE]" at bounding box center [472, 129] width 164 height 24
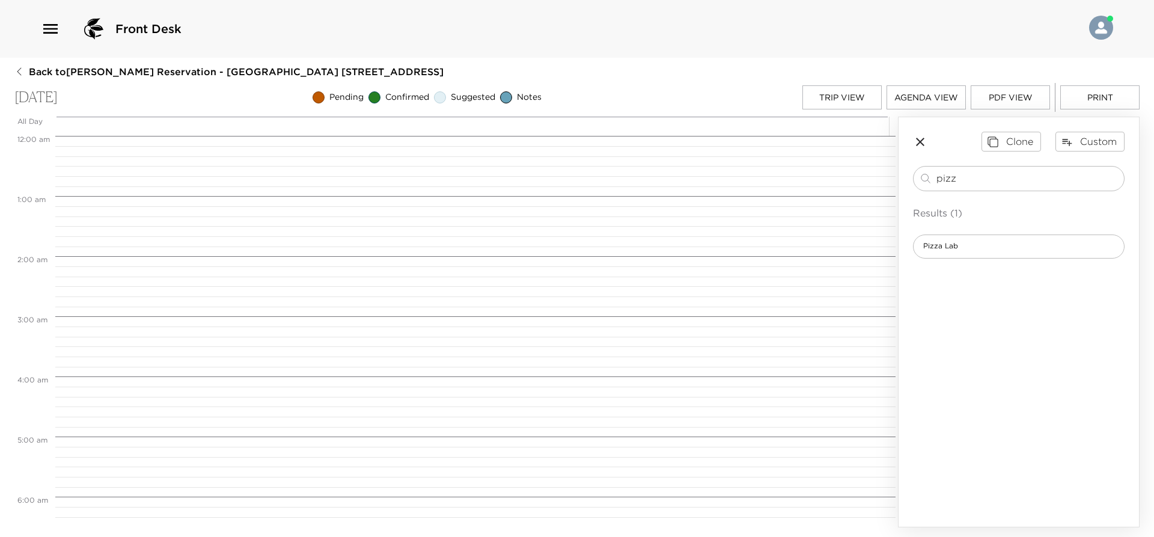
scroll to position [481, 0]
click at [997, 180] on input "pizz" at bounding box center [1027, 178] width 183 height 14
type input "[PERSON_NAME]"
click at [993, 248] on span "[PERSON_NAME] at Baha Mar Fish + [GEOGRAPHIC_DATA]" at bounding box center [1018, 246] width 210 height 10
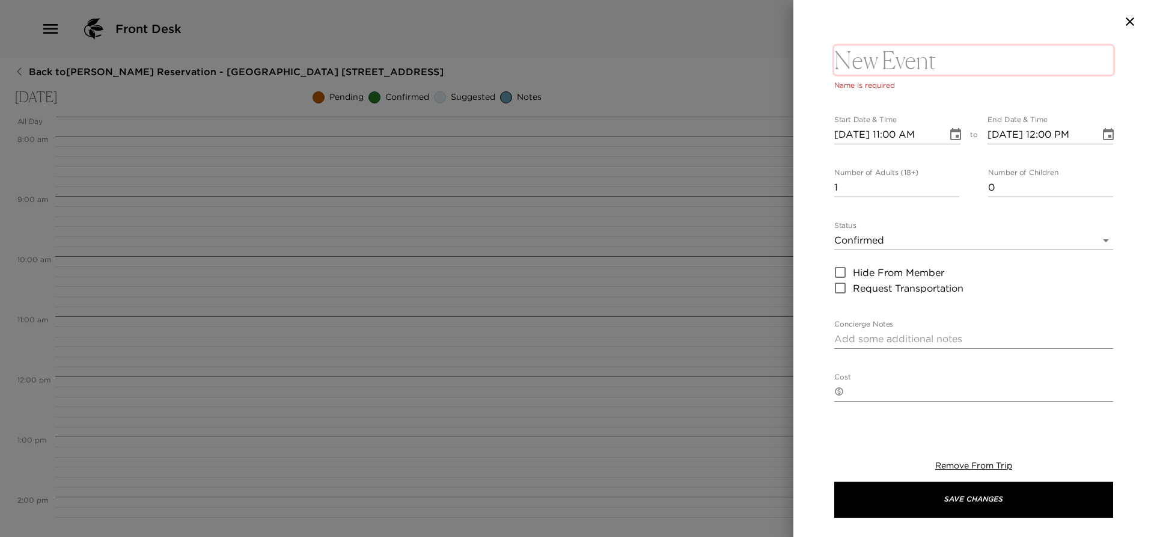
click at [919, 61] on textarea at bounding box center [973, 60] width 279 height 29
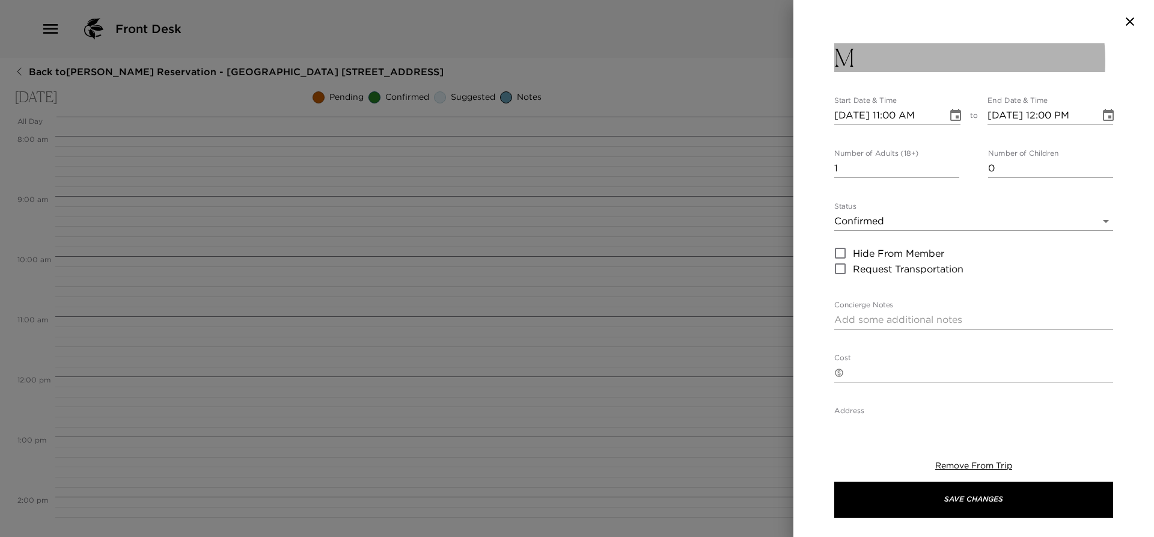
click at [919, 61] on button "M" at bounding box center [973, 57] width 279 height 29
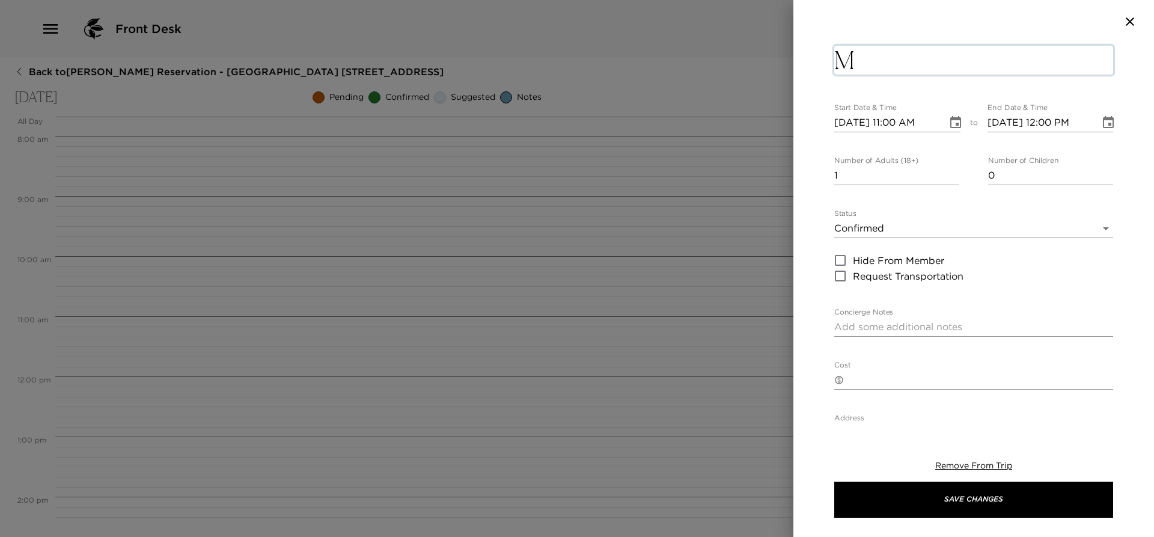
click at [899, 61] on textarea "M" at bounding box center [973, 60] width 279 height 29
type textarea "[PERSON_NAME] at Baha Mar"
click at [895, 126] on div "[PERSON_NAME] at Baha Mar x Start Date & Time [DATE] 11:00 AM to End Date & Tim…" at bounding box center [973, 415] width 279 height 744
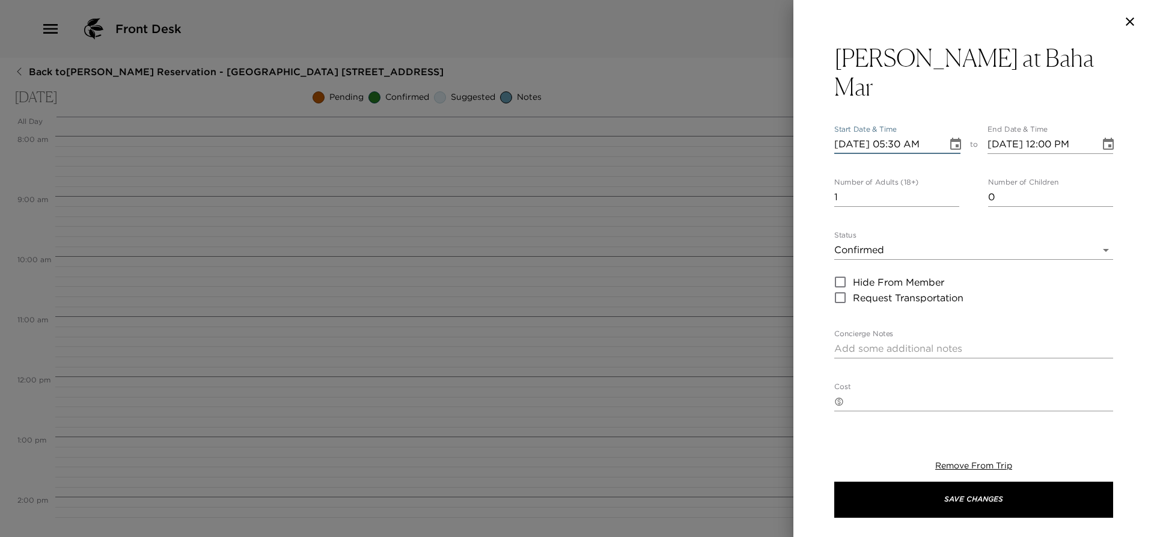
type input "[DATE] 05:30 PM"
type input "[DATE] 06:30 PM"
type input "[DATE] 05:30 PM"
type input "2"
click at [949, 187] on input "2" at bounding box center [896, 196] width 125 height 19
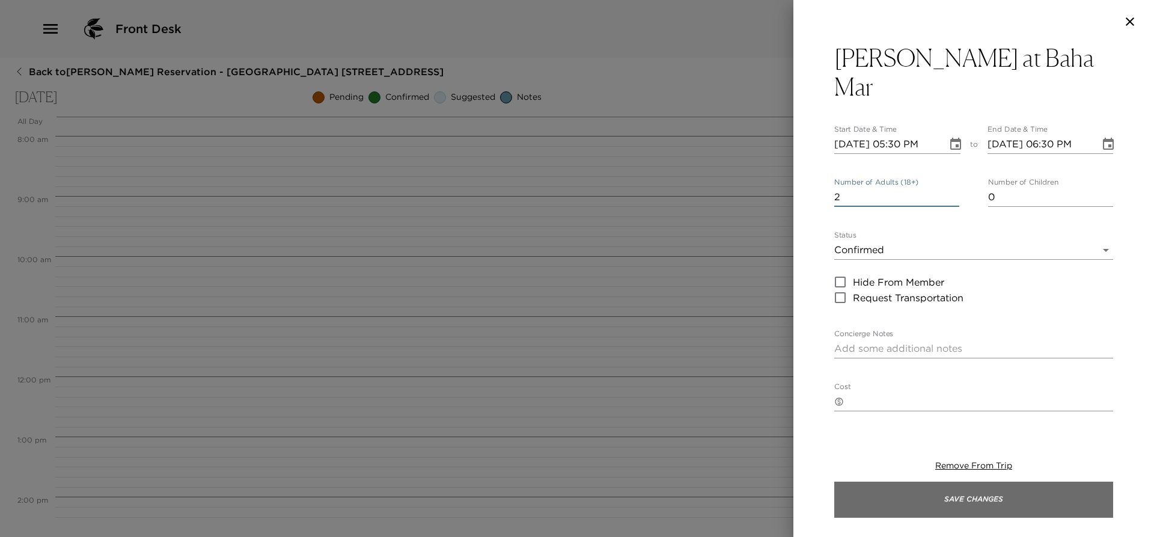
click at [904, 498] on button "Save Changes" at bounding box center [973, 499] width 279 height 36
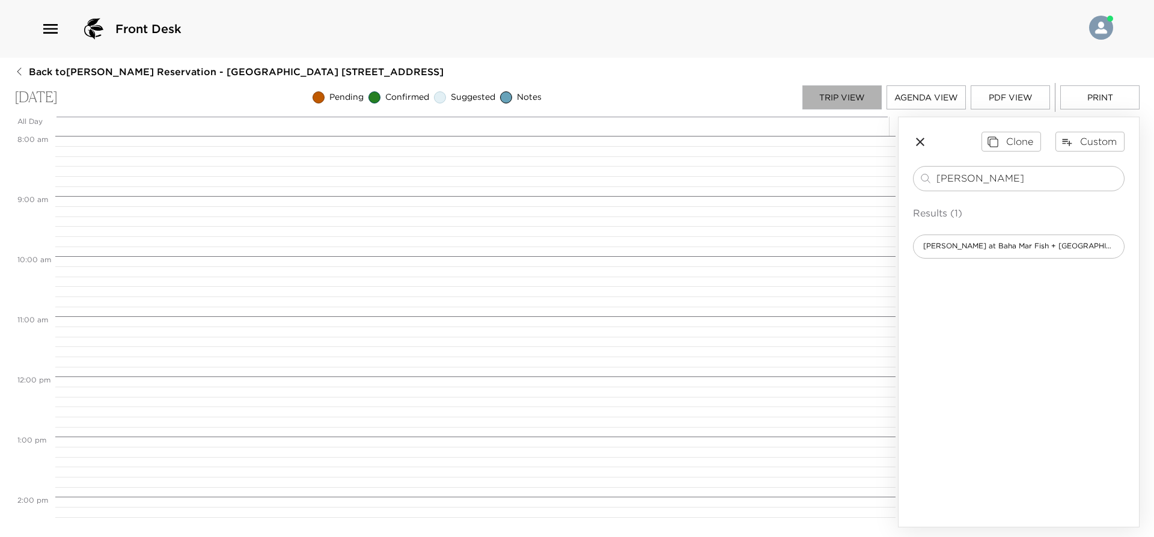
click at [843, 96] on button "Trip View" at bounding box center [841, 97] width 79 height 24
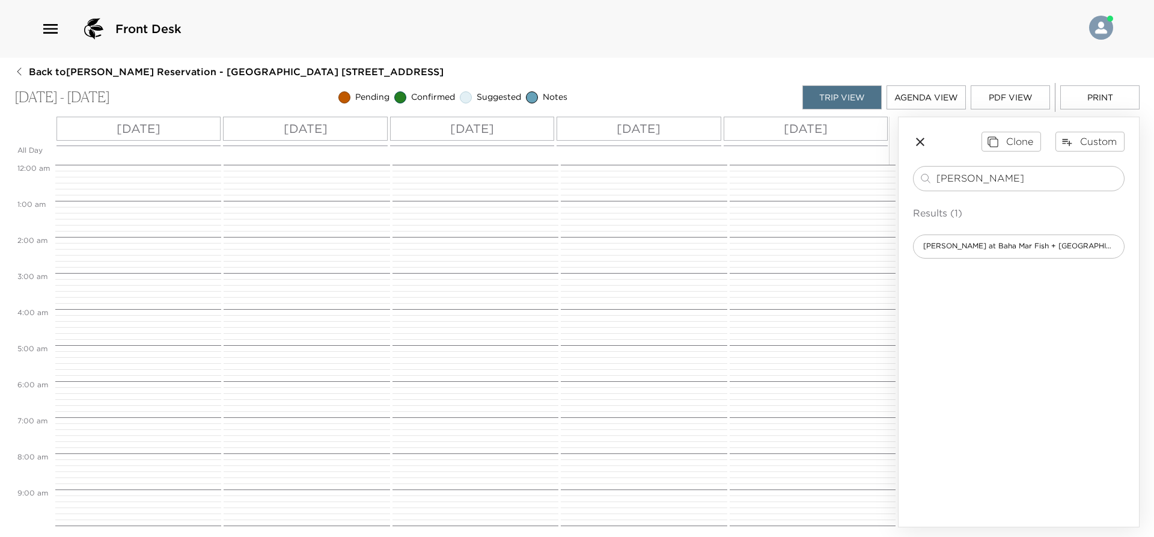
scroll to position [504, 0]
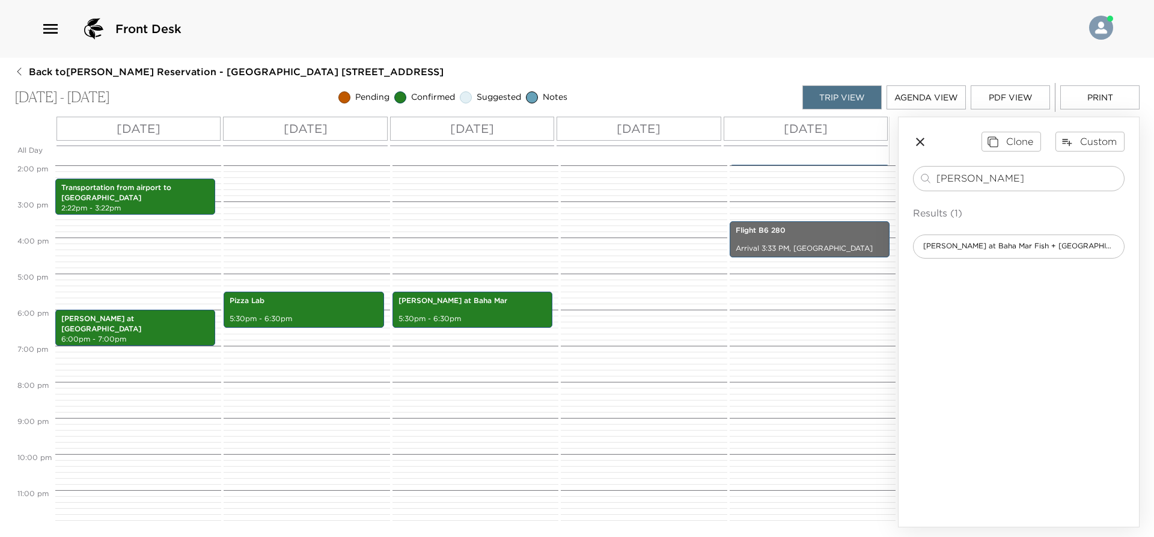
click at [689, 124] on div "[DATE]" at bounding box center [638, 129] width 164 height 24
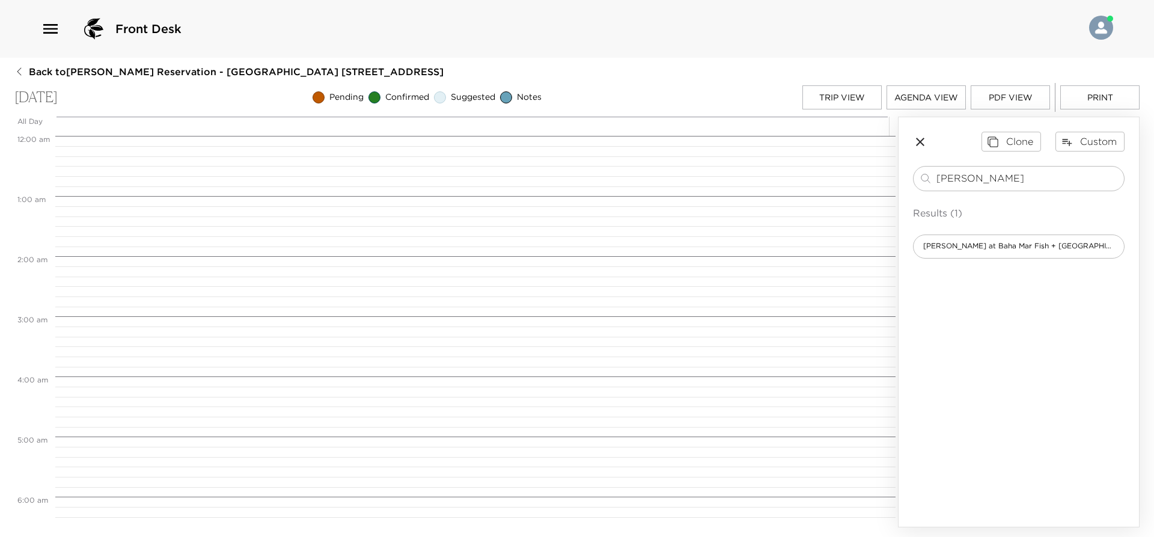
scroll to position [481, 0]
click at [1031, 178] on input "[PERSON_NAME]" at bounding box center [1027, 178] width 183 height 14
click at [1030, 178] on input "[PERSON_NAME]" at bounding box center [1027, 178] width 183 height 14
type input "sugar"
click at [1000, 253] on div "Sugar Factory American Brasserie" at bounding box center [1018, 246] width 211 height 24
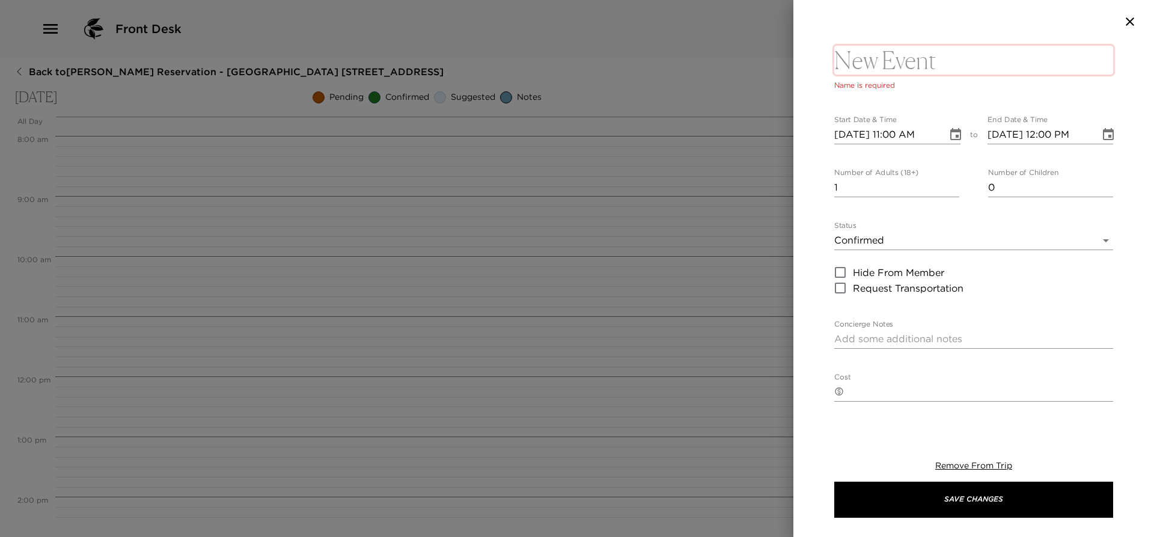
click at [947, 59] on textarea at bounding box center [973, 60] width 279 height 29
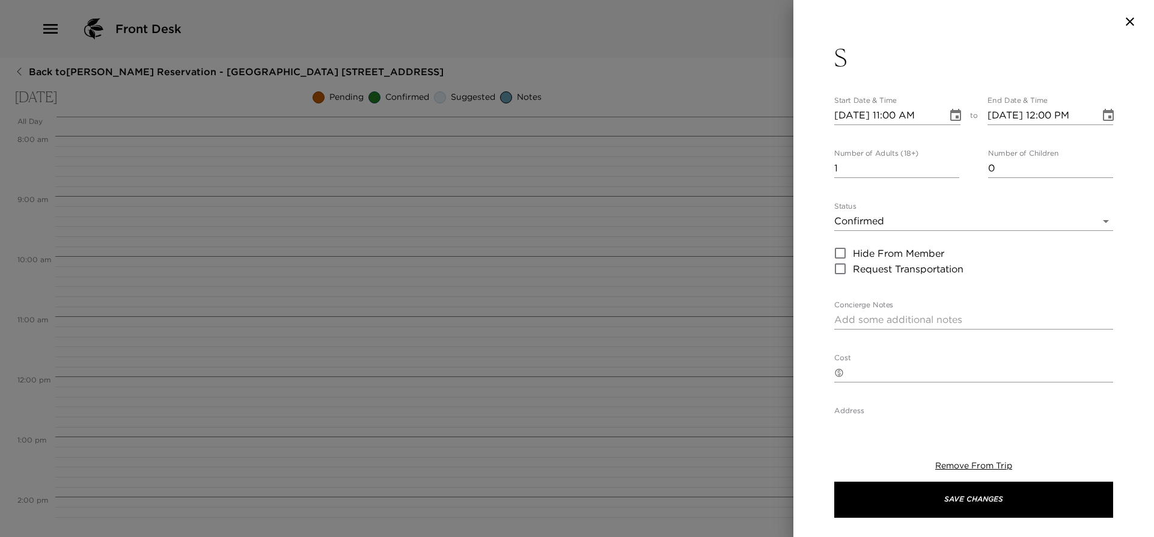
click at [947, 59] on button "S" at bounding box center [973, 57] width 279 height 29
click at [933, 59] on textarea "S" at bounding box center [973, 60] width 279 height 29
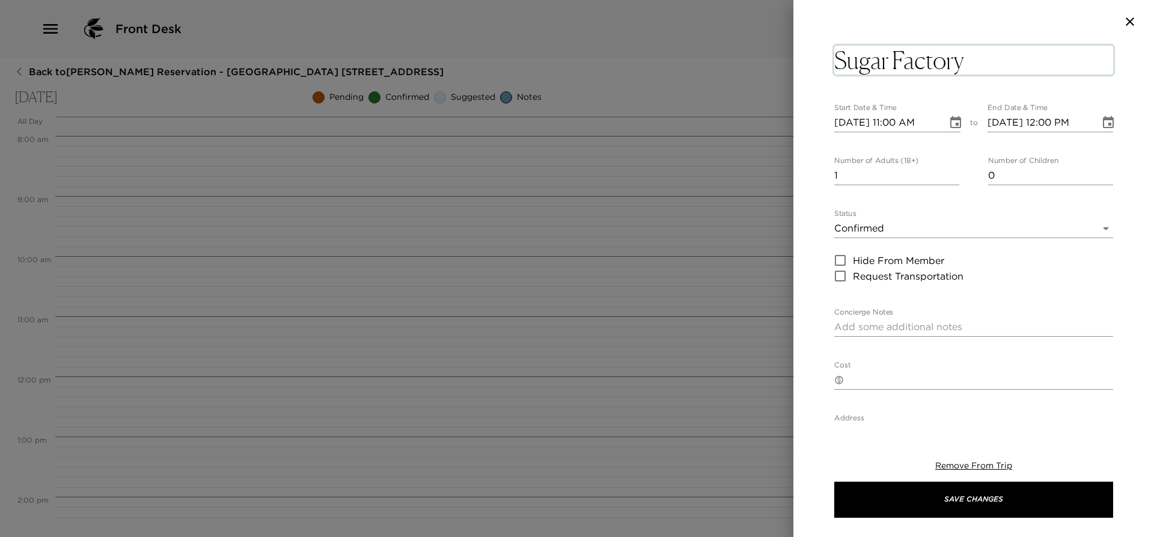
type textarea "Sugar Factory"
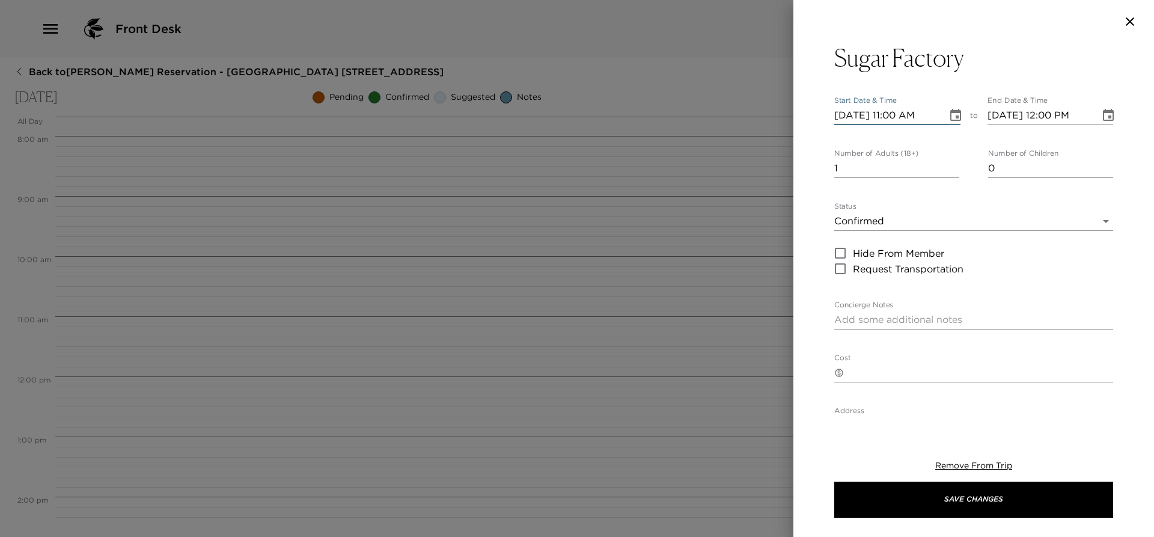
click at [895, 124] on input "[DATE] 11:00 AM" at bounding box center [886, 115] width 105 height 19
type input "[DATE] 05:30 PM"
type input "[DATE] 06:30 PM"
type input "[DATE] 05:30 PM"
type input "2"
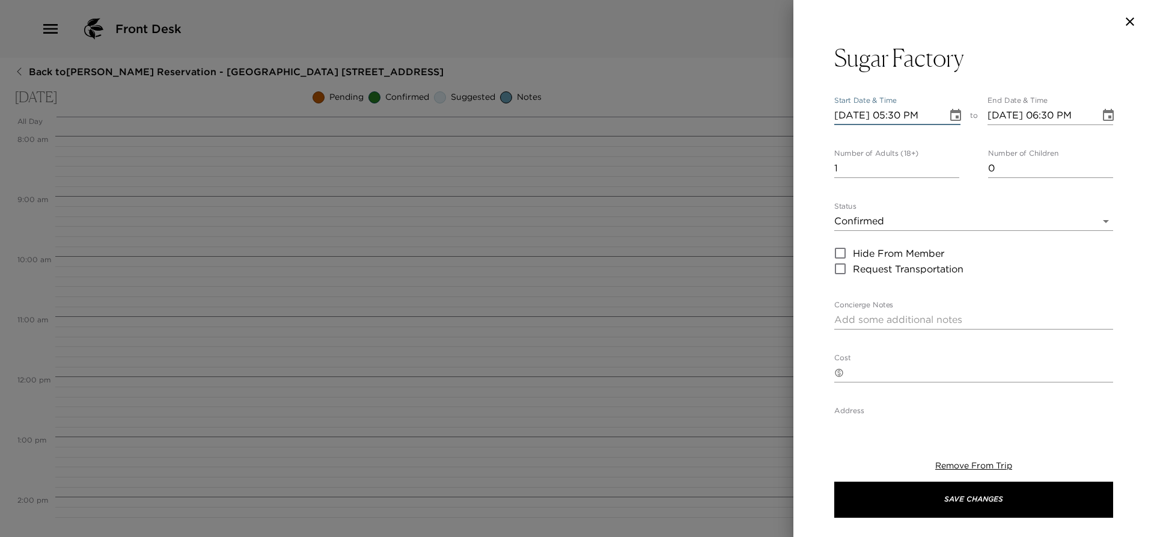
click at [947, 166] on input "2" at bounding box center [896, 168] width 125 height 19
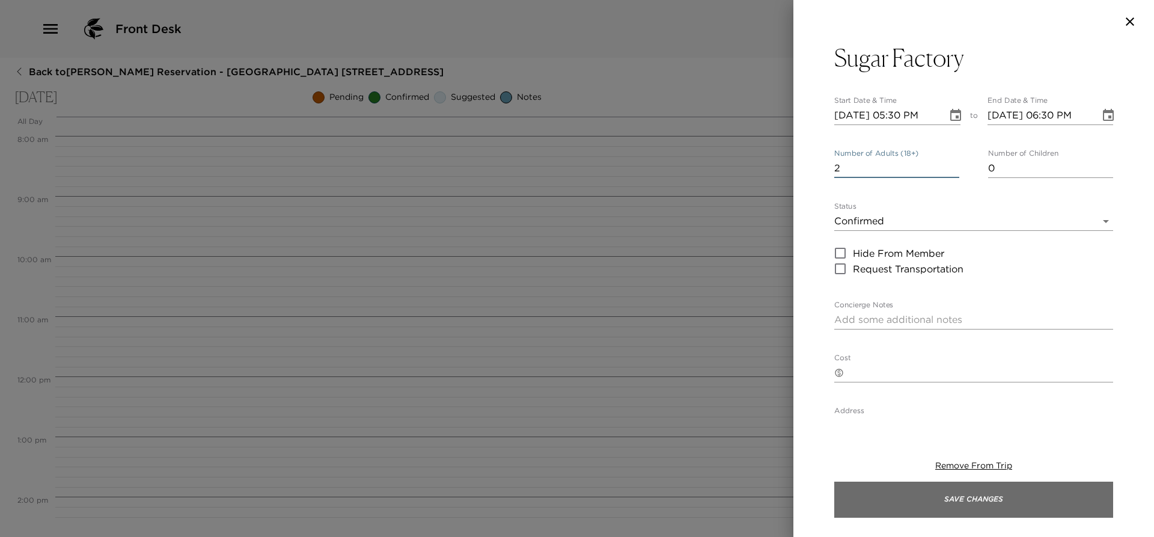
click at [906, 502] on button "Save Changes" at bounding box center [973, 499] width 279 height 36
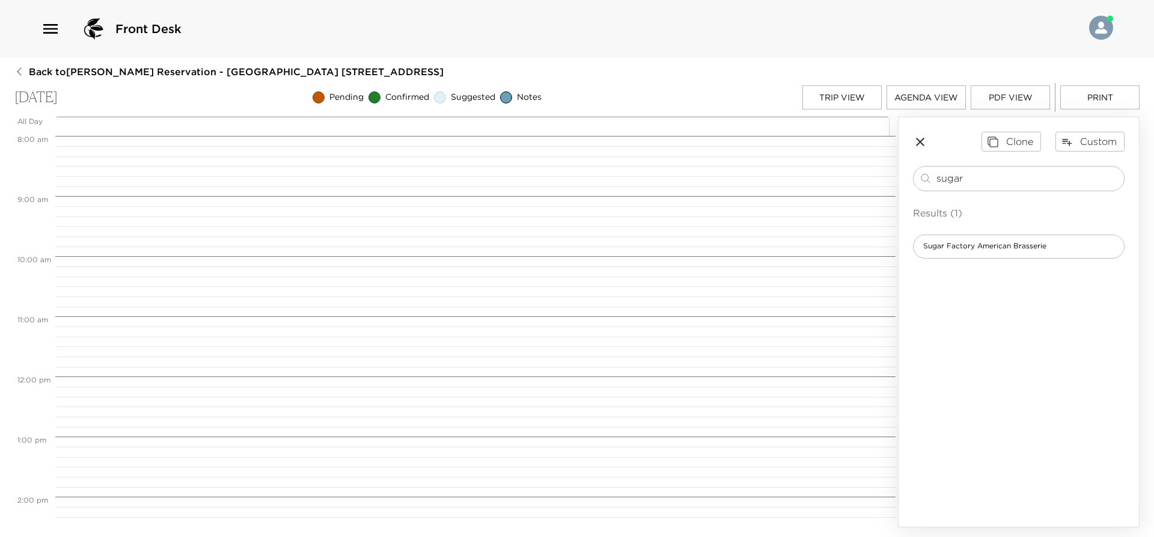
click at [859, 94] on button "Trip View" at bounding box center [841, 97] width 79 height 24
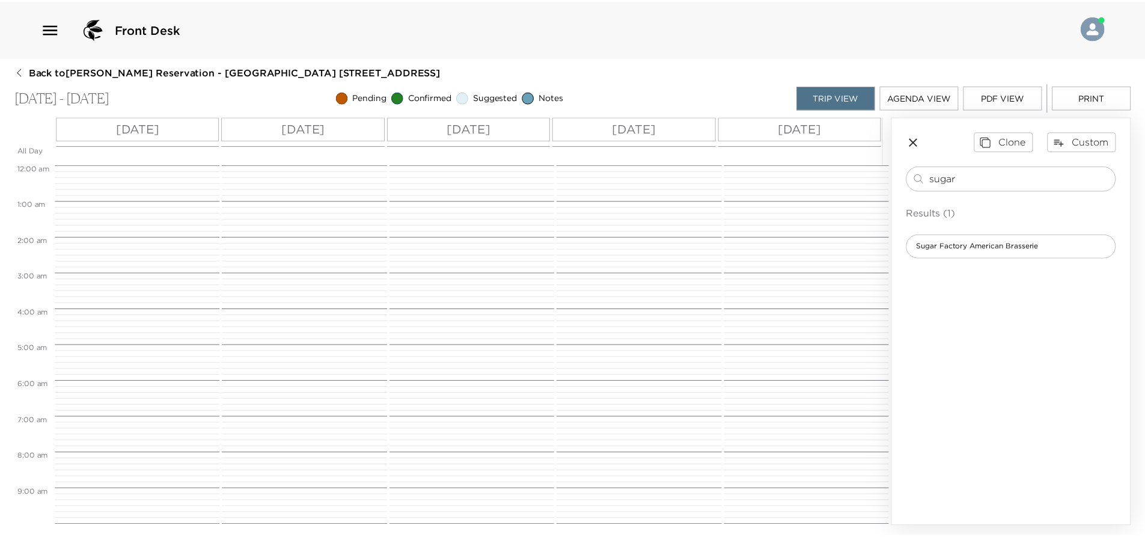
scroll to position [504, 0]
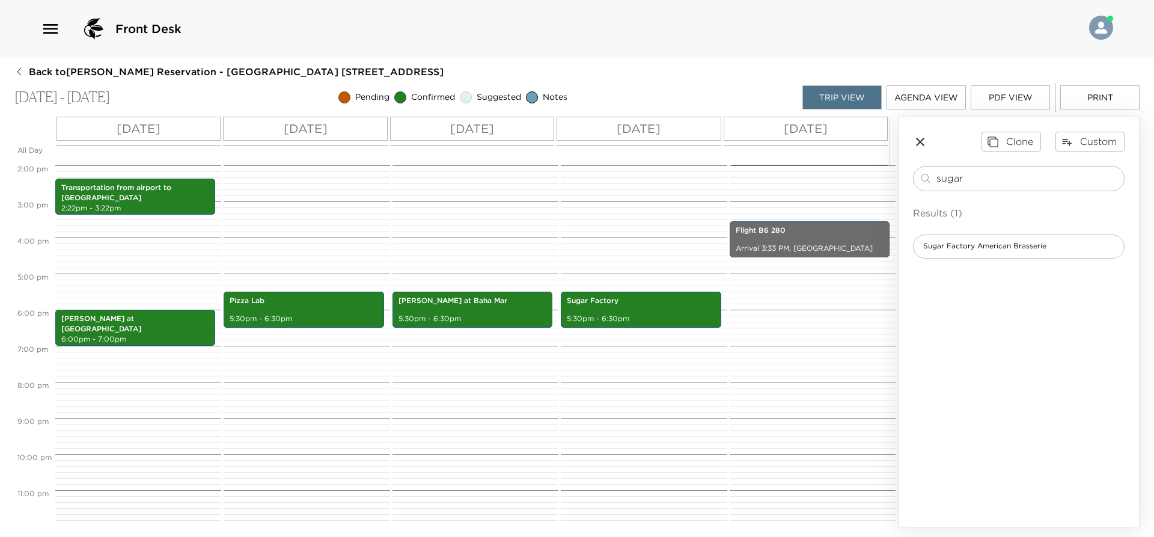
click at [652, 70] on div "Back to [PERSON_NAME] Reservation - [GEOGRAPHIC_DATA] 618 [GEOGRAPHIC_DATA], [G…" at bounding box center [576, 296] width 1125 height 462
click at [34, 70] on span "Back to [PERSON_NAME] Reservation - [GEOGRAPHIC_DATA] 618 [GEOGRAPHIC_DATA], [G…" at bounding box center [236, 71] width 415 height 13
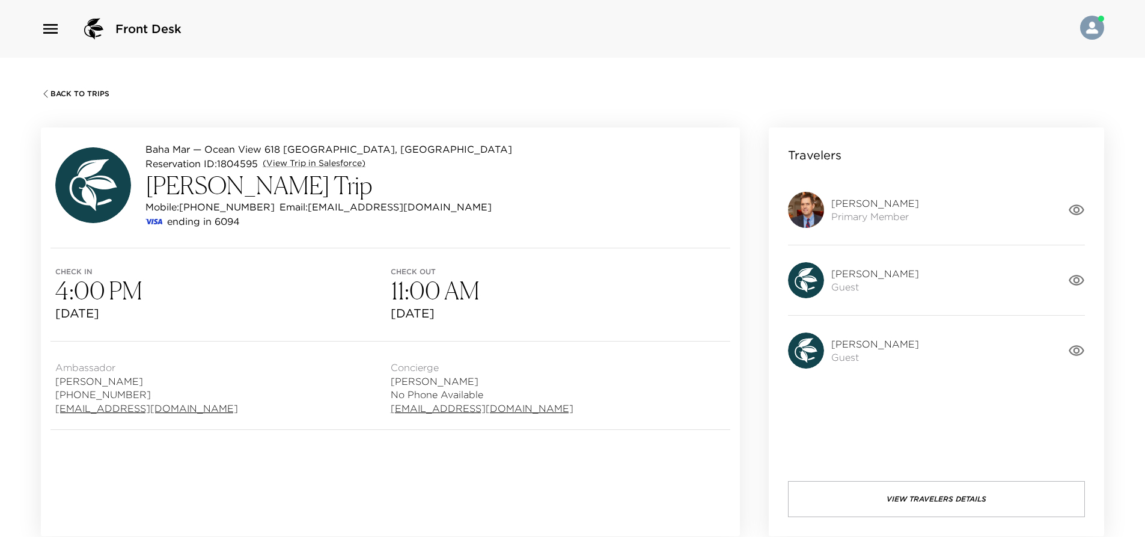
click at [372, 260] on div "Check in 4:00 PM [DATE] Check out 11:00 AM [DATE]" at bounding box center [390, 294] width 699 height 93
click at [380, 258] on div "Check in 4:00 PM [DATE] Check out 11:00 AM [DATE]" at bounding box center [390, 294] width 699 height 93
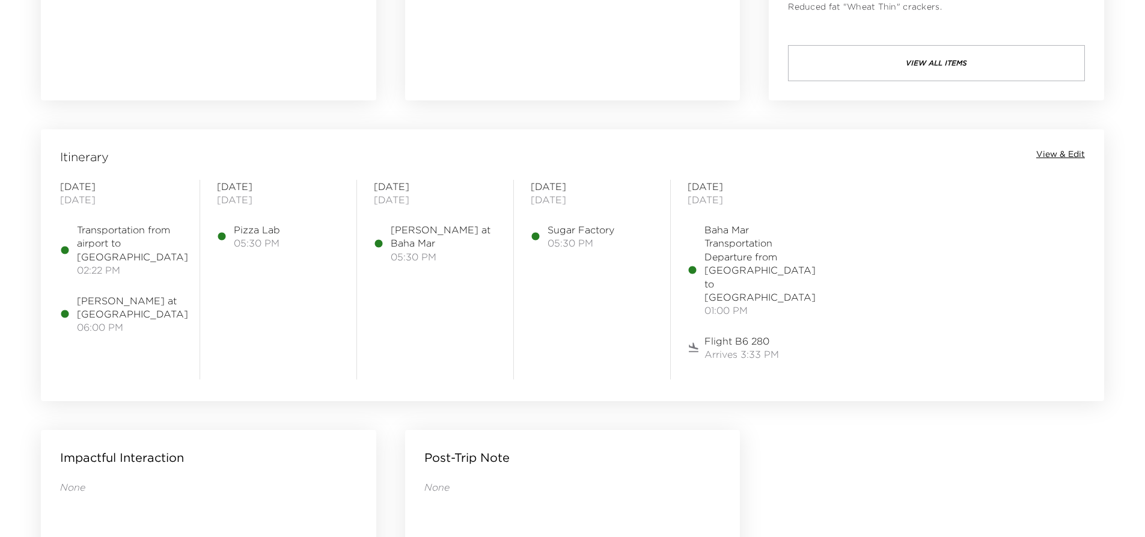
scroll to position [901, 0]
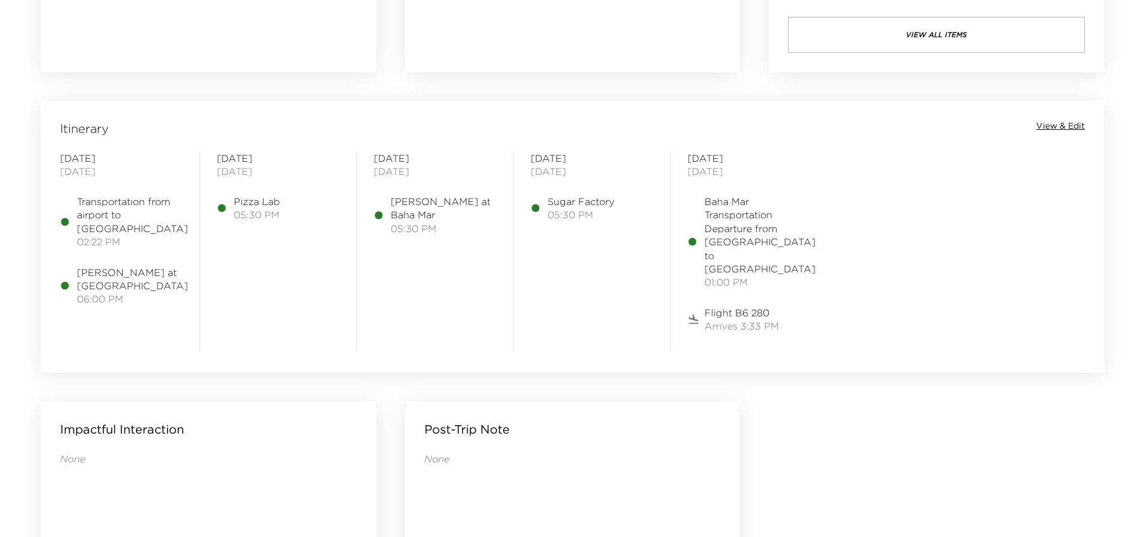
click at [1049, 126] on span "View & Edit" at bounding box center [1060, 126] width 49 height 12
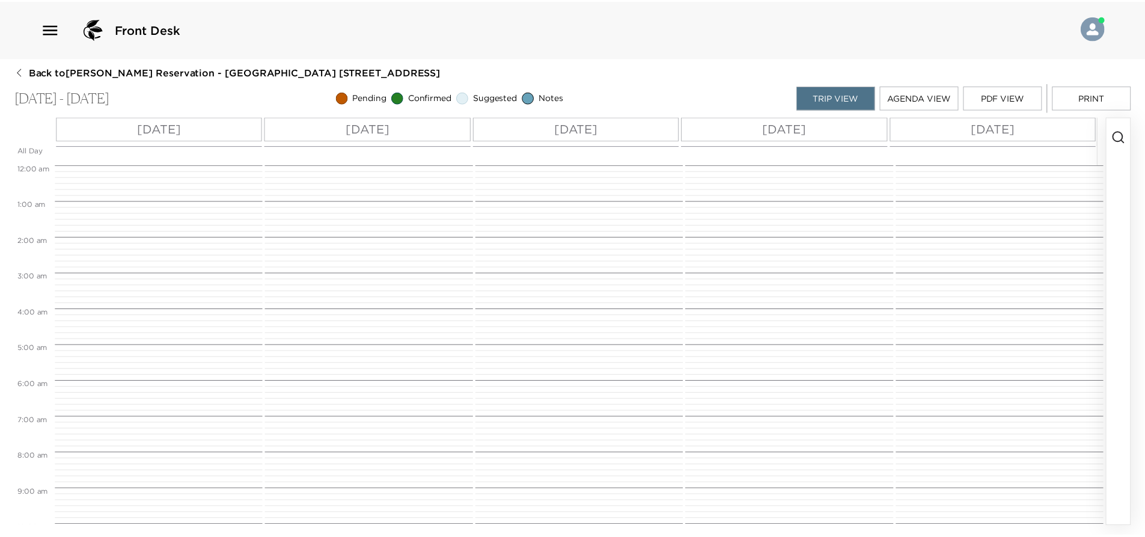
scroll to position [495, 0]
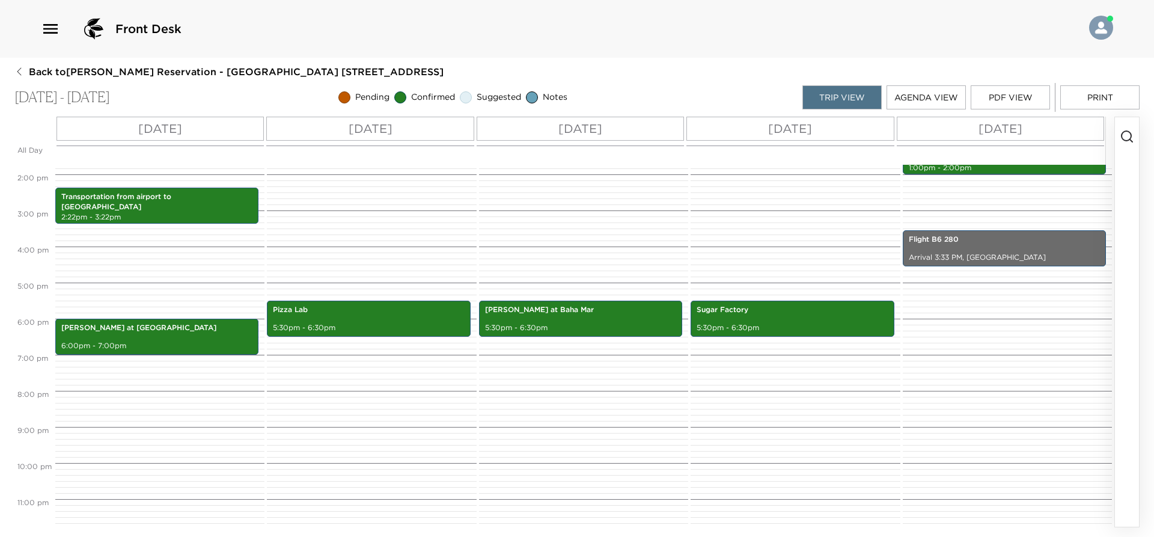
click at [1021, 97] on button "PDF View" at bounding box center [1009, 97] width 79 height 24
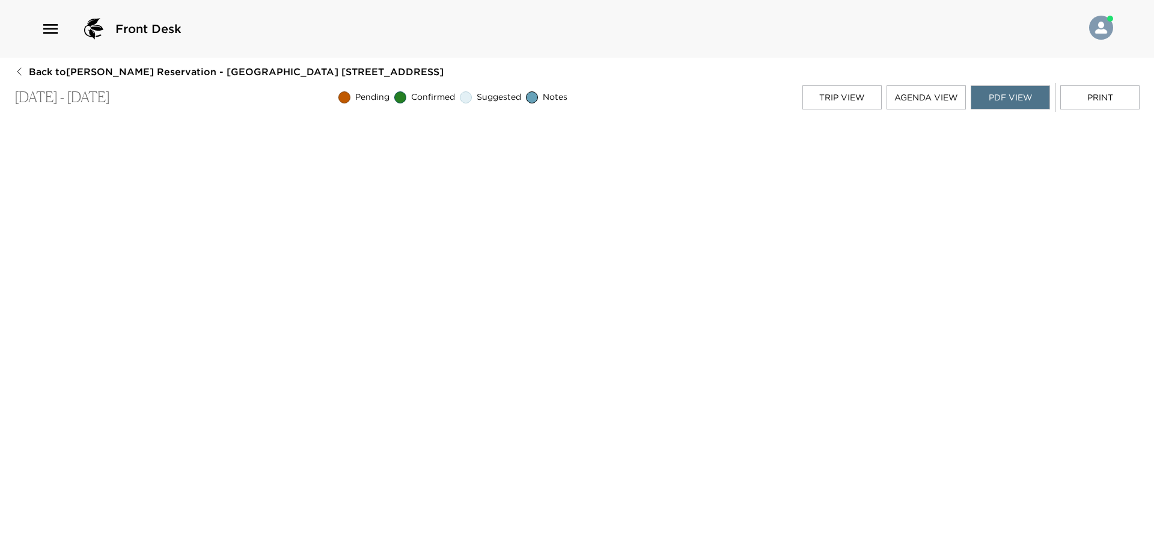
click at [52, 75] on span "Back to [PERSON_NAME] Reservation - [GEOGRAPHIC_DATA] 618 [GEOGRAPHIC_DATA], [G…" at bounding box center [236, 71] width 415 height 13
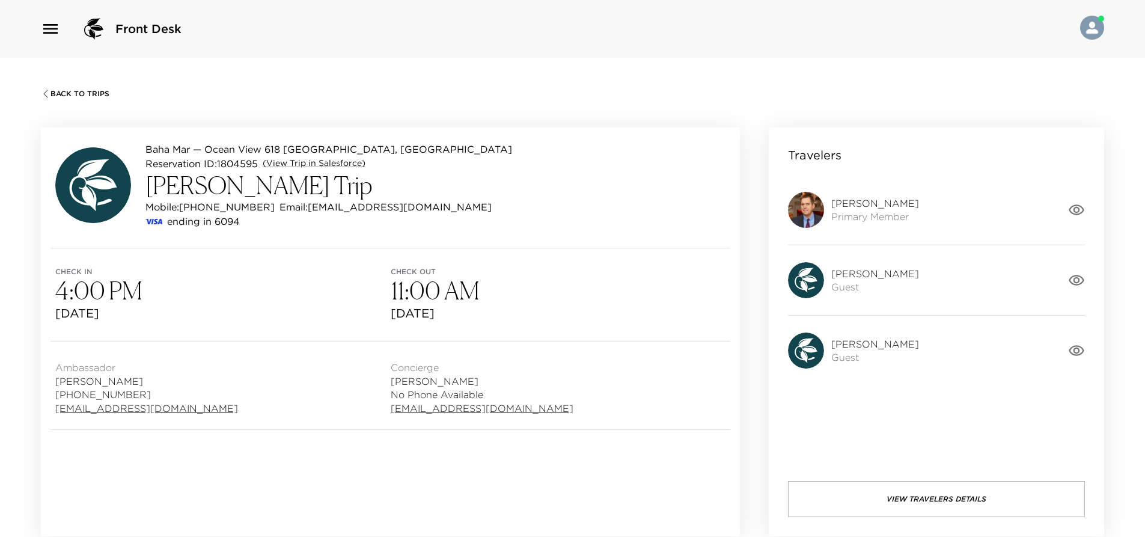
click at [337, 294] on h3 "4:00 PM" at bounding box center [222, 290] width 335 height 29
